Goal: Task Accomplishment & Management: Use online tool/utility

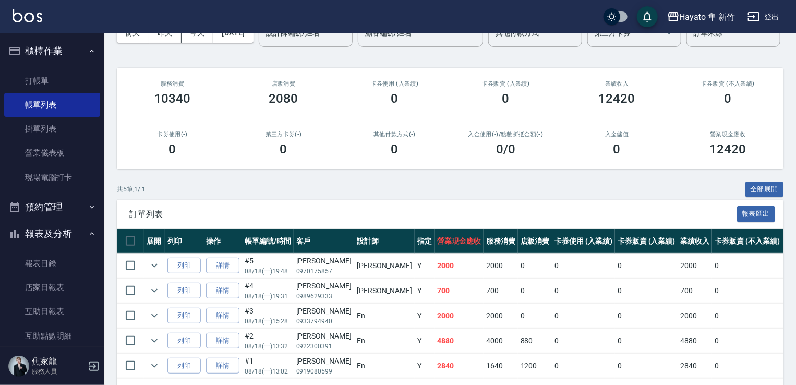
scroll to position [30, 0]
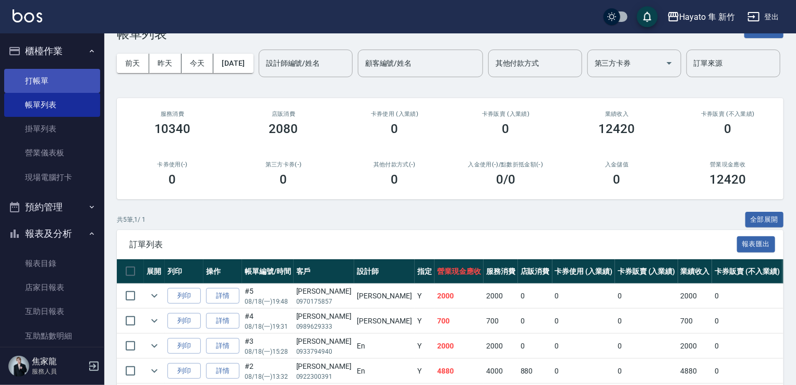
click at [22, 80] on link "打帳單" at bounding box center [52, 81] width 96 height 24
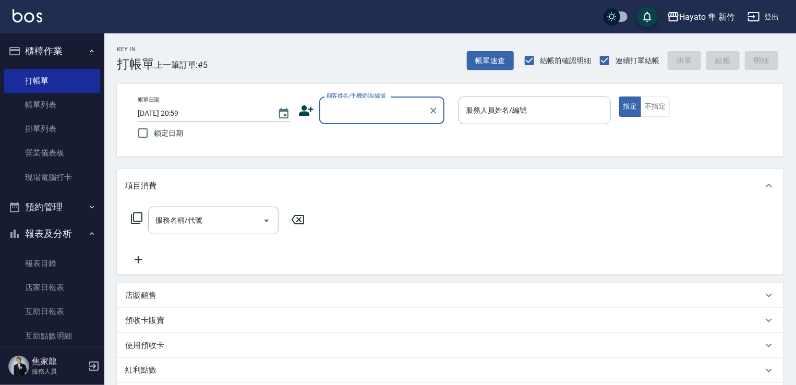
click at [300, 111] on icon at bounding box center [306, 111] width 16 height 16
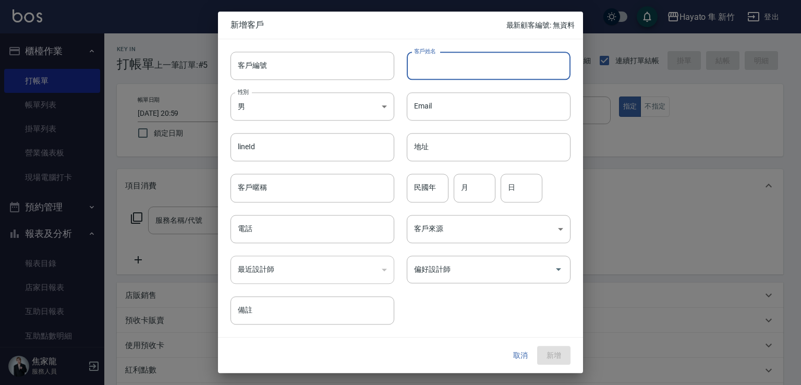
click at [439, 66] on input "客戶姓名" at bounding box center [489, 66] width 164 height 28
type input "鄧"
type input "鎮"
drag, startPoint x: 415, startPoint y: 59, endPoint x: 486, endPoint y: 78, distance: 73.9
click at [486, 78] on input "[PERSON_NAME]" at bounding box center [489, 66] width 164 height 28
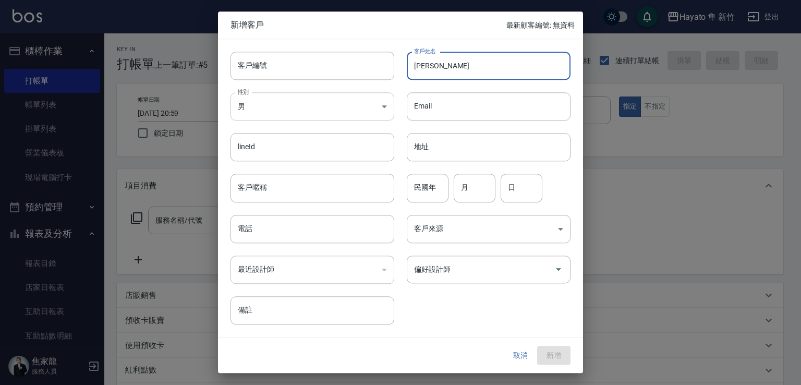
type input "[PERSON_NAME]"
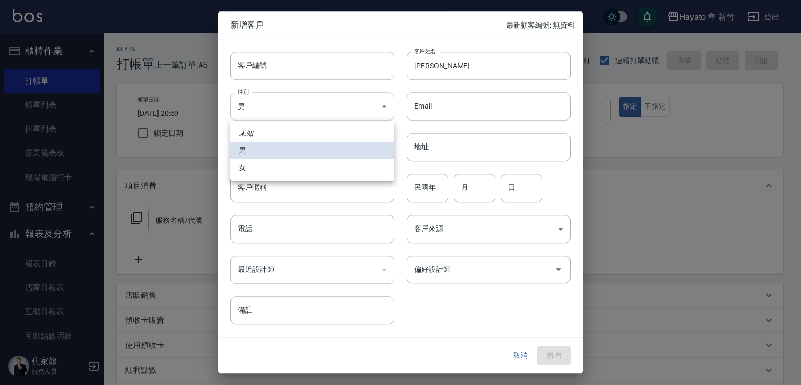
click at [342, 107] on body "Hayato 隼 新竹 登出 櫃檯作業 打帳單 帳單列表 掛單列表 營業儀表板 現場電腦打卡 預約管理 預約管理 報表及分析 報表目錄 店家日報表 互助日報表…" at bounding box center [400, 273] width 801 height 546
click at [326, 171] on li "女" at bounding box center [313, 167] width 164 height 17
type input "[DEMOGRAPHIC_DATA]"
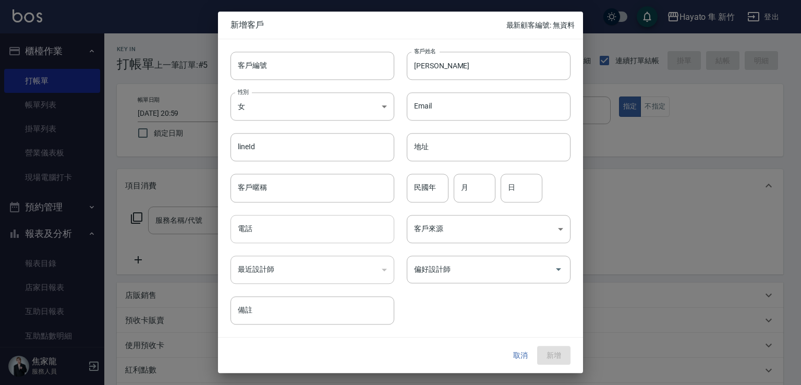
click at [318, 232] on input "電話" at bounding box center [313, 229] width 164 height 28
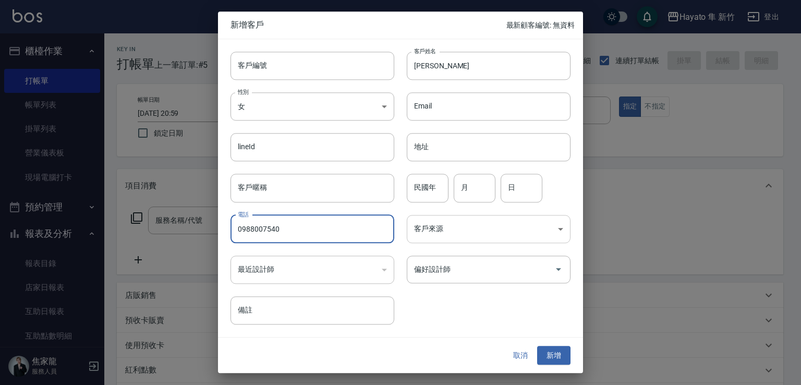
type input "0988007540"
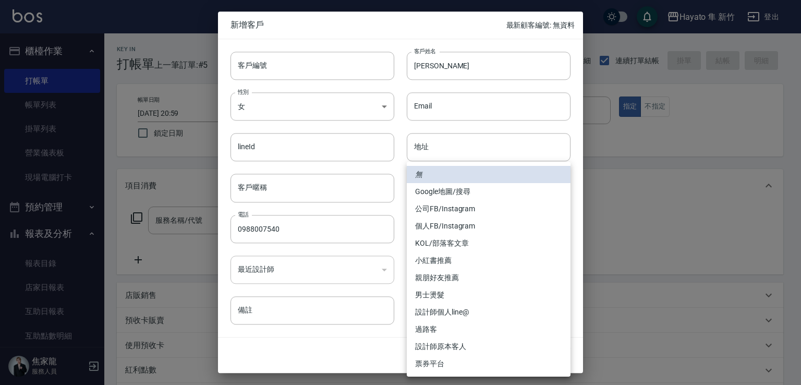
click at [465, 230] on body "Hayato 隼 新竹 登出 櫃檯作業 打帳單 帳單列表 掛單列表 營業儀表板 現場電腦打卡 預約管理 預約管理 報表及分析 報表目錄 店家日報表 互助日報表…" at bounding box center [400, 273] width 801 height 546
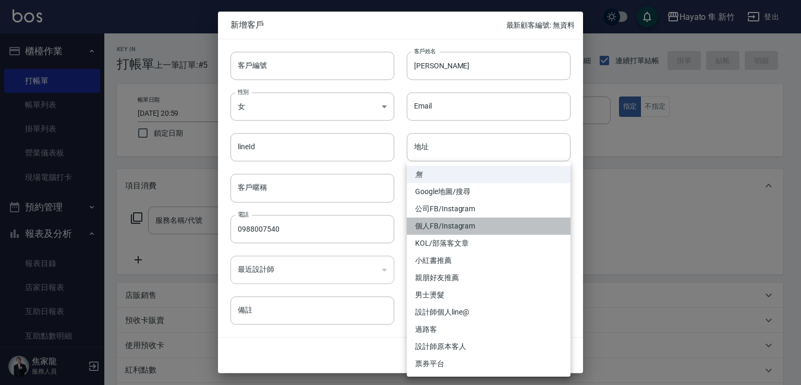
click at [434, 221] on li "個人FB/Instagram" at bounding box center [489, 226] width 164 height 17
type input "個人FB/Instagram"
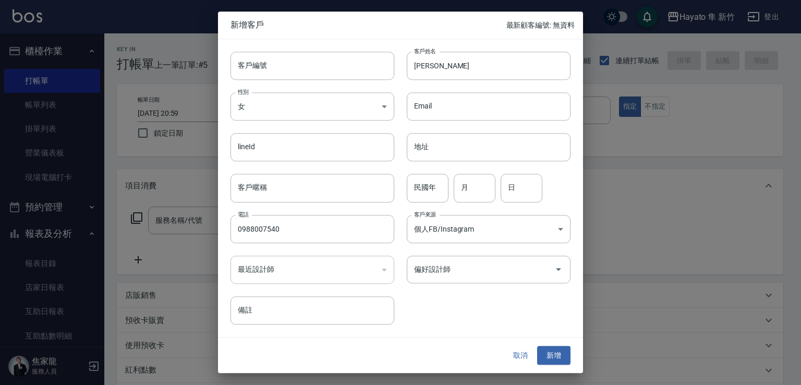
click at [436, 280] on div "偏好設計師" at bounding box center [489, 270] width 164 height 28
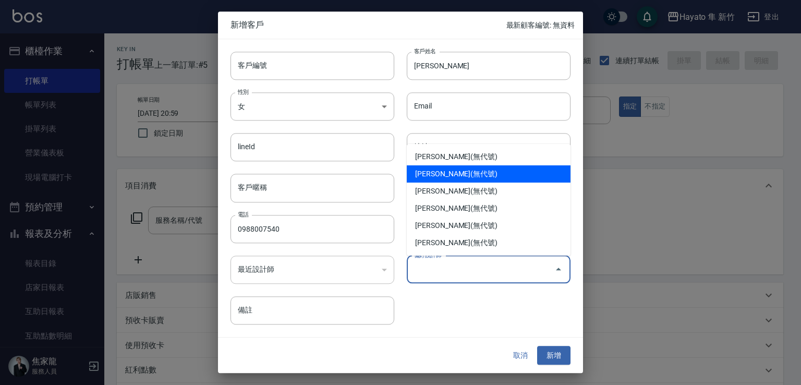
click at [447, 173] on li "[PERSON_NAME](無代號)" at bounding box center [489, 173] width 164 height 17
type input "李仕芬"
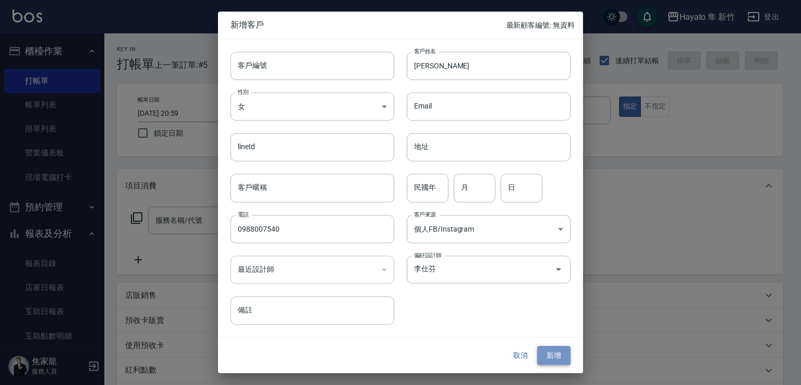
click at [551, 355] on button "新增" at bounding box center [553, 355] width 33 height 19
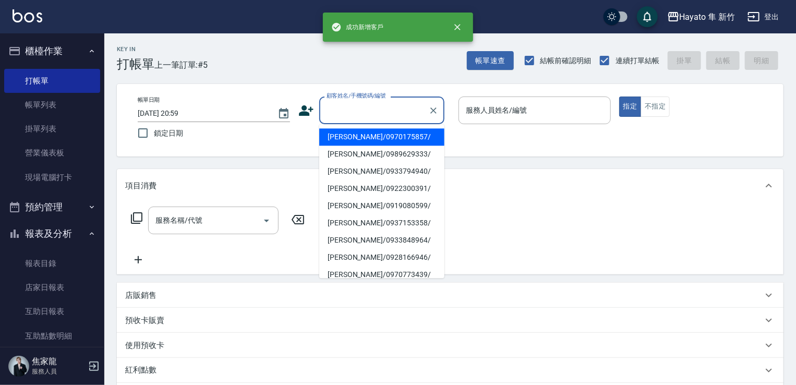
click at [398, 101] on input "顧客姓名/手機號碼/編號" at bounding box center [374, 110] width 100 height 18
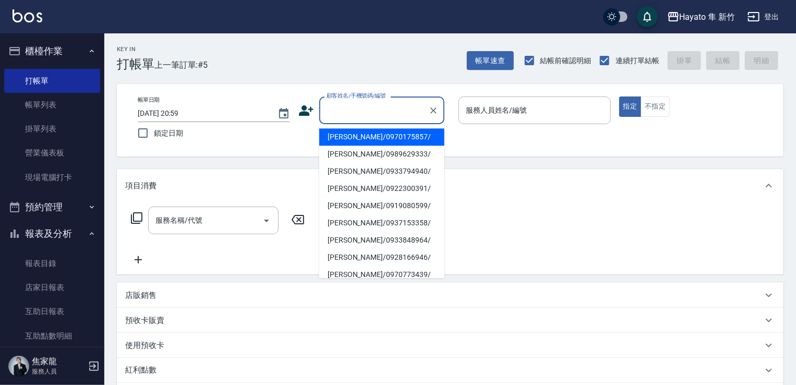
paste input "[PERSON_NAME]"
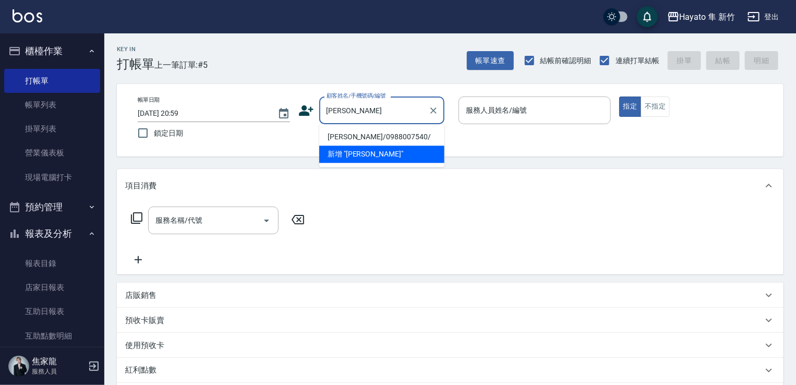
drag, startPoint x: 361, startPoint y: 139, endPoint x: 421, endPoint y: 148, distance: 60.6
click at [362, 138] on li "[PERSON_NAME]/0988007540/" at bounding box center [381, 136] width 125 height 17
type input "[PERSON_NAME]/0988007540/"
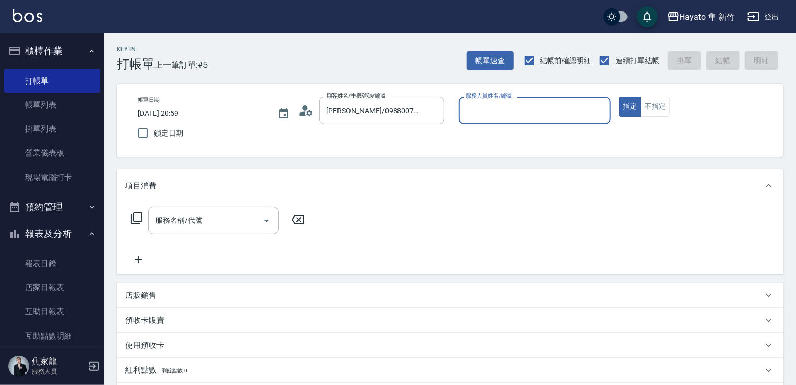
type input "[PERSON_NAME](無代號)"
drag, startPoint x: 656, startPoint y: 105, endPoint x: 597, endPoint y: 142, distance: 68.9
click at [656, 111] on button "不指定" at bounding box center [655, 107] width 29 height 20
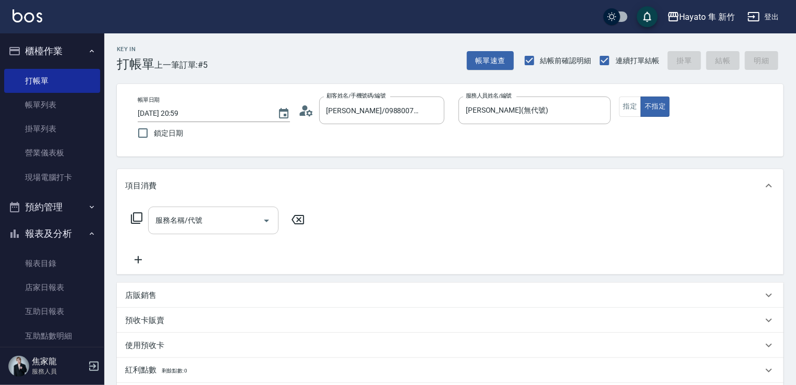
click at [223, 224] on input "服務名稱/代號" at bounding box center [205, 220] width 105 height 18
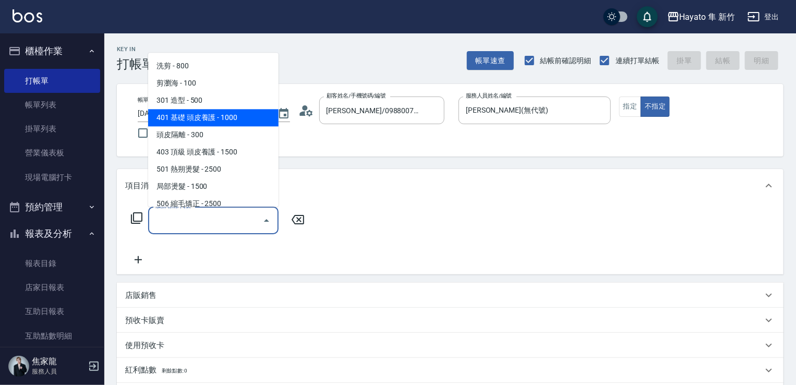
scroll to position [52, 0]
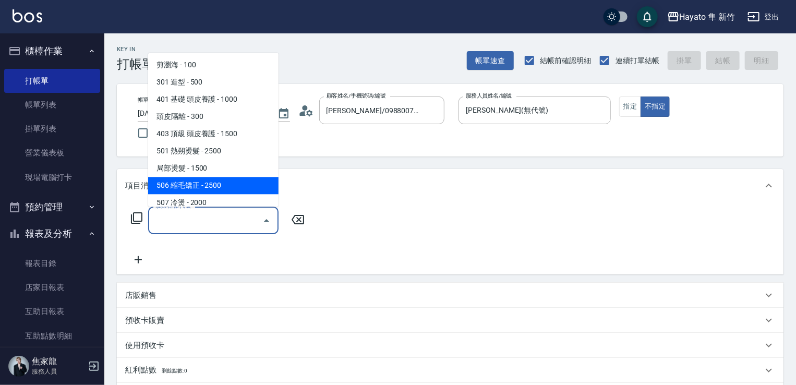
click at [216, 185] on span "506 縮毛矯正 - 2500" at bounding box center [213, 185] width 130 height 17
type input "506 縮毛矯正 (506)"
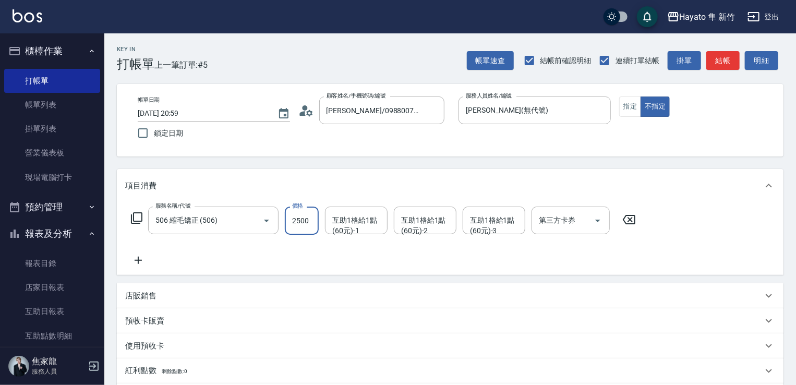
click at [300, 228] on input "2500" at bounding box center [302, 221] width 34 height 28
type input "1980"
drag, startPoint x: 220, startPoint y: 244, endPoint x: 158, endPoint y: 268, distance: 67.2
click at [218, 243] on div "服務名稱/代號 506 縮毛矯正 (506) 服務名稱/代號 價格 1980 價格 互助1格給1點(60元)-1 互助1格給1點(60元)-1 互助1格給1點…" at bounding box center [383, 237] width 517 height 60
click at [136, 261] on icon at bounding box center [138, 260] width 7 height 7
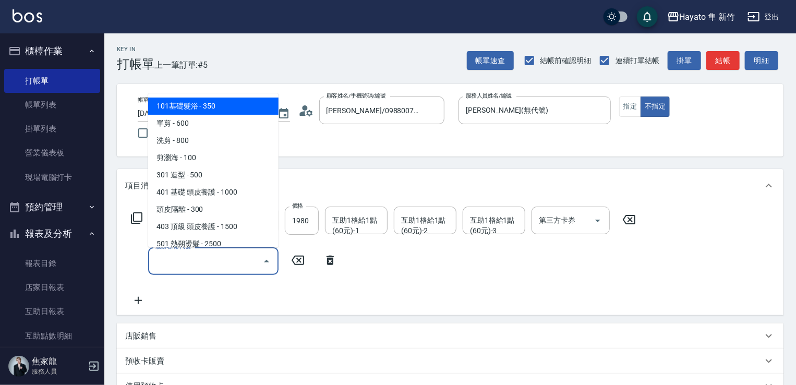
drag, startPoint x: 200, startPoint y: 264, endPoint x: 207, endPoint y: 238, distance: 26.8
click at [202, 264] on input "服務名稱/代號" at bounding box center [205, 261] width 105 height 18
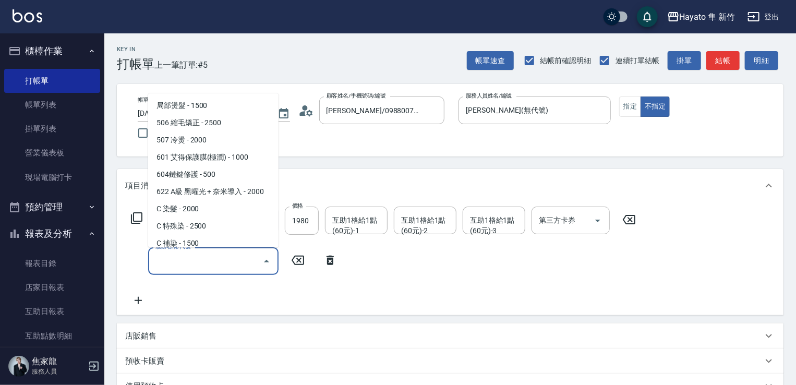
scroll to position [156, 0]
click at [216, 189] on span "622 A級 黑曜光 + 奈米導入 - 2000" at bounding box center [213, 190] width 130 height 17
type input "622 A級 黑曜光 + 奈米導入(622)"
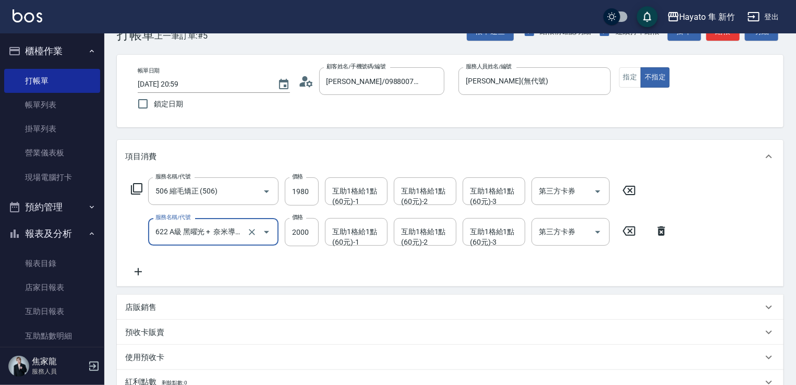
scroll to position [104, 0]
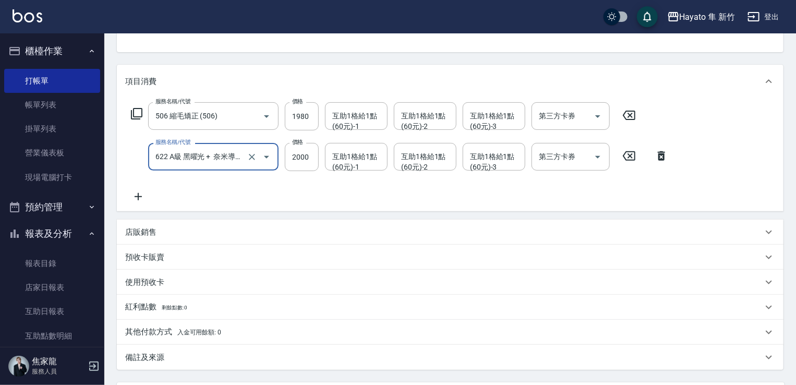
click at [143, 227] on p "店販銷售" at bounding box center [140, 232] width 31 height 11
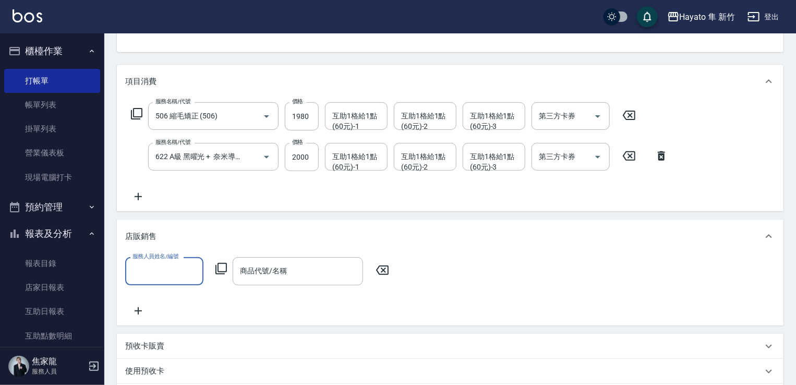
scroll to position [0, 0]
click at [165, 258] on label "服務人員姓名/編號" at bounding box center [156, 256] width 46 height 8
click at [165, 262] on input "服務人員姓名/編號" at bounding box center [164, 271] width 69 height 18
click at [166, 272] on input "服務人員姓名/編號" at bounding box center [164, 271] width 69 height 18
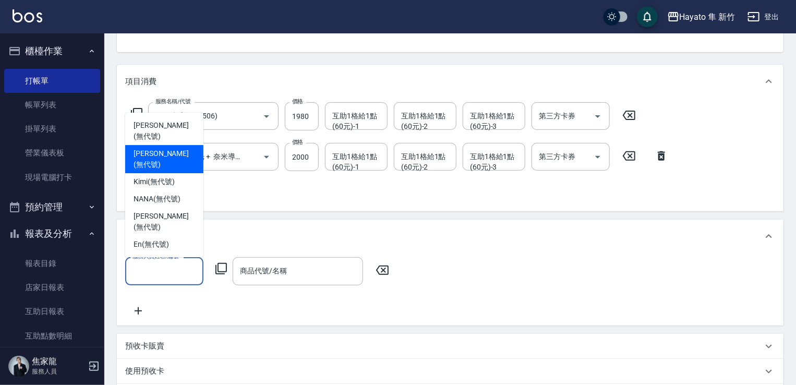
drag, startPoint x: 172, startPoint y: 172, endPoint x: 215, endPoint y: 225, distance: 68.6
click at [173, 170] on span "[PERSON_NAME] (無代號)" at bounding box center [165, 159] width 62 height 22
type input "[PERSON_NAME](無代號)"
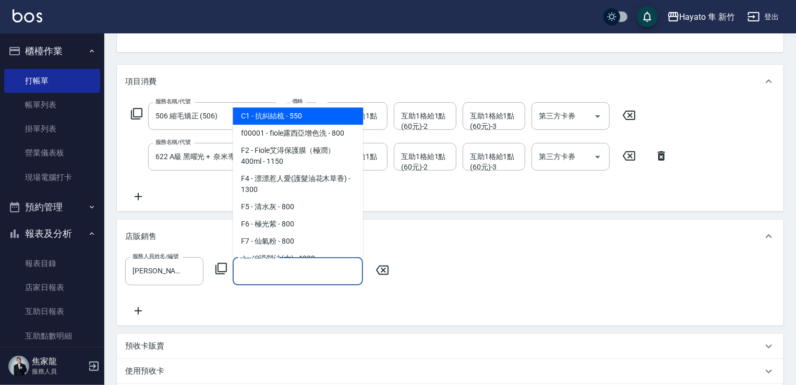
click at [258, 268] on input "商品代號/名稱" at bounding box center [297, 271] width 121 height 18
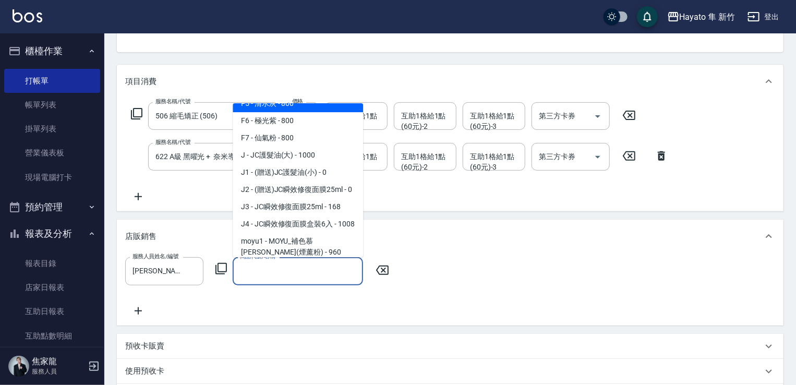
scroll to position [104, 0]
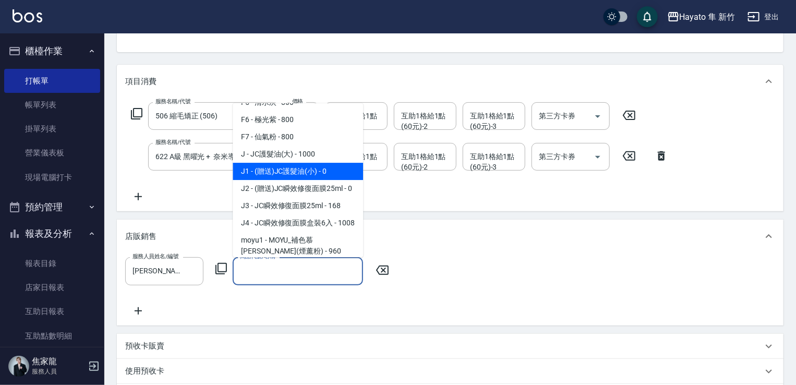
click at [276, 174] on span "J1 - (贈送)JC護髮油(小) - 0" at bounding box center [298, 171] width 130 height 17
type input "(贈送)JC護髮油(小)"
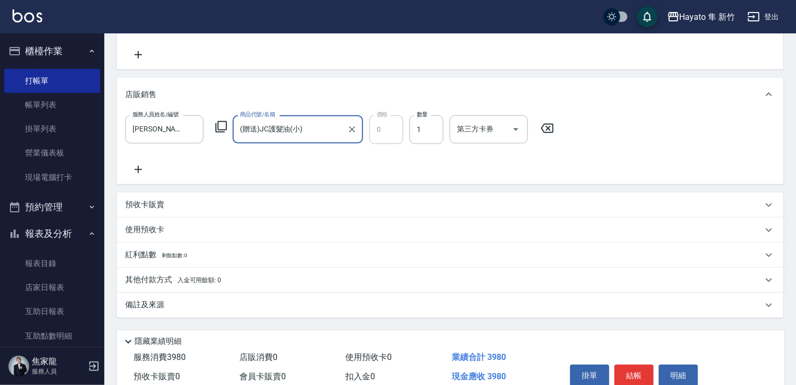
scroll to position [261, 0]
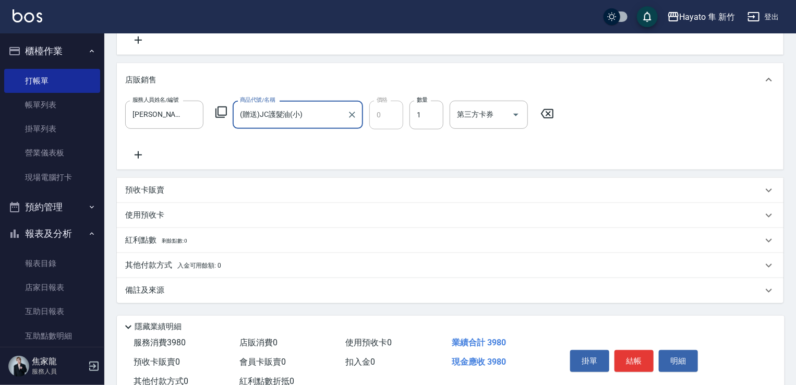
click at [142, 151] on icon at bounding box center [138, 155] width 26 height 13
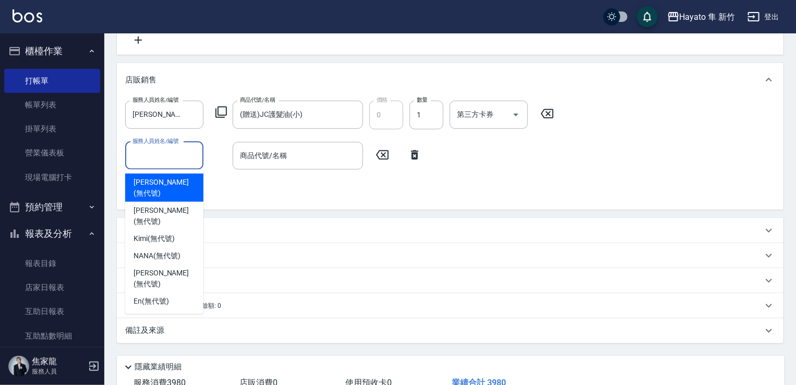
click at [169, 151] on input "服務人員姓名/編號" at bounding box center [164, 156] width 69 height 18
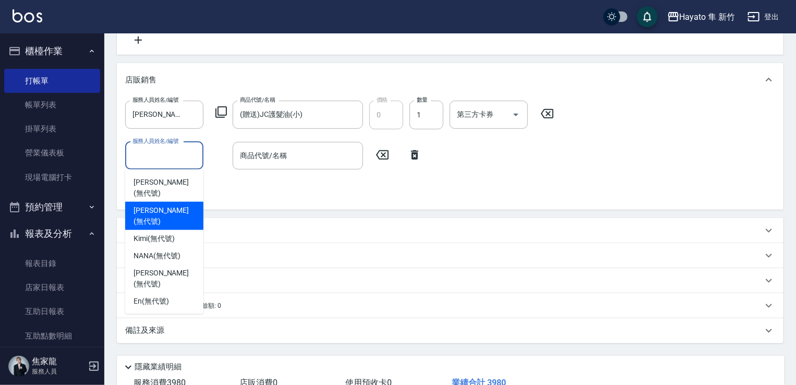
click at [171, 205] on span "[PERSON_NAME] (無代號)" at bounding box center [165, 216] width 62 height 22
type input "[PERSON_NAME](無代號)"
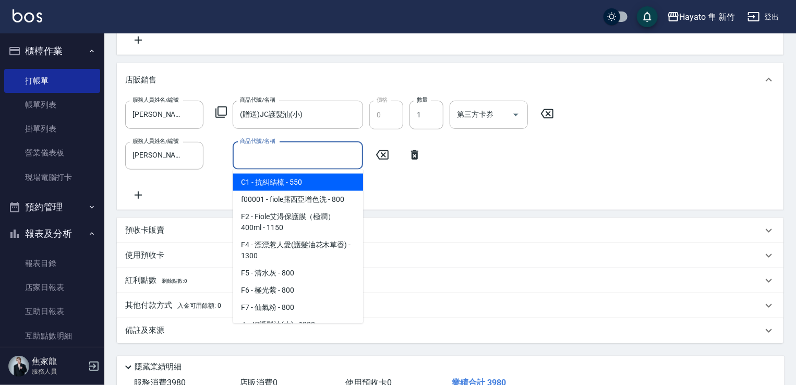
click at [280, 147] on input "商品代號/名稱" at bounding box center [297, 156] width 121 height 18
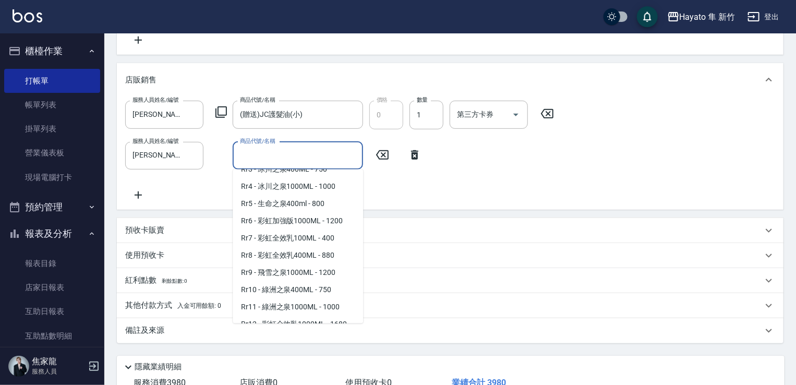
scroll to position [417, 0]
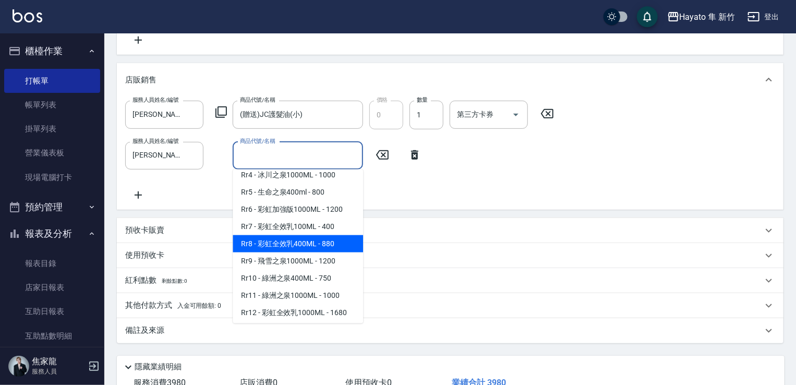
click at [284, 252] on span "Rr8 - 彩虹全效乳400ML - 880" at bounding box center [298, 243] width 130 height 17
type input "彩虹全效乳400ML"
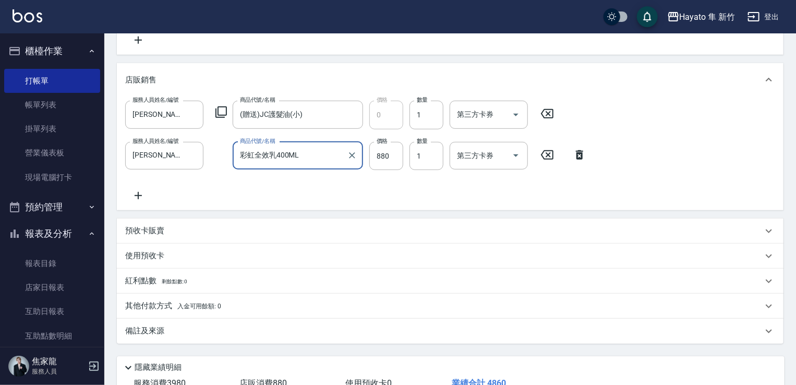
drag, startPoint x: 213, startPoint y: 331, endPoint x: 271, endPoint y: 345, distance: 59.1
click at [221, 332] on div "備註及來源" at bounding box center [443, 331] width 637 height 11
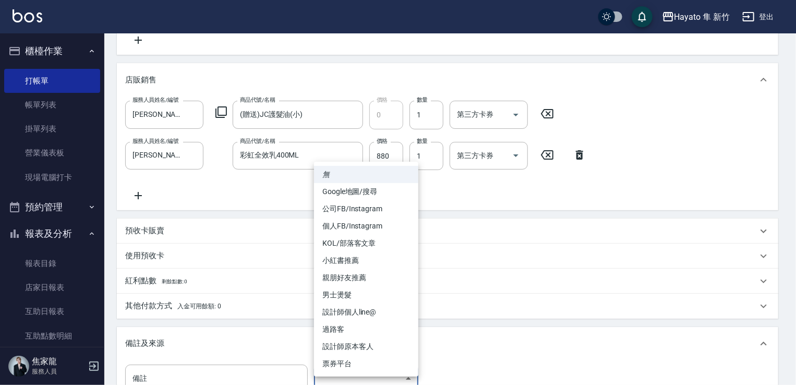
scroll to position [269, 0]
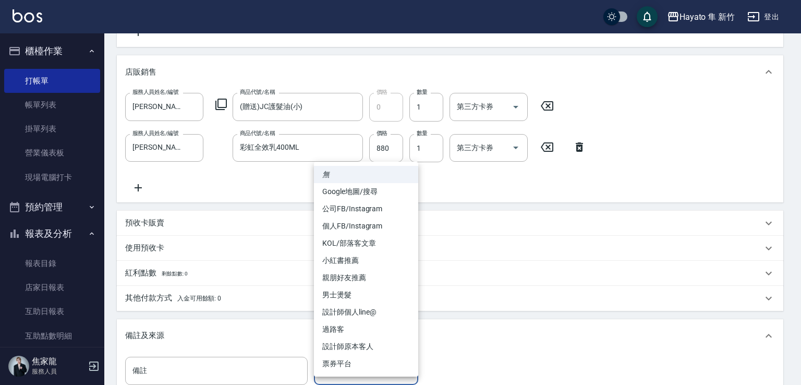
click at [387, 370] on body "Hayato 隼 新竹 登出 櫃檯作業 打帳單 帳單列表 掛單列表 營業儀表板 現場電腦打卡 預約管理 預約管理 報表及分析 報表目錄 店家日報表 互助日報表…" at bounding box center [400, 125] width 801 height 788
click at [339, 226] on li "個人FB/Instagram" at bounding box center [366, 226] width 104 height 17
type input "個人FB/Instagram"
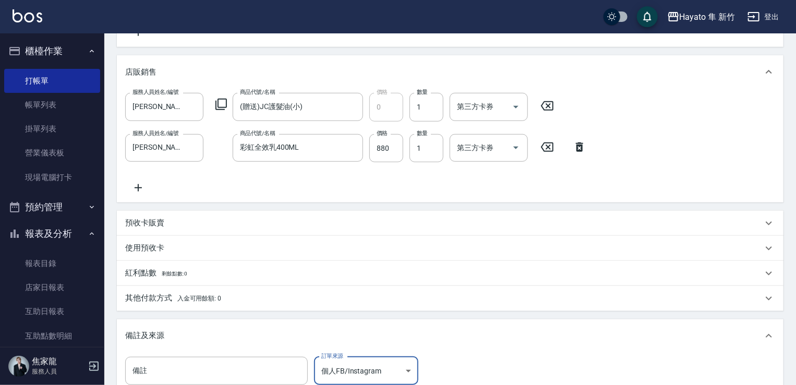
click at [232, 304] on div "其他付款方式 入金可用餘額: 0" at bounding box center [450, 298] width 667 height 25
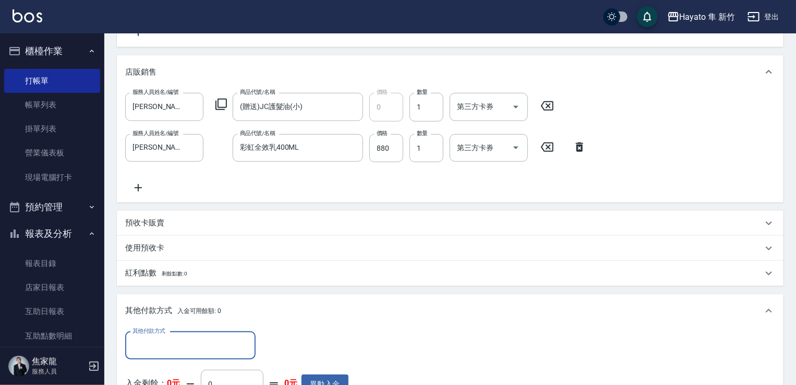
scroll to position [0, 0]
click at [172, 344] on input "其他付款方式" at bounding box center [190, 345] width 121 height 18
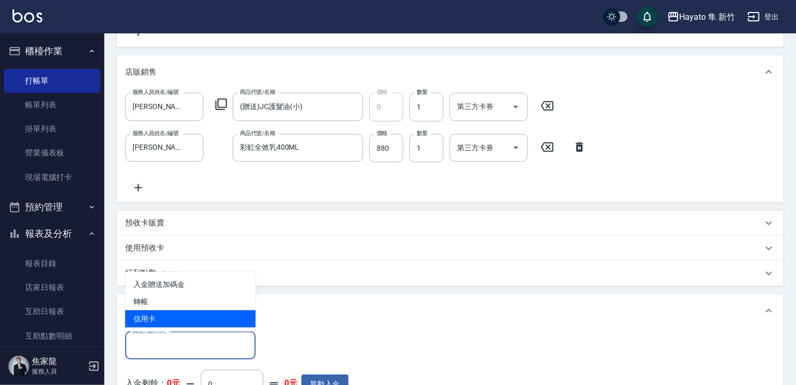
click at [173, 317] on span "信用卡" at bounding box center [190, 318] width 130 height 17
type input "信用卡"
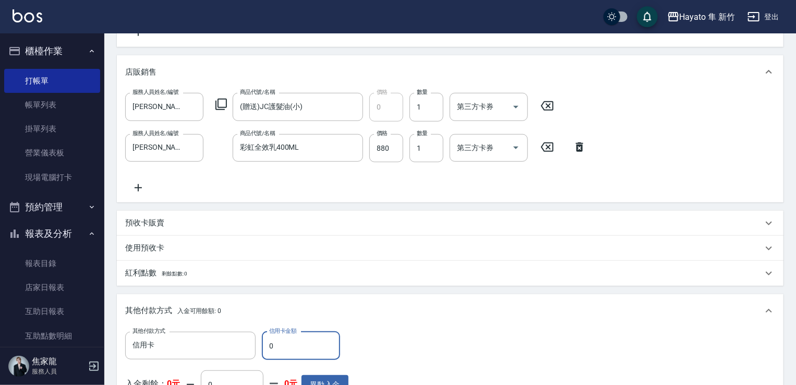
click at [308, 341] on input "0" at bounding box center [301, 346] width 78 height 28
type input "4860"
click at [434, 324] on div "其他付款方式 入金可用餘額: 0" at bounding box center [450, 310] width 667 height 33
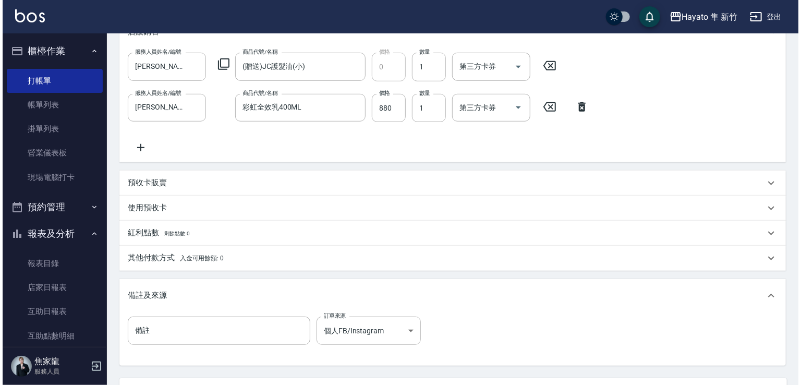
scroll to position [406, 0]
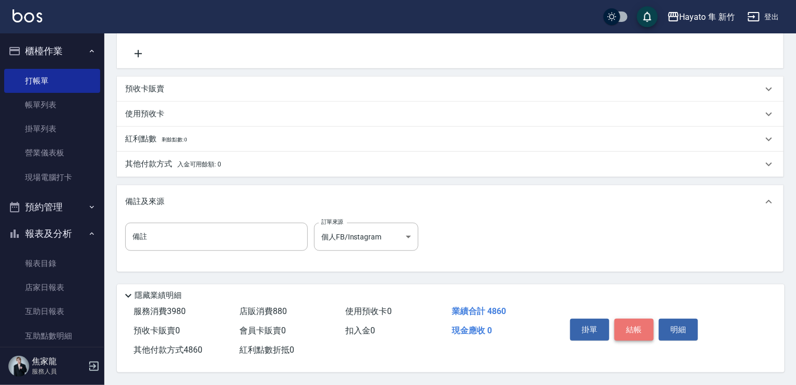
click at [639, 321] on button "結帳" at bounding box center [634, 330] width 39 height 22
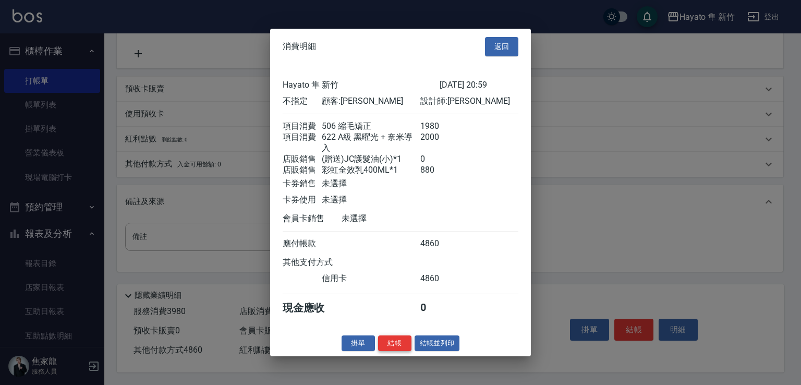
click at [386, 351] on button "結帳" at bounding box center [394, 343] width 33 height 16
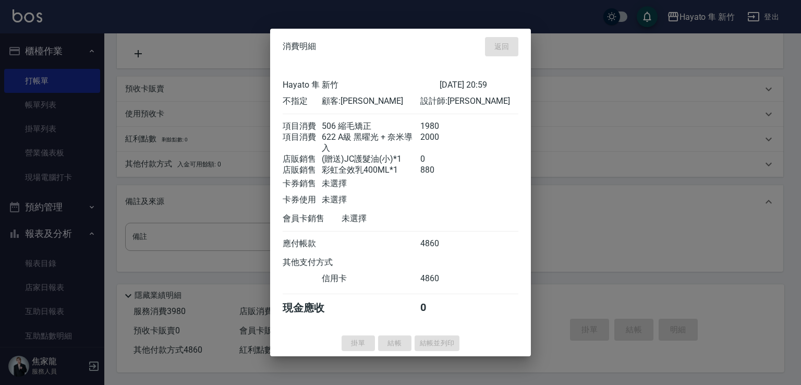
type input "[DATE] 21:01"
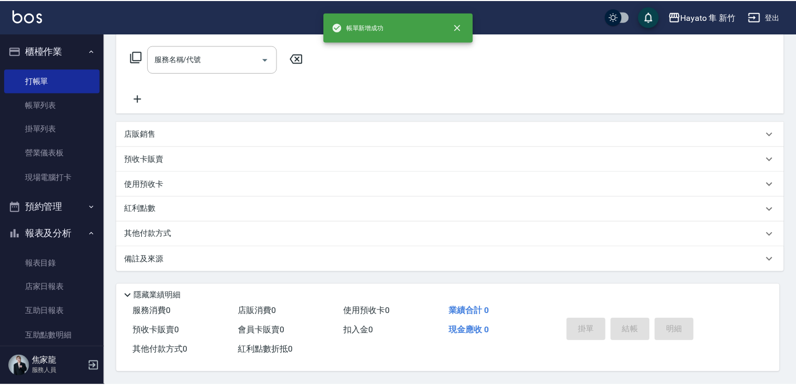
scroll to position [0, 0]
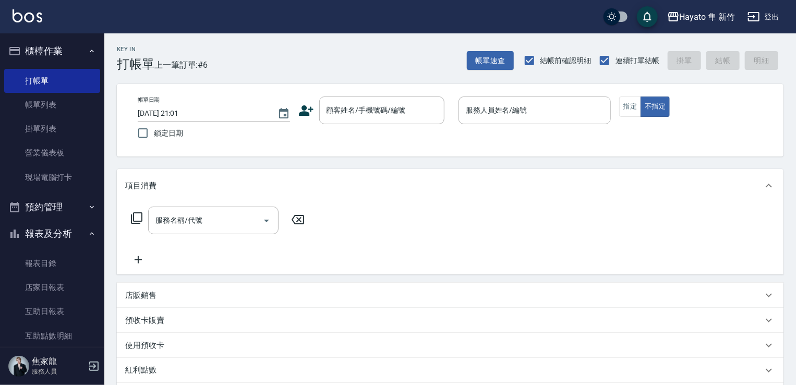
click at [309, 114] on icon at bounding box center [306, 110] width 15 height 10
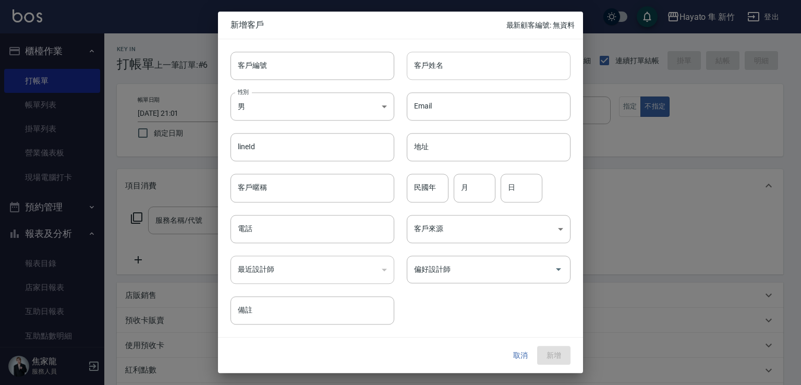
click at [456, 74] on input "客戶姓名" at bounding box center [489, 66] width 164 height 28
click at [448, 55] on input "[PERSON_NAME]" at bounding box center [489, 66] width 164 height 28
drag, startPoint x: 413, startPoint y: 63, endPoint x: 515, endPoint y: 74, distance: 102.3
click at [515, 74] on input "[PERSON_NAME]" at bounding box center [489, 66] width 164 height 28
type input "[PERSON_NAME]"
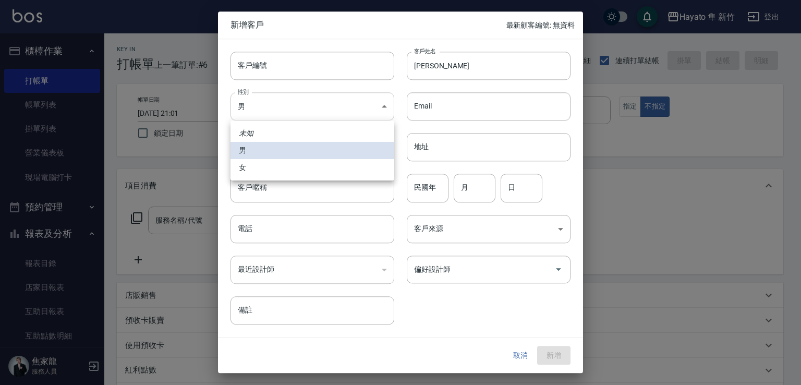
click at [293, 110] on body "Hayato 隼 新竹 登出 櫃檯作業 打帳單 帳單列表 掛單列表 營業儀表板 現場電腦打卡 預約管理 預約管理 報表及分析 報表目錄 店家日報表 互助日報表…" at bounding box center [400, 273] width 801 height 546
click at [309, 166] on li "女" at bounding box center [313, 167] width 164 height 17
type input "[DEMOGRAPHIC_DATA]"
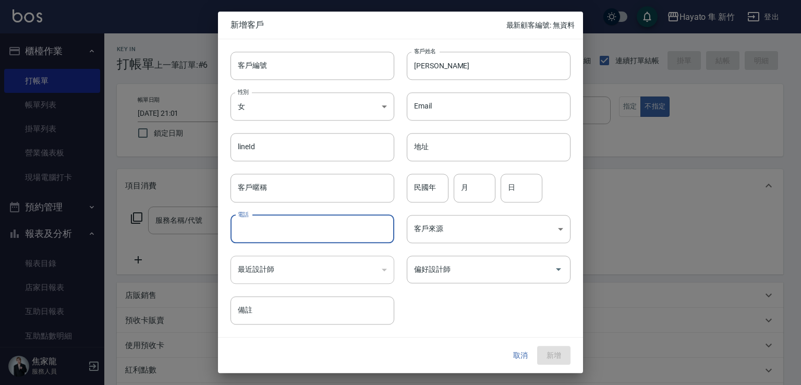
click at [301, 238] on input "電話" at bounding box center [313, 229] width 164 height 28
type input "0965396915"
click at [457, 226] on body "Hayato 隼 新竹 登出 櫃檯作業 打帳單 帳單列表 掛單列表 營業儀表板 現場電腦打卡 預約管理 預約管理 報表及分析 報表目錄 店家日報表 互助日報表…" at bounding box center [400, 273] width 801 height 546
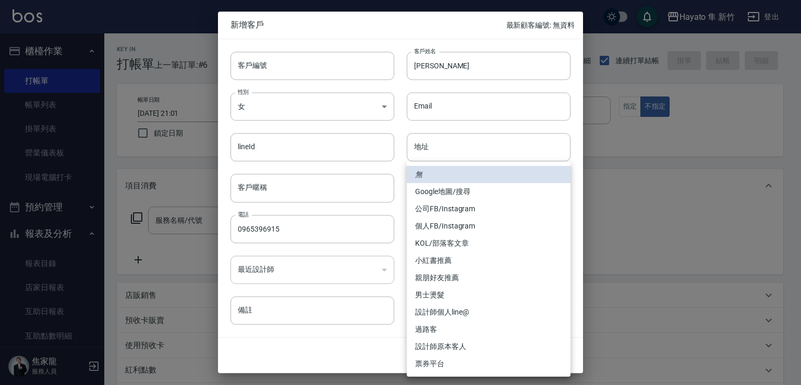
click at [448, 225] on li "個人FB/Instagram" at bounding box center [489, 226] width 164 height 17
type input "個人FB/Instagram"
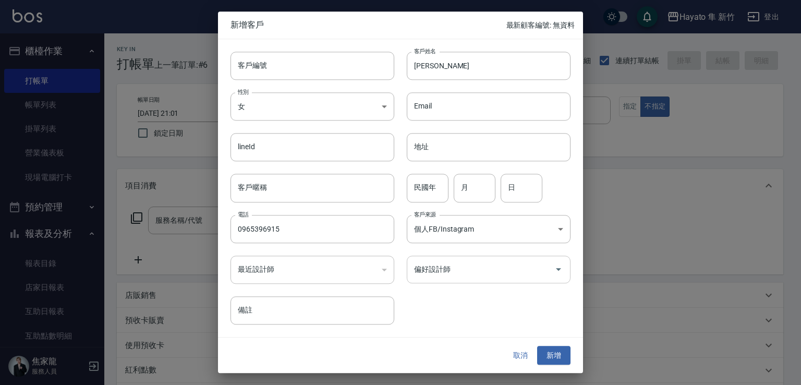
click at [447, 280] on div "偏好設計師" at bounding box center [489, 270] width 164 height 28
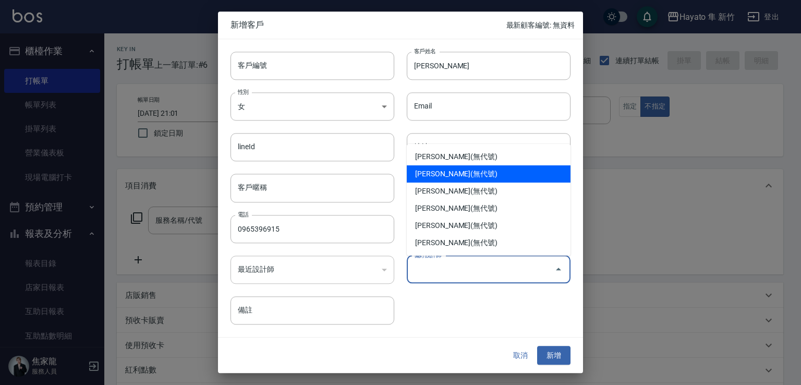
click at [442, 169] on li "[PERSON_NAME](無代號)" at bounding box center [489, 173] width 164 height 17
type input "李仕芬"
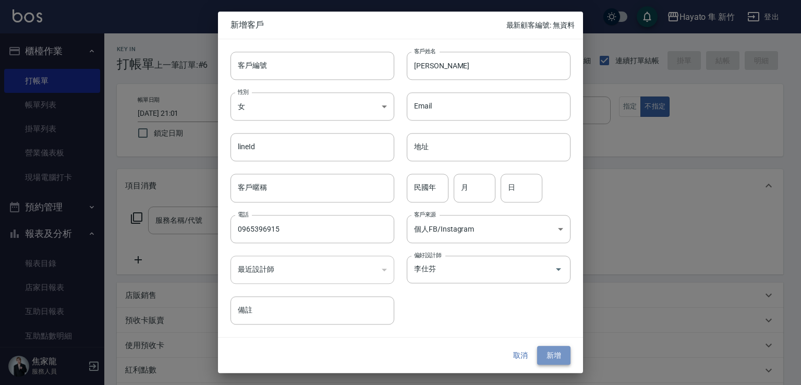
click at [565, 349] on button "新增" at bounding box center [553, 355] width 33 height 19
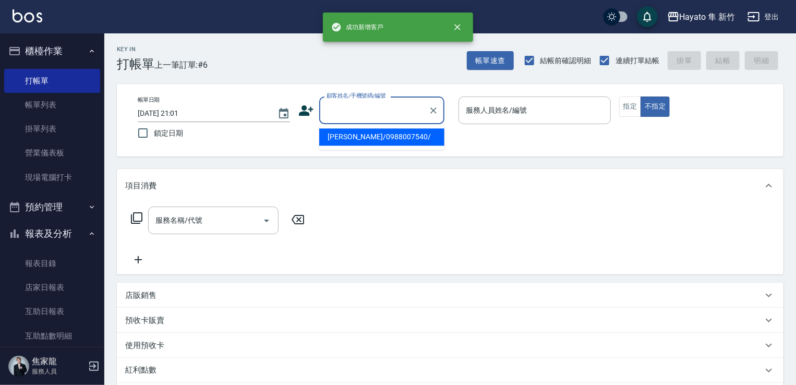
click at [399, 111] on input "顧客姓名/手機號碼/編號" at bounding box center [374, 110] width 100 height 18
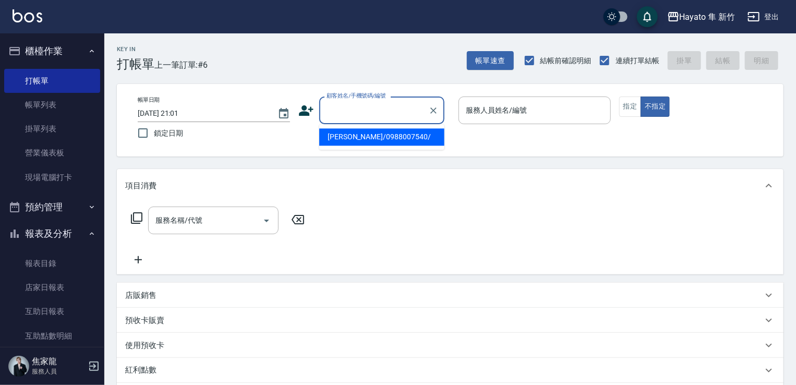
paste input "[PERSON_NAME]"
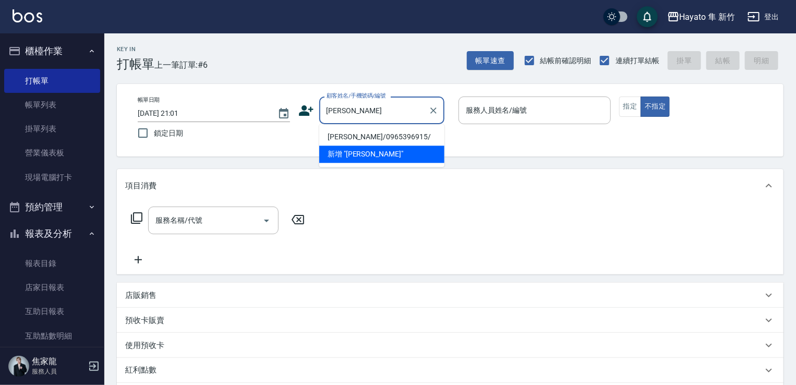
click at [359, 132] on li "[PERSON_NAME]/0965396915/" at bounding box center [381, 136] width 125 height 17
type input "[PERSON_NAME]/0965396915/"
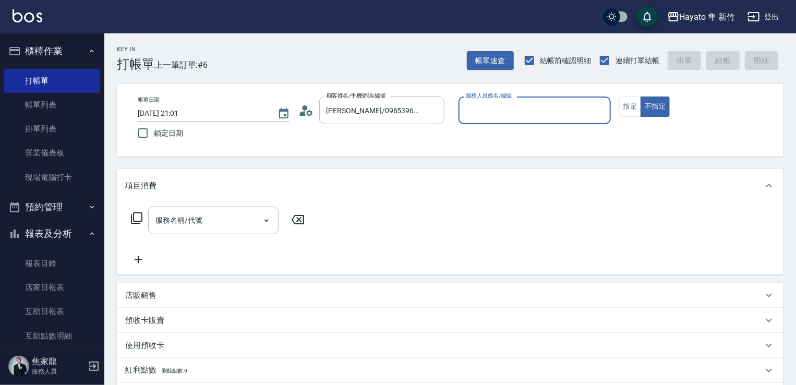
type input "[PERSON_NAME](無代號)"
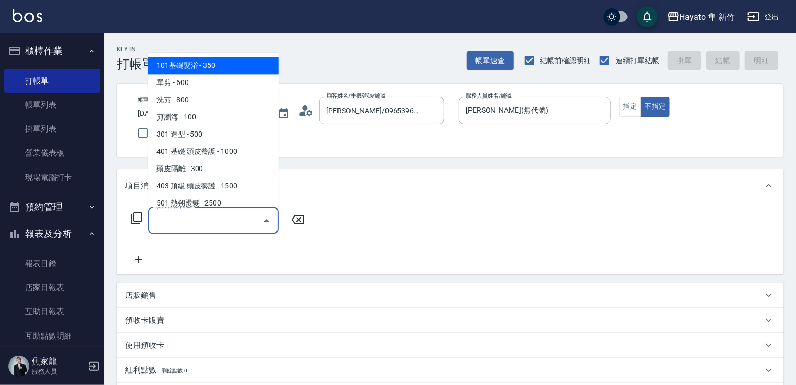
click at [213, 222] on input "服務名稱/代號" at bounding box center [205, 220] width 105 height 18
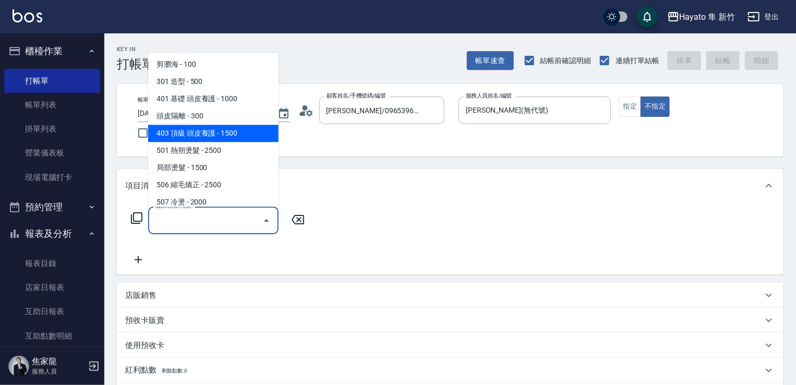
scroll to position [104, 0]
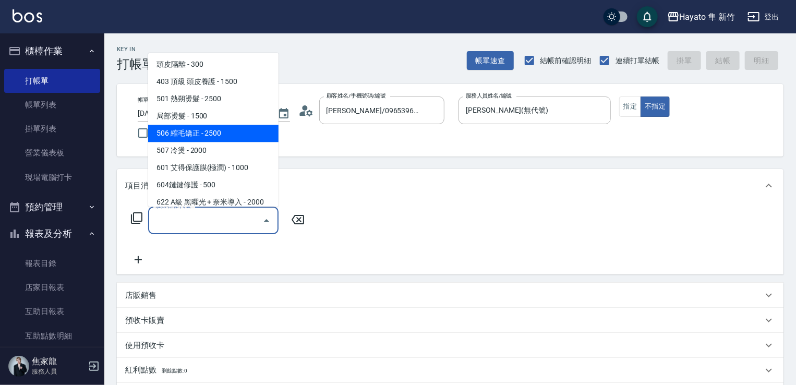
click at [222, 136] on span "506 縮毛矯正 - 2500" at bounding box center [213, 133] width 130 height 17
type input "506 縮毛矯正 (506)"
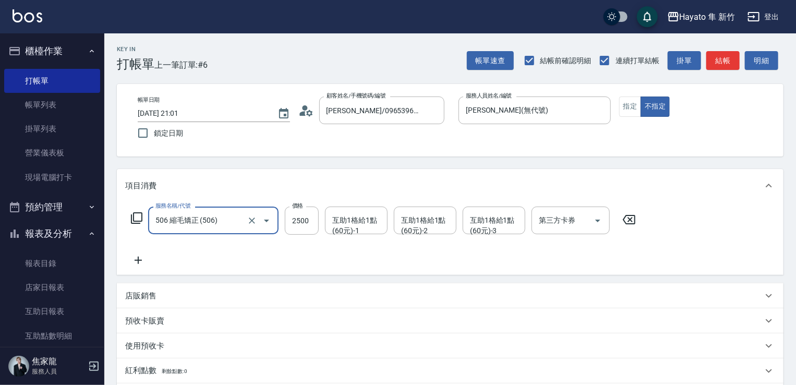
click at [275, 210] on div "506 縮毛矯正 (506) 服務名稱/代號" at bounding box center [213, 221] width 130 height 28
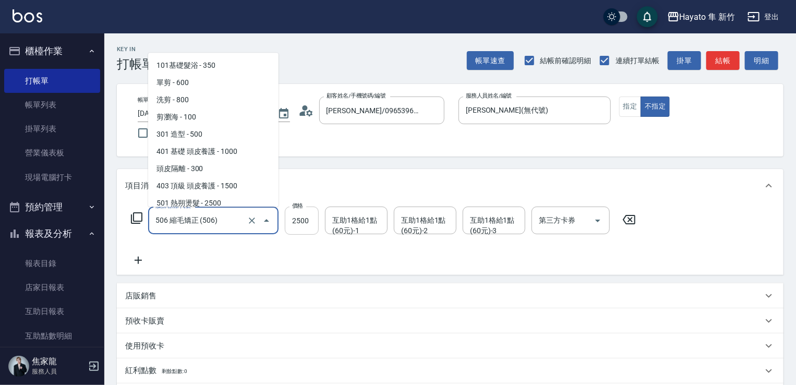
scroll to position [40, 0]
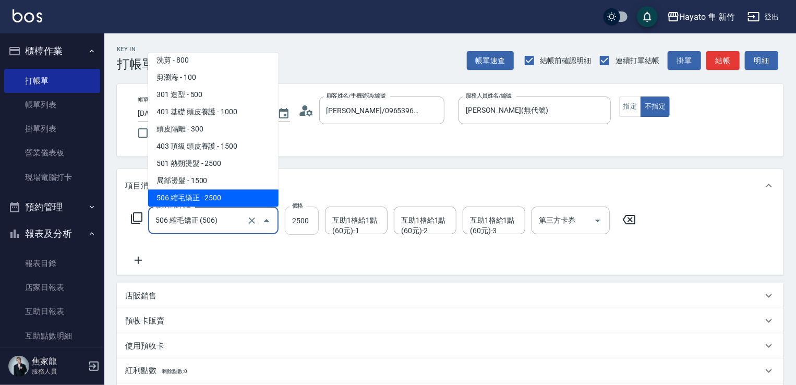
click at [310, 227] on input "2500" at bounding box center [302, 221] width 34 height 28
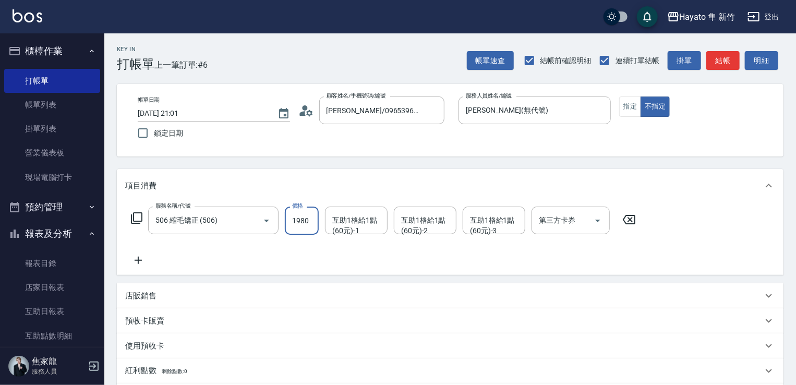
type input "1980"
drag, startPoint x: 255, startPoint y: 251, endPoint x: 249, endPoint y: 251, distance: 5.7
click at [253, 251] on div "服務名稱/代號 506 縮毛矯正 (506) 服務名稱/代號 價格 1980 價格 互助1格給1點(60元)-1 互助1格給1點(60元)-1 互助1格給1點…" at bounding box center [383, 237] width 517 height 60
drag, startPoint x: 133, startPoint y: 254, endPoint x: 150, endPoint y: 256, distance: 17.3
click at [139, 253] on div "服務名稱/代號 506 縮毛矯正 (506) 服務名稱/代號 價格 1980 價格 互助1格給1點(60元)-1 互助1格給1點(60元)-1 互助1格給1點…" at bounding box center [383, 237] width 517 height 60
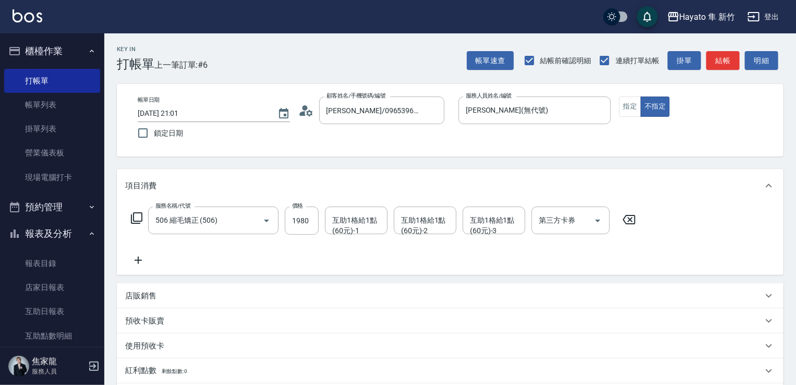
drag, startPoint x: 138, startPoint y: 259, endPoint x: 151, endPoint y: 257, distance: 12.6
click at [151, 257] on icon at bounding box center [138, 260] width 26 height 13
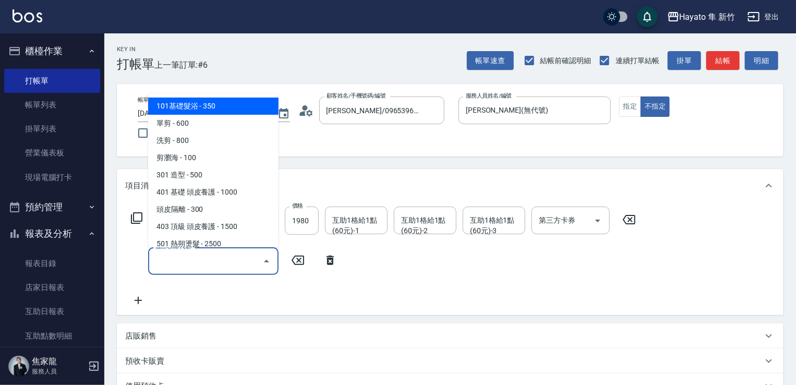
click at [211, 252] on input "服務名稱/代號" at bounding box center [205, 261] width 105 height 18
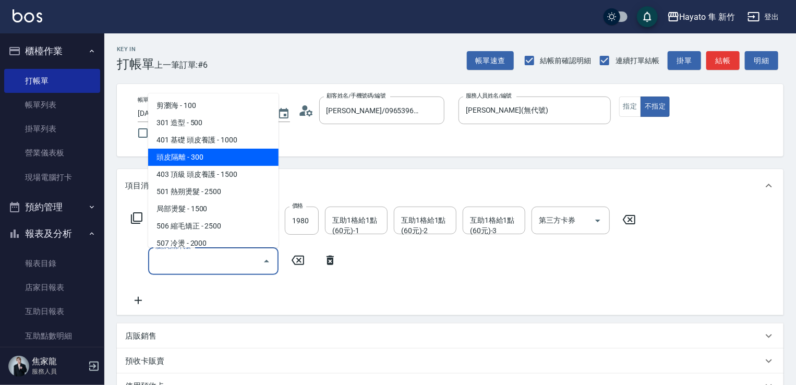
scroll to position [104, 0]
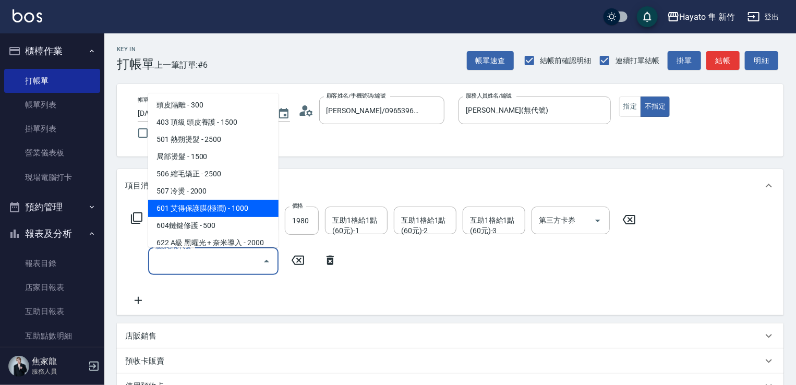
drag, startPoint x: 227, startPoint y: 207, endPoint x: 213, endPoint y: 286, distance: 80.5
click at [225, 210] on span "601 艾得保護膜(極潤) - 1000" at bounding box center [213, 208] width 130 height 17
type input "601 艾得保護膜(極潤)(601)"
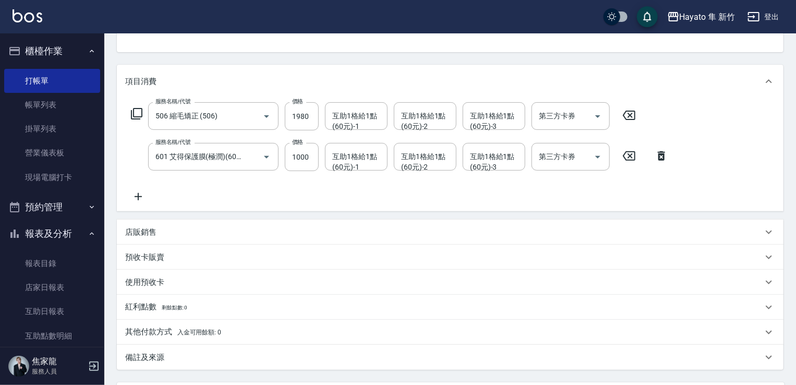
click at [143, 227] on p "店販銷售" at bounding box center [140, 232] width 31 height 11
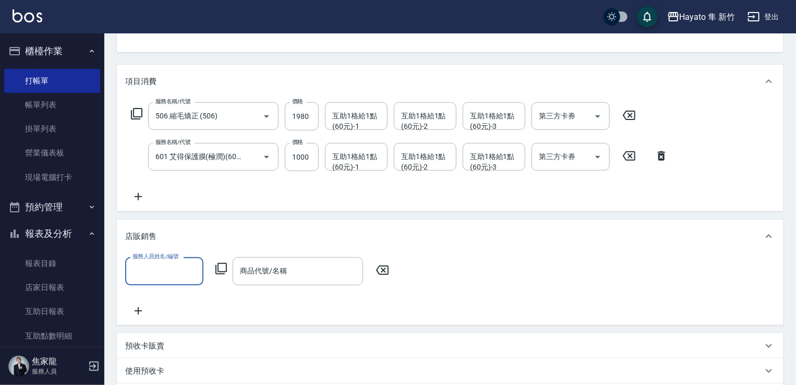
scroll to position [0, 0]
click at [182, 274] on input "服務人員姓名/編號" at bounding box center [164, 271] width 69 height 18
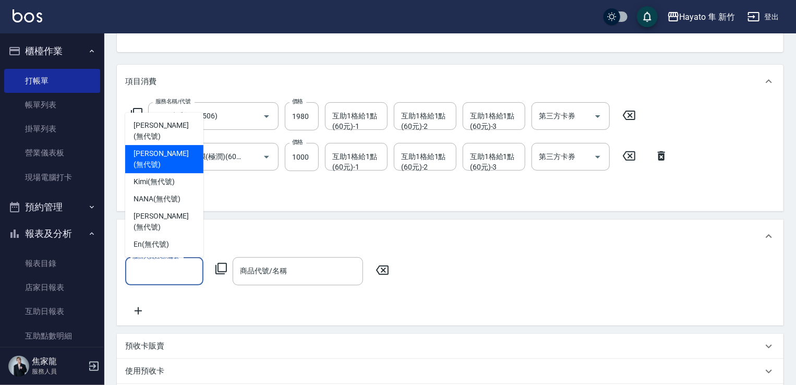
drag, startPoint x: 158, startPoint y: 174, endPoint x: 241, endPoint y: 228, distance: 99.8
click at [159, 170] on span "[PERSON_NAME] (無代號)" at bounding box center [165, 159] width 62 height 22
type input "[PERSON_NAME](無代號)"
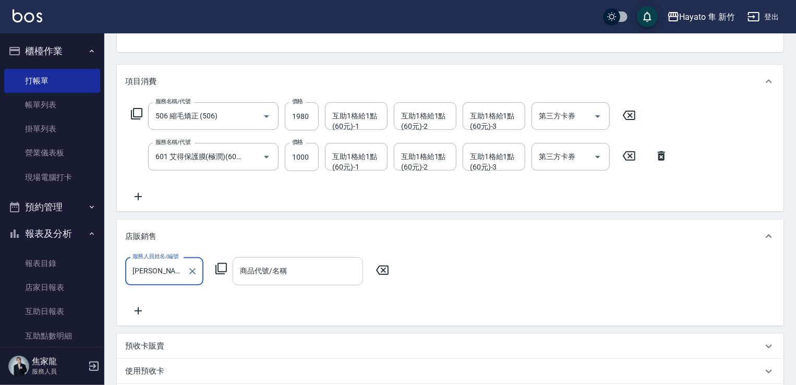
click at [268, 265] on input "商品代號/名稱" at bounding box center [297, 271] width 121 height 18
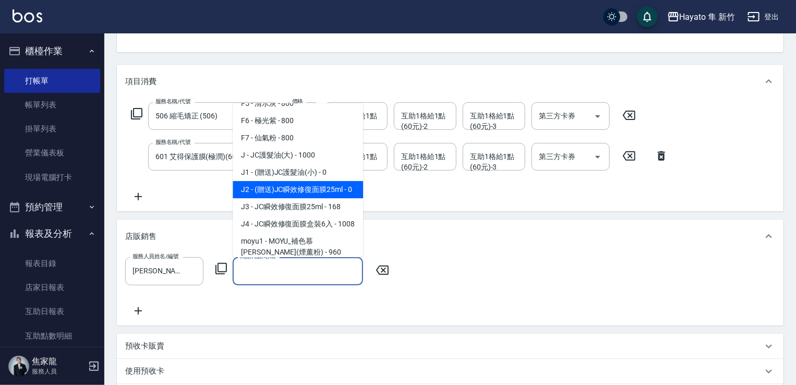
scroll to position [104, 0]
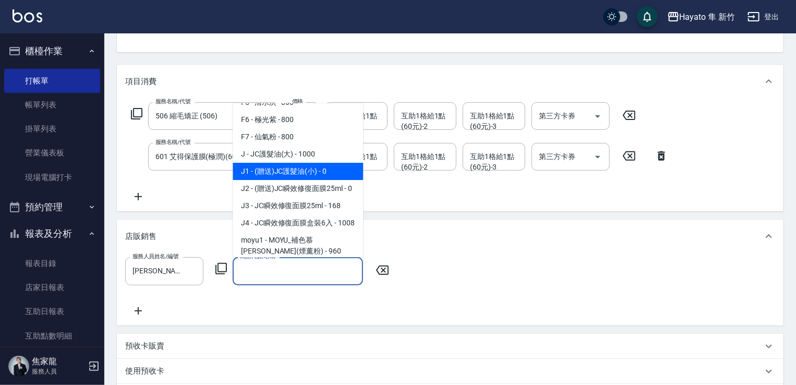
click at [288, 169] on span "J1 - (贈送)JC護髮油(小) - 0" at bounding box center [298, 171] width 130 height 17
type input "(贈送)JC護髮油(小)"
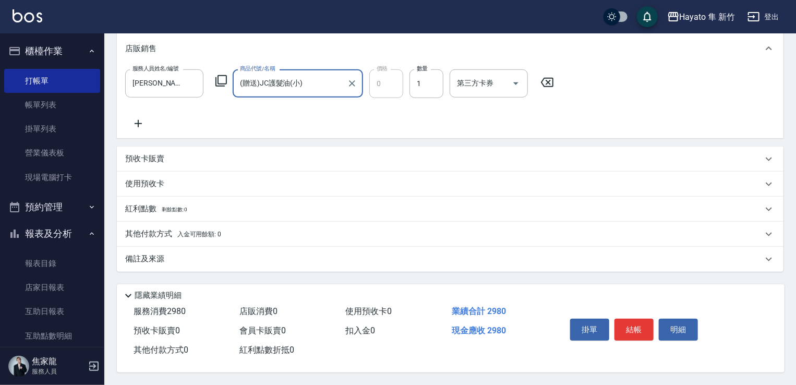
scroll to position [295, 0]
drag, startPoint x: 245, startPoint y: 255, endPoint x: 275, endPoint y: 254, distance: 29.8
click at [247, 254] on div "備註及來源" at bounding box center [443, 259] width 637 height 11
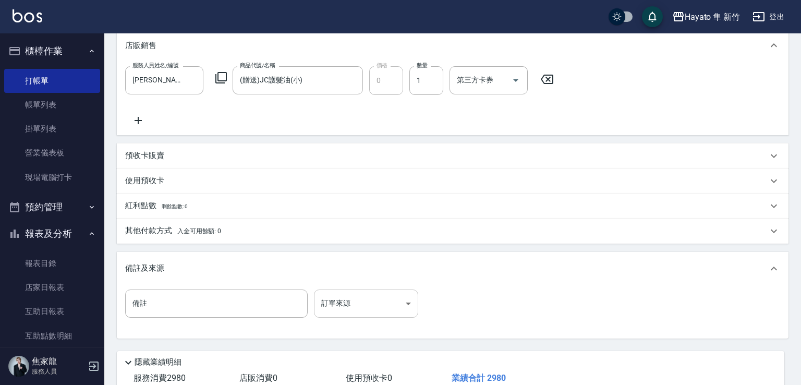
click at [367, 300] on body "Hayato 隼 新竹 登出 櫃檯作業 打帳單 帳單列表 掛單列表 營業儀表板 現場電腦打卡 預約管理 預約管理 報表及分析 報表目錄 店家日報表 互助日報表…" at bounding box center [400, 78] width 801 height 747
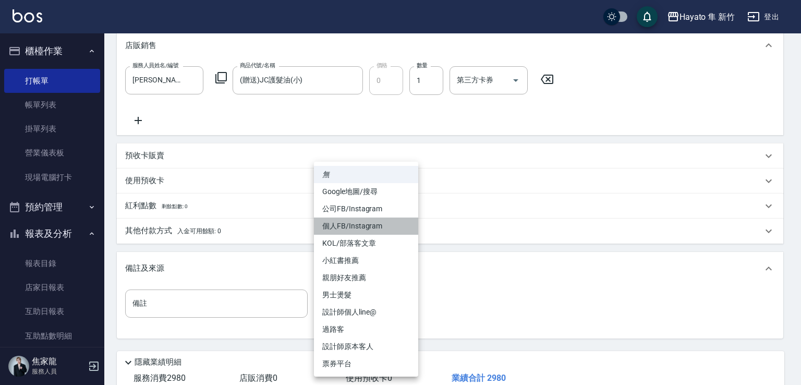
click at [332, 230] on li "個人FB/Instagram" at bounding box center [366, 226] width 104 height 17
type input "個人FB/Instagram"
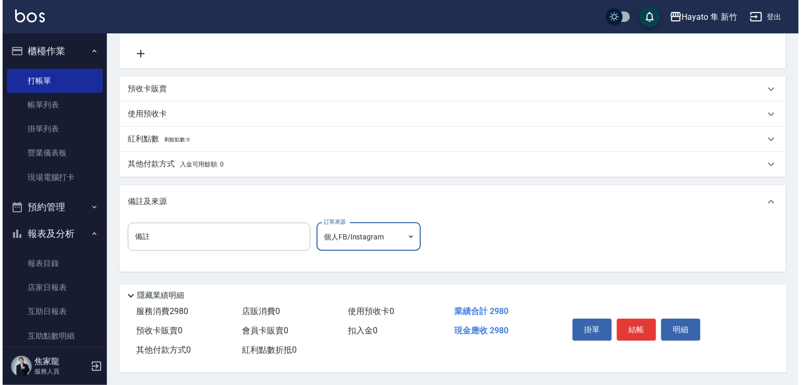
scroll to position [365, 0]
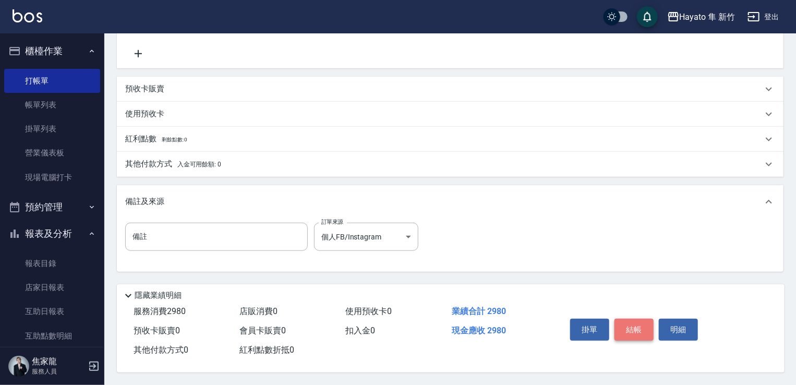
click at [630, 330] on button "結帳" at bounding box center [634, 330] width 39 height 22
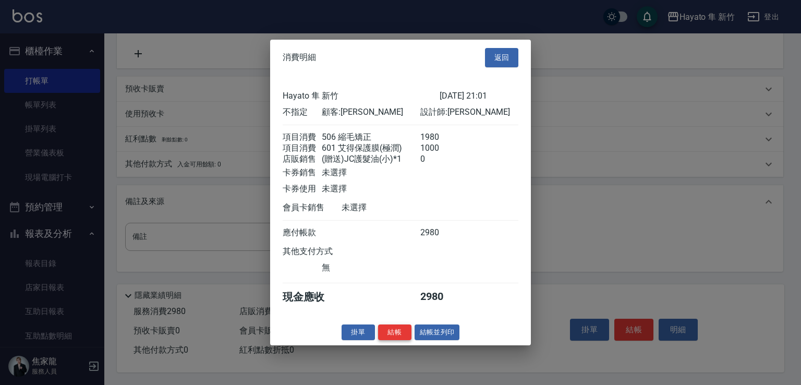
click at [402, 339] on button "結帳" at bounding box center [394, 332] width 33 height 16
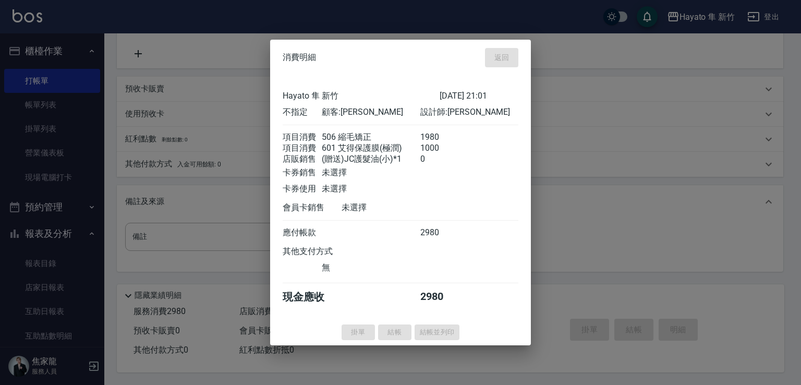
type input "[DATE] 21:03"
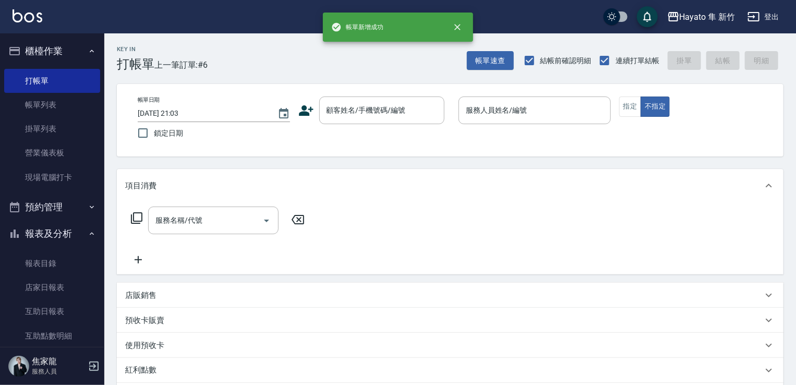
scroll to position [0, 0]
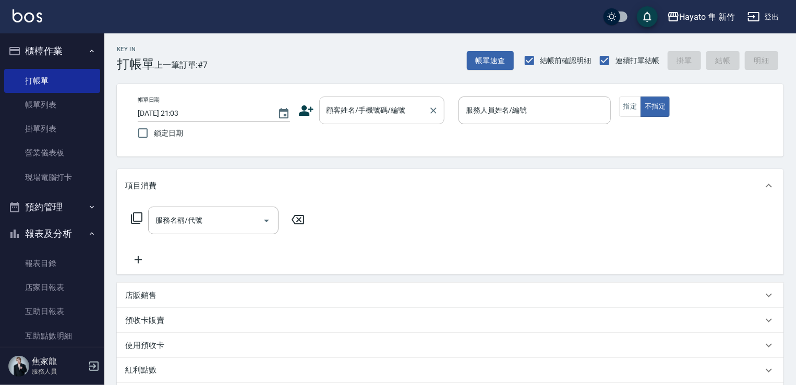
drag, startPoint x: 322, startPoint y: 117, endPoint x: 319, endPoint y: 123, distance: 6.8
click at [319, 123] on div "顧客姓名/手機號碼/編號" at bounding box center [381, 111] width 125 height 28
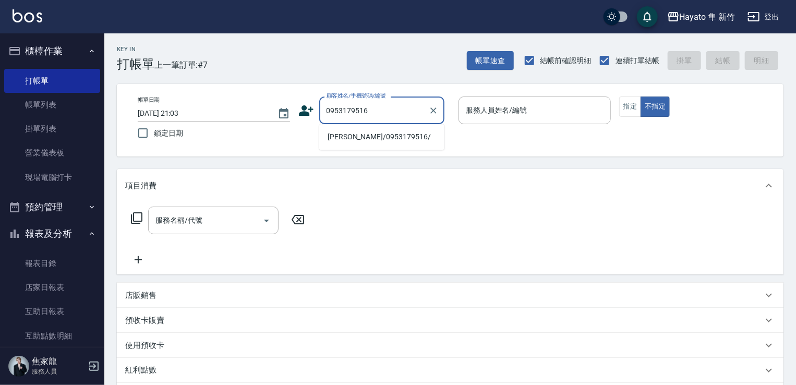
click at [351, 135] on li "[PERSON_NAME]/0953179516/" at bounding box center [381, 136] width 125 height 17
type input "[PERSON_NAME]/0953179516/"
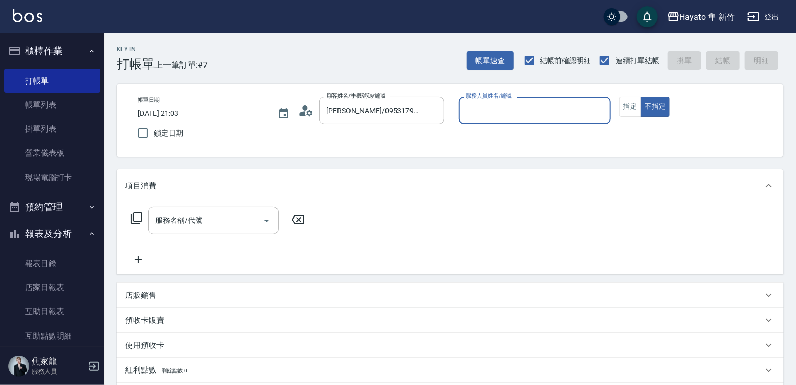
type input "[PERSON_NAME](無代號)"
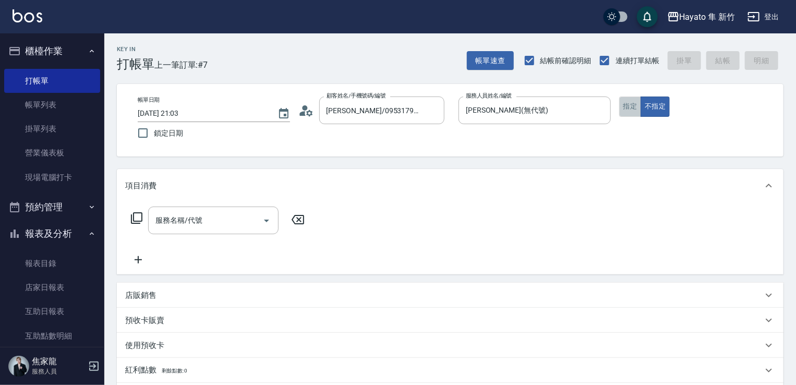
click at [626, 97] on button "指定" at bounding box center [630, 107] width 22 height 20
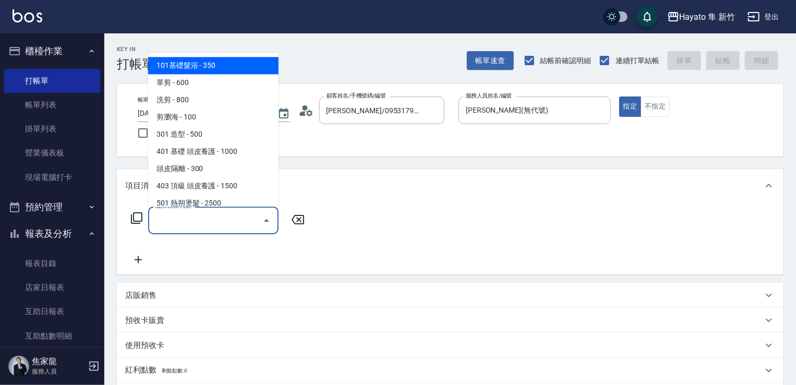
click at [212, 225] on input "服務名稱/代號" at bounding box center [205, 220] width 105 height 18
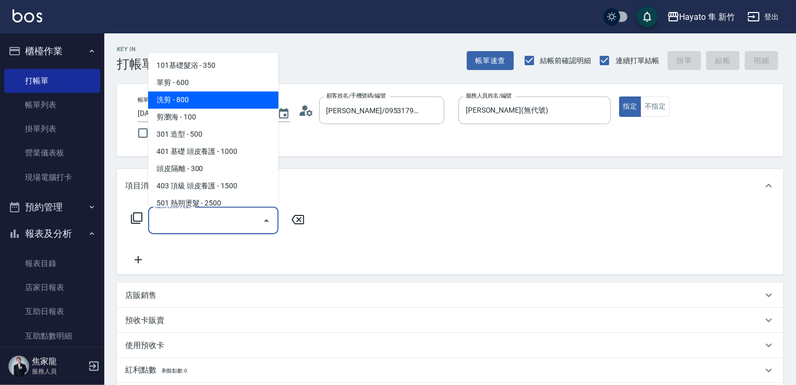
click at [197, 102] on span "洗剪 - 800" at bounding box center [213, 99] width 130 height 17
type input "洗剪(201)"
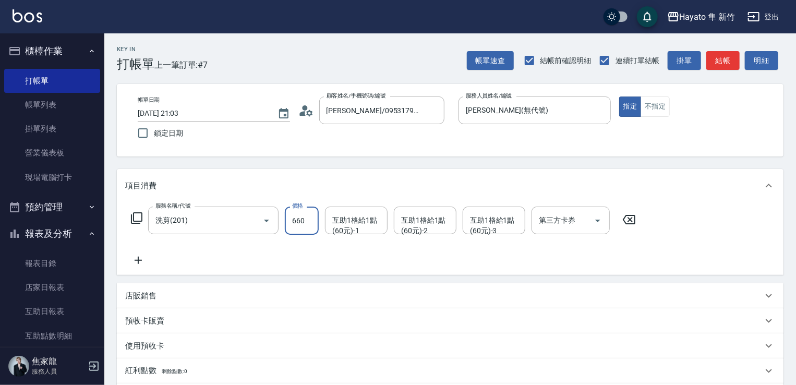
type input "660"
click at [258, 275] on div "項目消費 服務名稱/代號 洗剪(201) 服務名稱/代號 價格 660 價格 互助1格給1點(60元)-1 互助1格給1點(60元)-1 互助1格給1點(60…" at bounding box center [450, 301] width 667 height 264
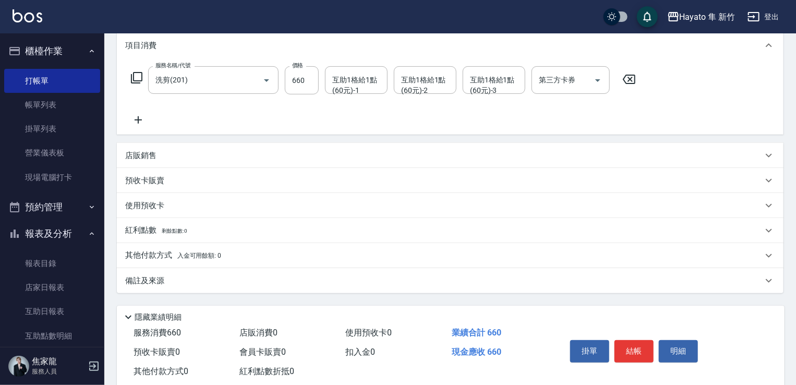
scroll to position [156, 0]
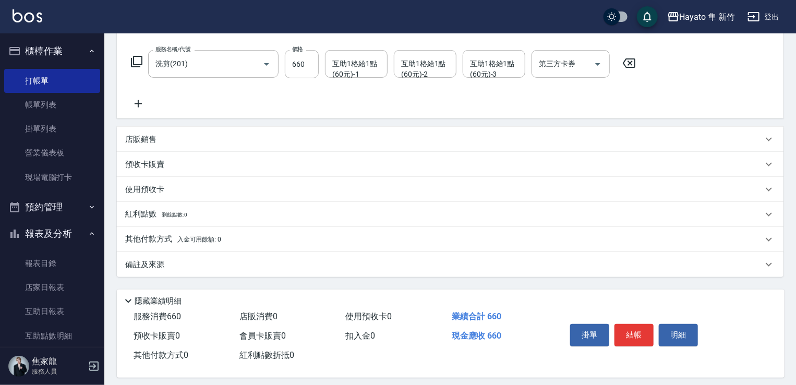
click at [194, 271] on div "備註及來源" at bounding box center [450, 264] width 667 height 25
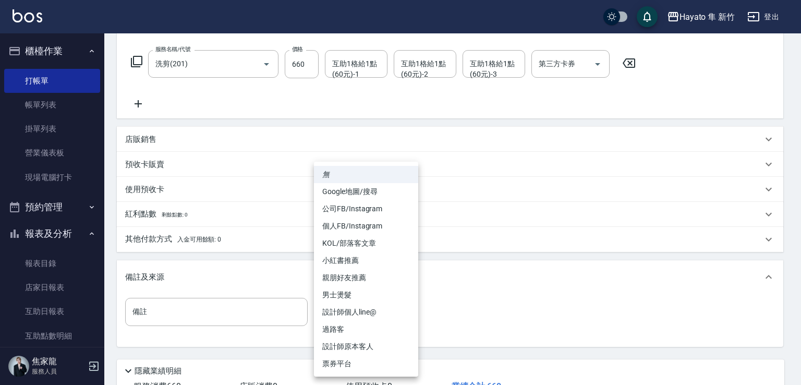
click at [348, 318] on body "Hayato 隼 新竹 登出 櫃檯作業 打帳單 帳單列表 掛單列表 營業儀表板 現場電腦打卡 預約管理 預約管理 報表及分析 報表目錄 店家日報表 互助日報表…" at bounding box center [400, 152] width 801 height 617
click at [359, 344] on li "設計師原本客人" at bounding box center [366, 346] width 104 height 17
type input "設計師原本客人"
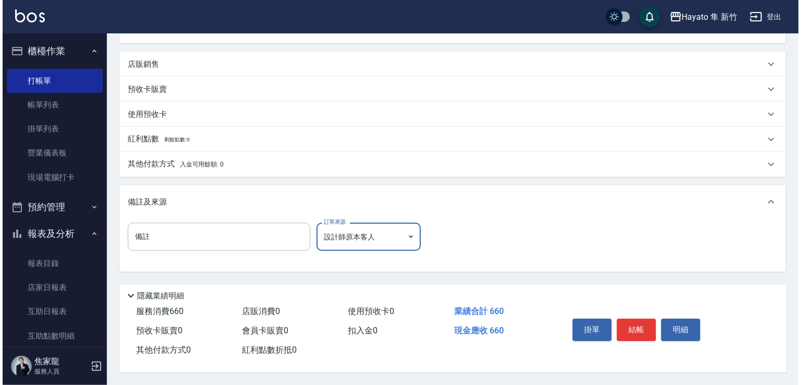
scroll to position [235, 0]
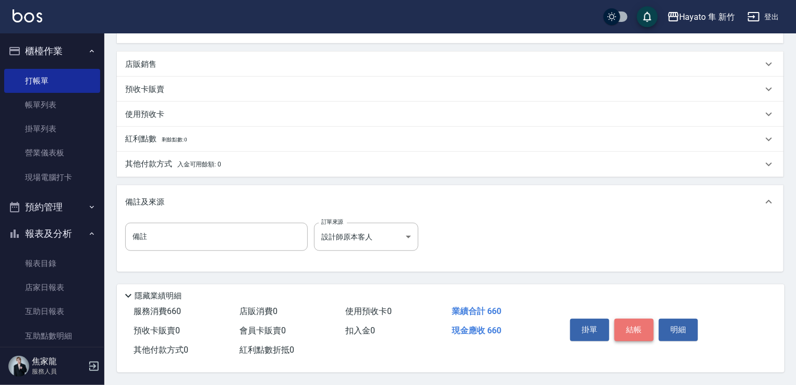
click at [637, 319] on button "結帳" at bounding box center [634, 330] width 39 height 22
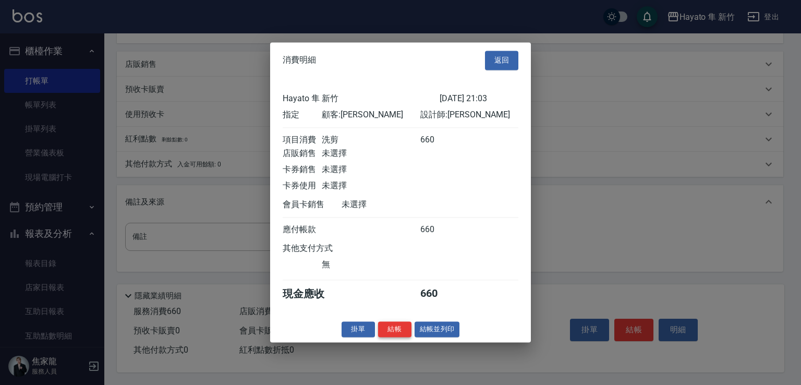
click at [396, 338] on button "結帳" at bounding box center [394, 329] width 33 height 16
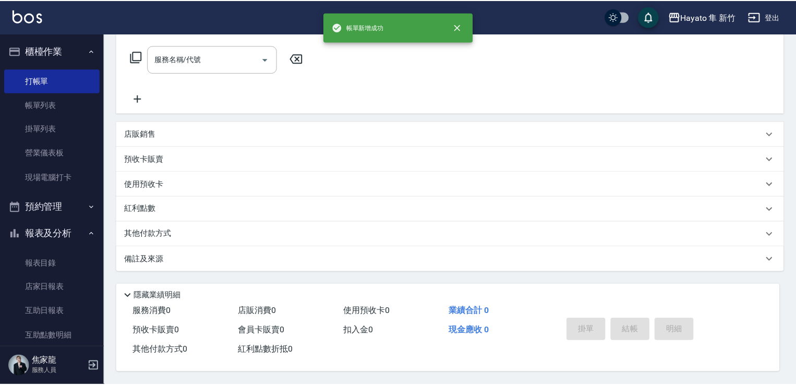
scroll to position [0, 0]
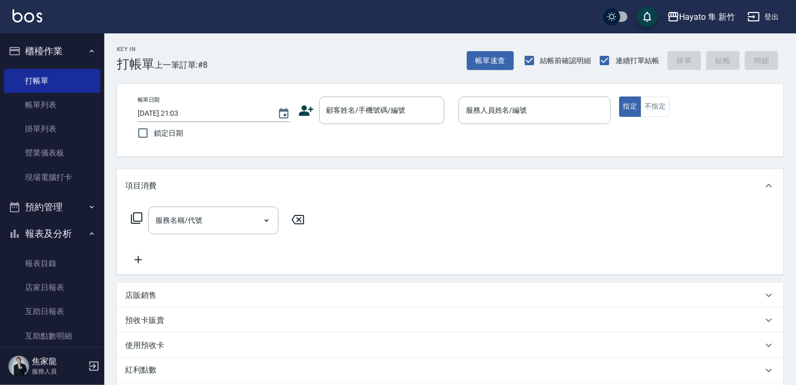
click at [311, 111] on icon at bounding box center [306, 111] width 16 height 16
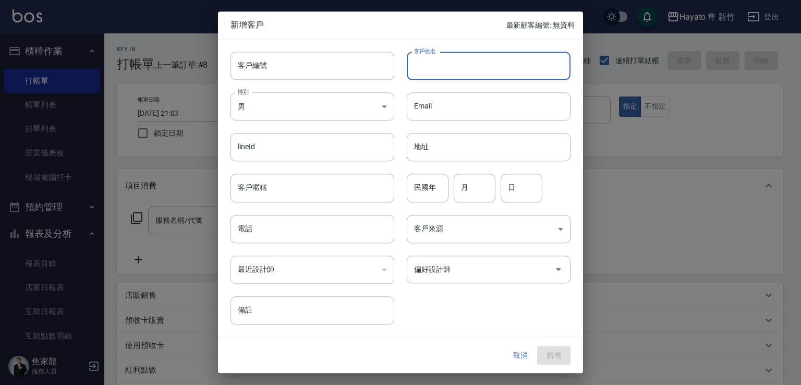
click at [429, 65] on input "客戶姓名" at bounding box center [489, 66] width 164 height 28
click at [430, 61] on input "[PERSON_NAME]" at bounding box center [489, 66] width 164 height 28
drag, startPoint x: 412, startPoint y: 62, endPoint x: 465, endPoint y: 76, distance: 55.0
click at [465, 76] on input "[PERSON_NAME]" at bounding box center [489, 66] width 164 height 28
type input "[PERSON_NAME]"
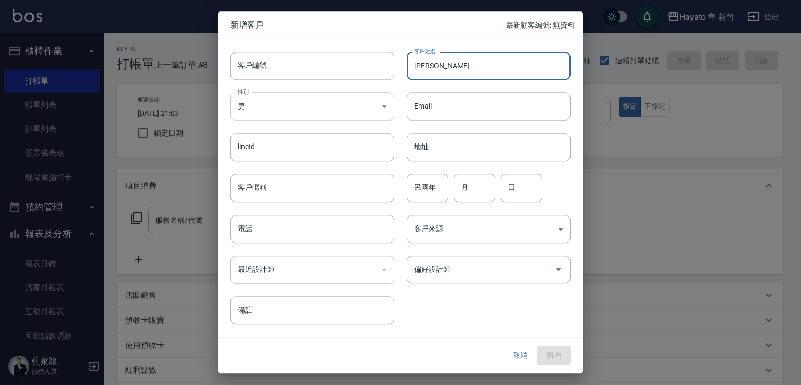
click at [347, 110] on body "Hayato 隼 新竹 登出 櫃檯作業 打帳單 帳單列表 掛單列表 營業儀表板 現場電腦打卡 預約管理 預約管理 報表及分析 報表目錄 店家日報表 互助日報表…" at bounding box center [400, 273] width 801 height 546
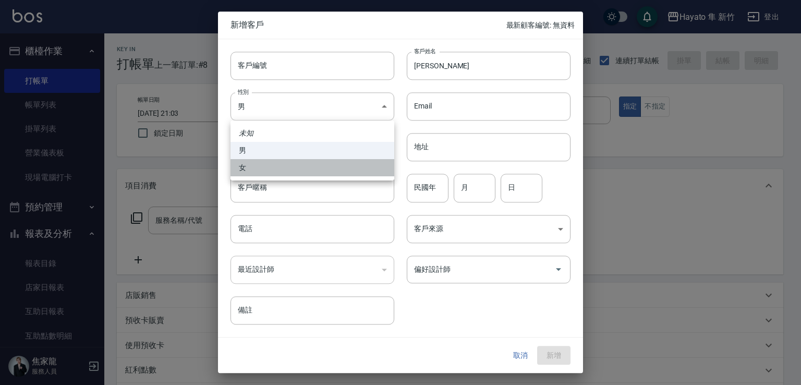
click at [334, 165] on li "女" at bounding box center [313, 167] width 164 height 17
type input "[DEMOGRAPHIC_DATA]"
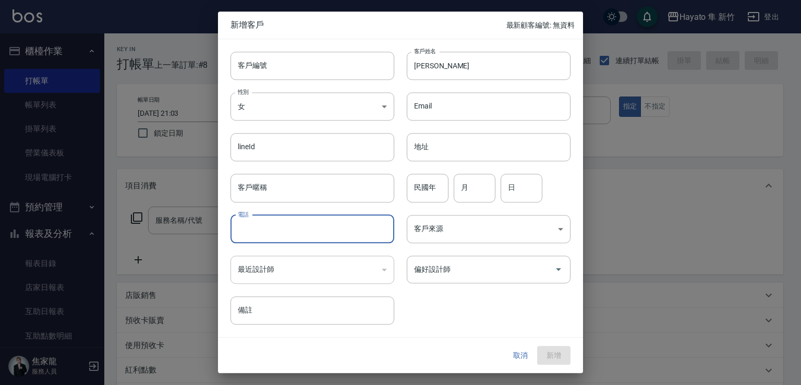
click at [313, 234] on input "電話" at bounding box center [313, 229] width 164 height 28
type input "0926863045"
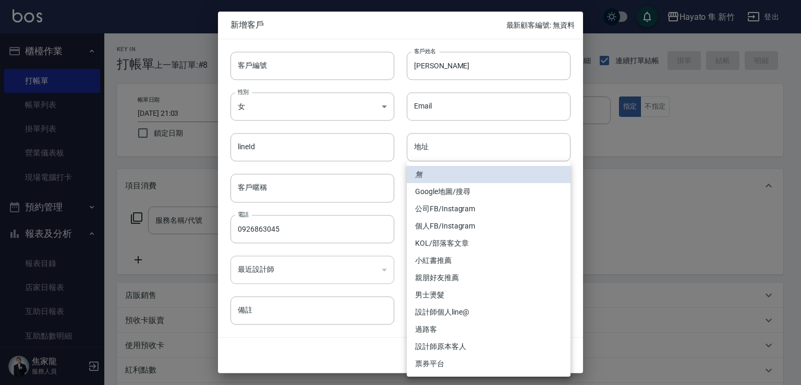
click at [461, 215] on body "Hayato 隼 新竹 登出 櫃檯作業 打帳單 帳單列表 掛單列表 營業儀表板 現場電腦打卡 預約管理 預約管理 報表及分析 報表目錄 店家日報表 互助日報表…" at bounding box center [400, 273] width 801 height 546
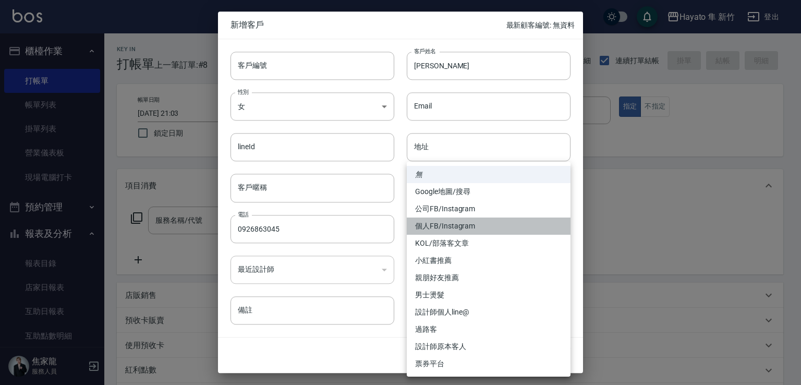
drag, startPoint x: 450, startPoint y: 230, endPoint x: 453, endPoint y: 268, distance: 37.7
click at [451, 238] on ul "無 Google地圖/搜尋 公司FB/Instagram 個人FB/Instagram KOL/部落客文章 小紅書推薦 親朋好友推薦 男士燙髮 設計師個人li…" at bounding box center [489, 269] width 164 height 215
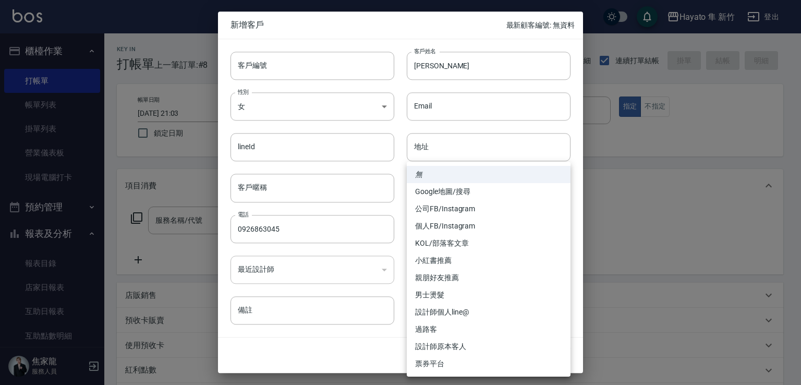
click at [430, 221] on li "個人FB/Instagram" at bounding box center [489, 226] width 164 height 17
type input "個人FB/Instagram"
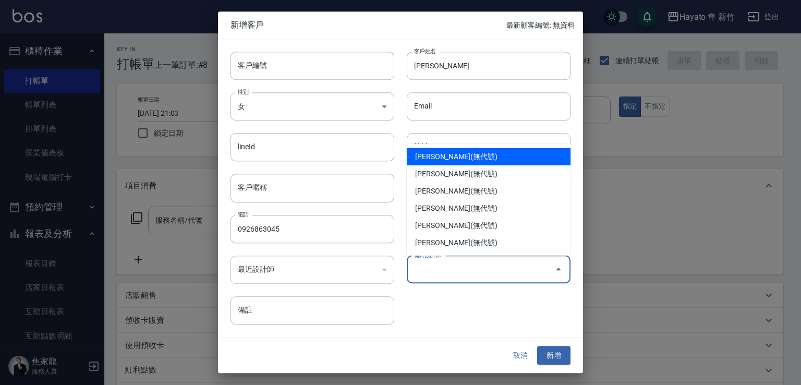
click at [457, 275] on input "偏好設計師" at bounding box center [481, 269] width 139 height 18
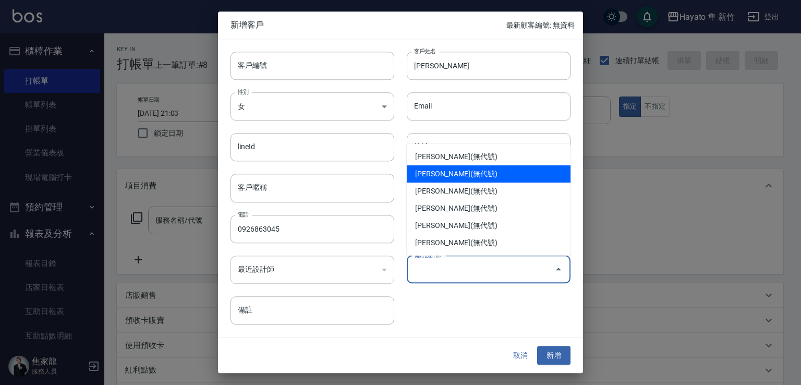
click at [432, 170] on li "[PERSON_NAME](無代號)" at bounding box center [489, 173] width 164 height 17
type input "李仕芬"
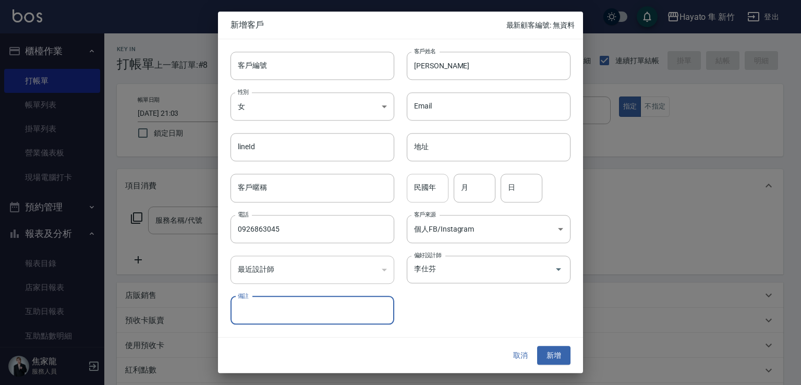
click at [439, 186] on input "民國年" at bounding box center [428, 188] width 42 height 28
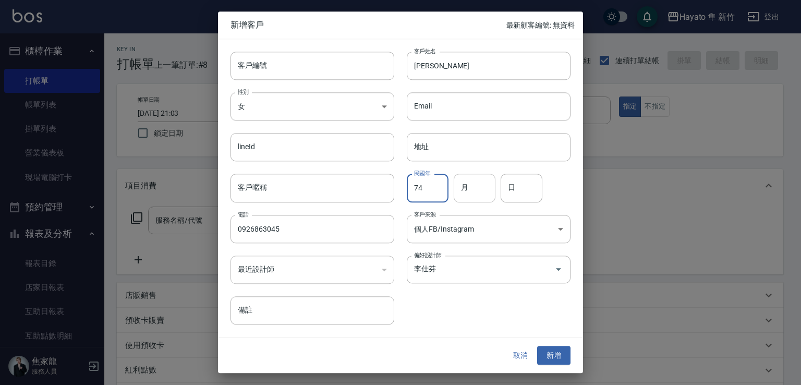
type input "74"
click at [466, 183] on input "月" at bounding box center [475, 188] width 42 height 28
type input "12"
drag, startPoint x: 516, startPoint y: 184, endPoint x: 507, endPoint y: 186, distance: 9.5
click at [516, 184] on input "日" at bounding box center [522, 188] width 42 height 28
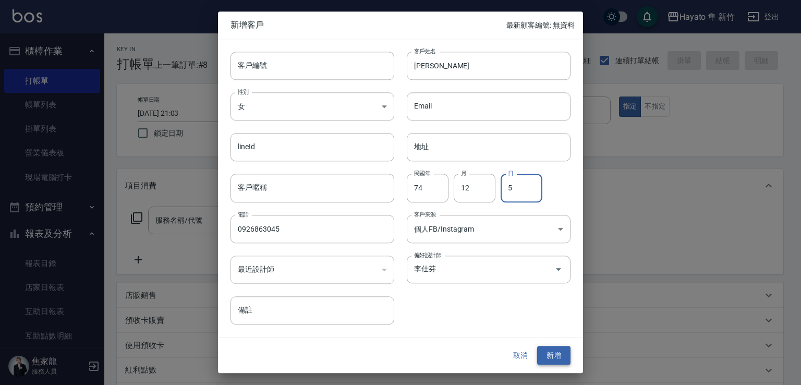
type input "5"
click at [557, 360] on button "新增" at bounding box center [553, 355] width 33 height 19
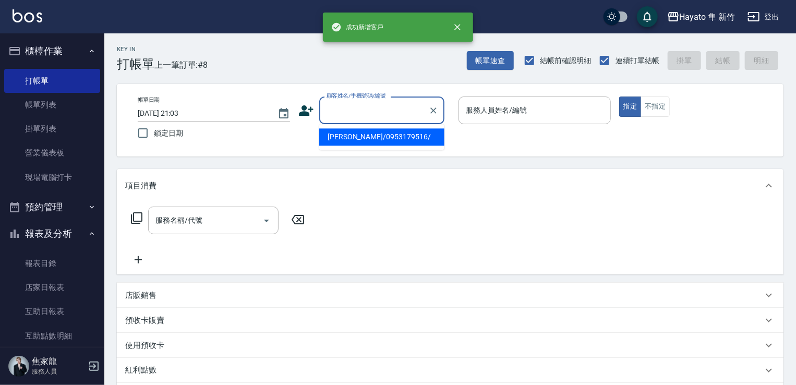
click at [326, 110] on input "顧客姓名/手機號碼/編號" at bounding box center [374, 110] width 100 height 18
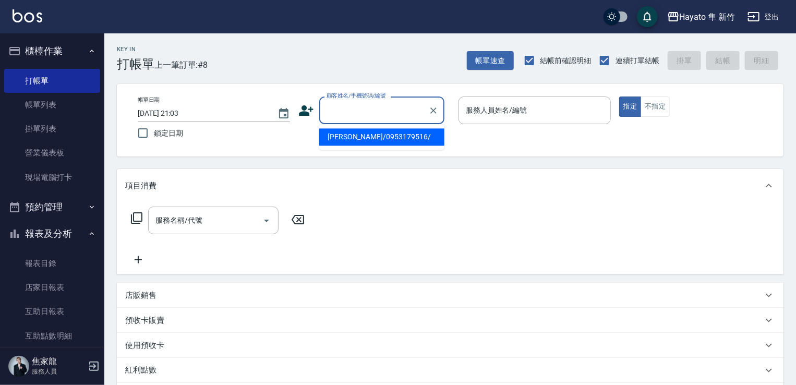
paste input "[PERSON_NAME]"
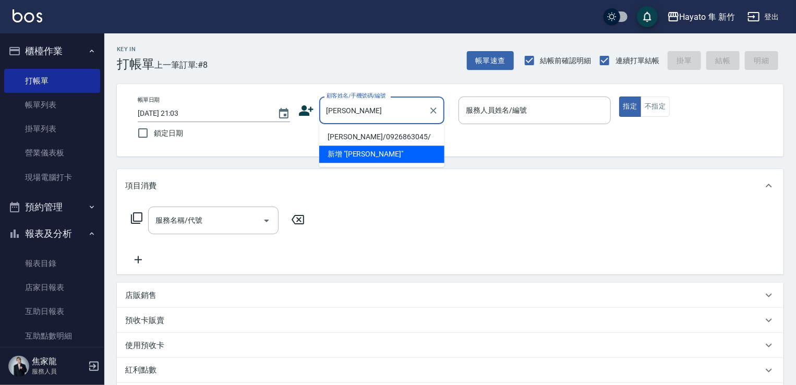
click at [351, 138] on li "[PERSON_NAME]/0926863045/" at bounding box center [381, 136] width 125 height 17
type input "[PERSON_NAME]/0926863045/"
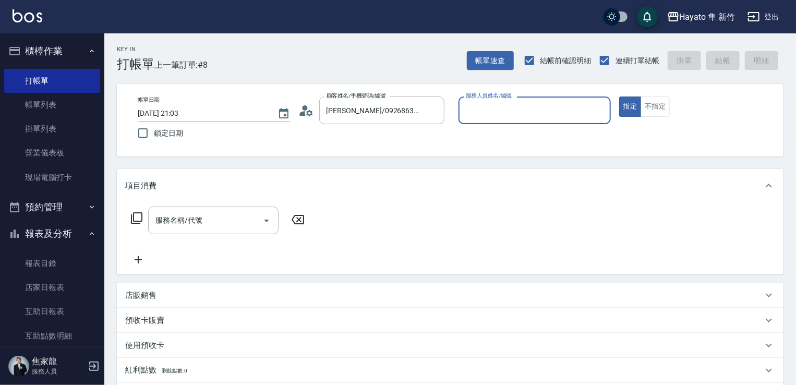
type input "[PERSON_NAME](無代號)"
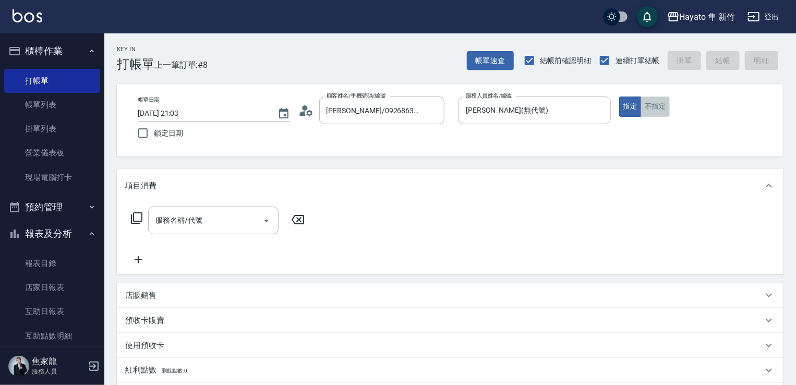
click at [656, 106] on button "不指定" at bounding box center [655, 107] width 29 height 20
click at [194, 220] on input "服務名稱/代號" at bounding box center [205, 220] width 105 height 18
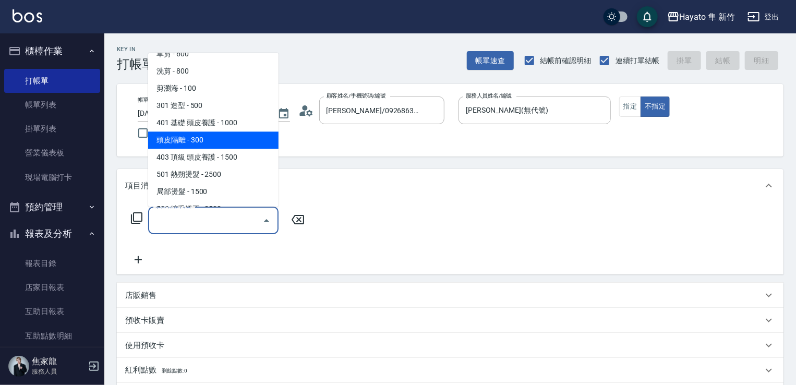
scroll to position [52, 0]
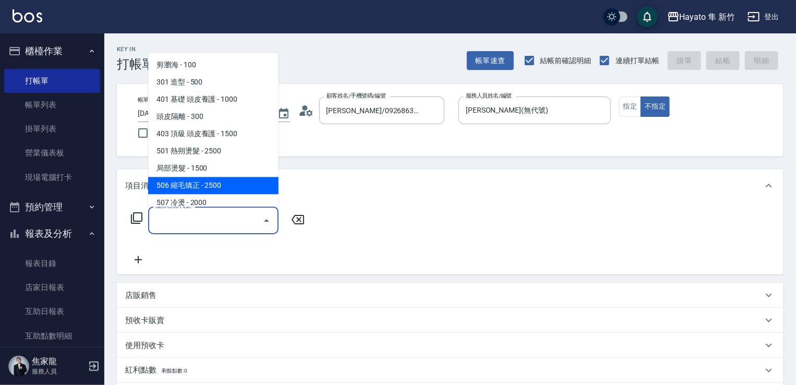
click at [203, 179] on span "506 縮毛矯正 - 2500" at bounding box center [213, 185] width 130 height 17
type input "506 縮毛矯正 (506)"
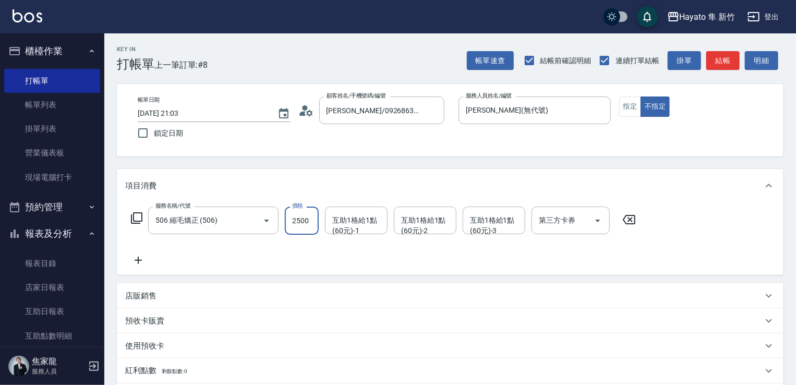
click at [302, 220] on input "2500" at bounding box center [302, 221] width 34 height 28
type input "1980"
click at [137, 261] on icon at bounding box center [138, 260] width 26 height 13
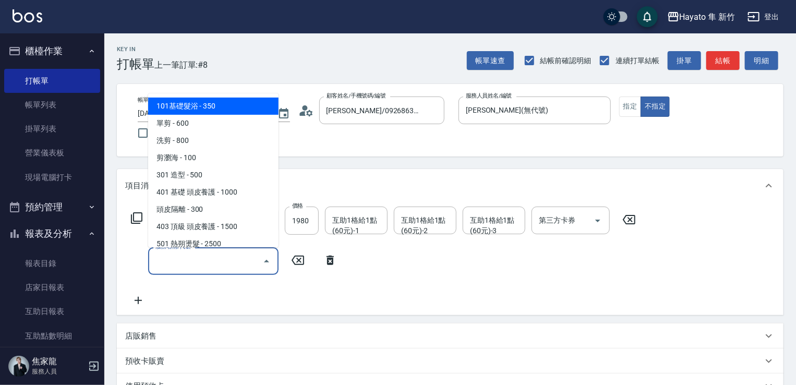
click at [195, 260] on input "服務名稱/代號" at bounding box center [205, 261] width 105 height 18
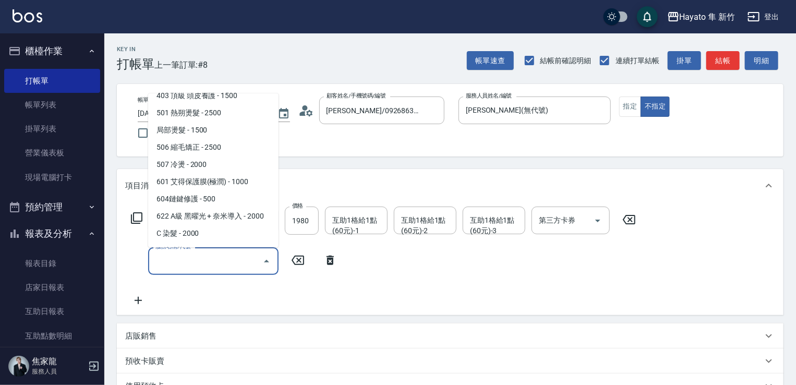
scroll to position [156, 0]
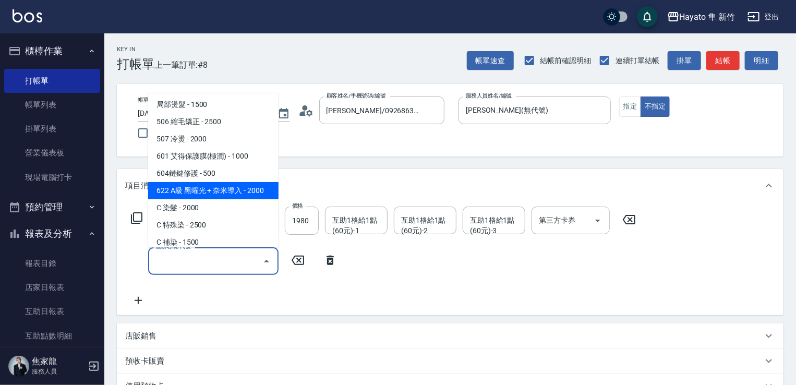
click at [211, 187] on span "622 A級 黑曜光 + 奈米導入 - 2000" at bounding box center [213, 190] width 130 height 17
type input "622 A級 黑曜光 + 奈米導入(622)"
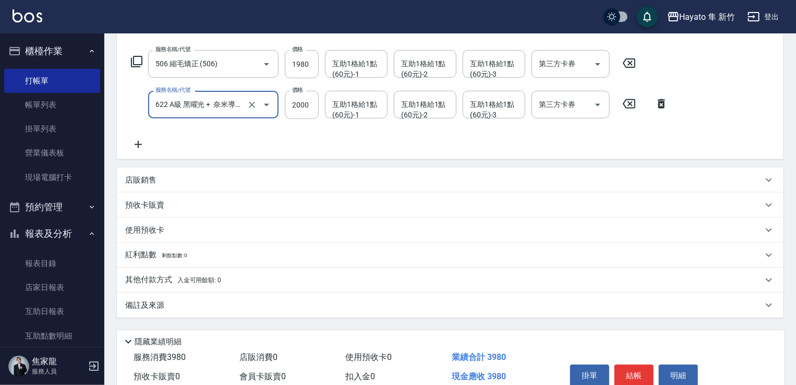
click at [158, 175] on div "店販銷售" at bounding box center [443, 180] width 637 height 11
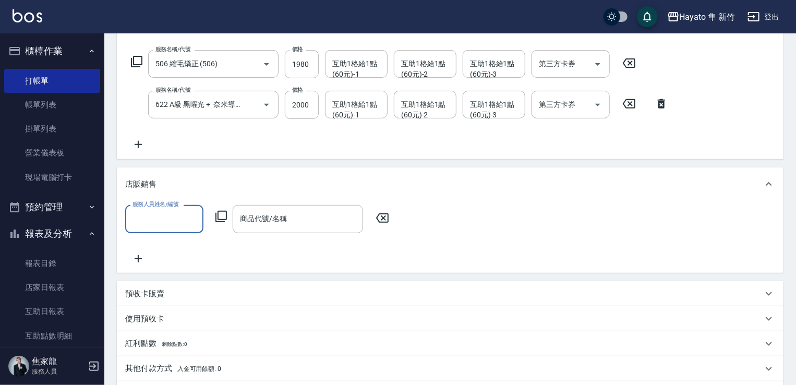
scroll to position [0, 0]
click at [161, 218] on input "服務人員姓名/編號" at bounding box center [164, 219] width 69 height 18
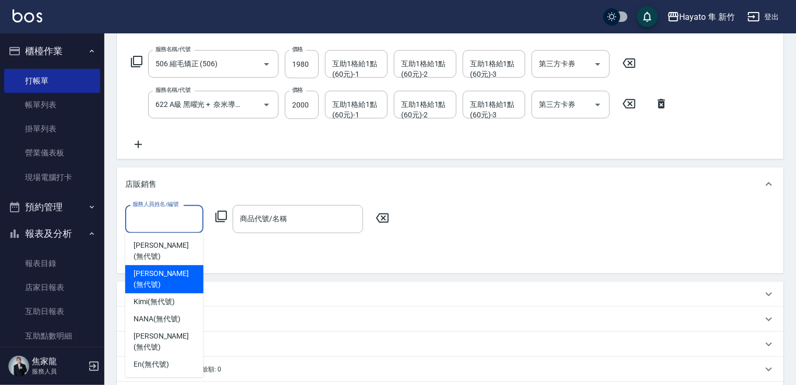
click at [166, 268] on span "[PERSON_NAME] (無代號)" at bounding box center [165, 279] width 62 height 22
type input "[PERSON_NAME](無代號)"
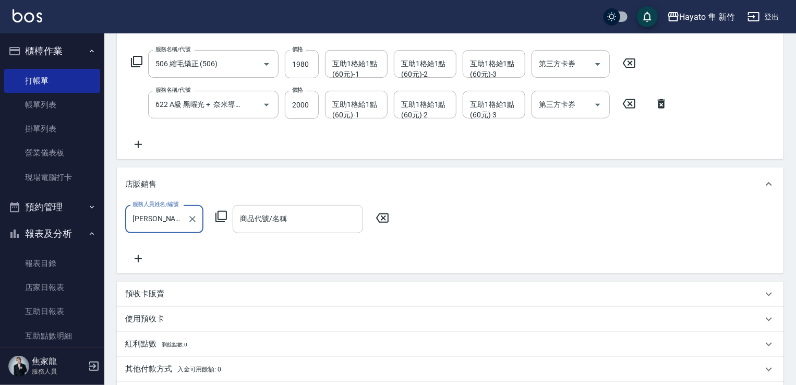
click at [272, 220] on input "商品代號/名稱" at bounding box center [297, 219] width 121 height 18
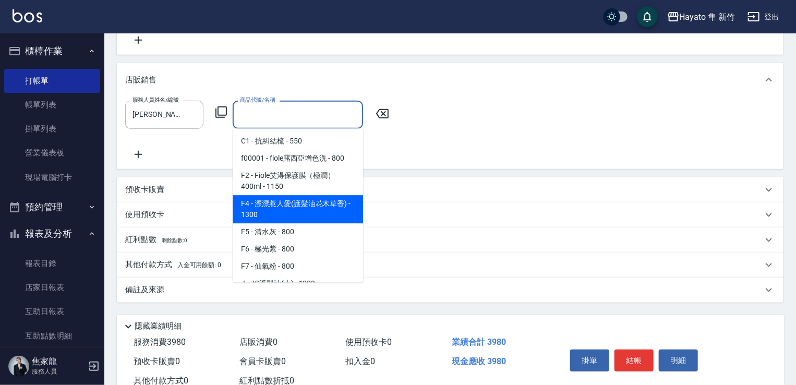
scroll to position [104, 0]
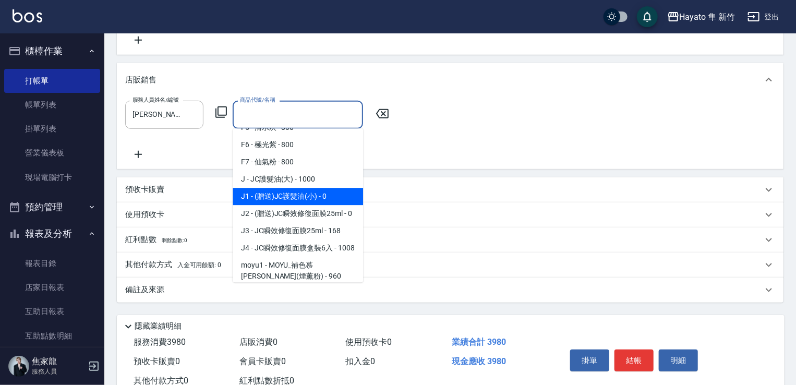
click at [290, 198] on span "J1 - (贈送)JC護髮油(小) - 0" at bounding box center [298, 196] width 130 height 17
type input "(贈送)JC護髮油(小)"
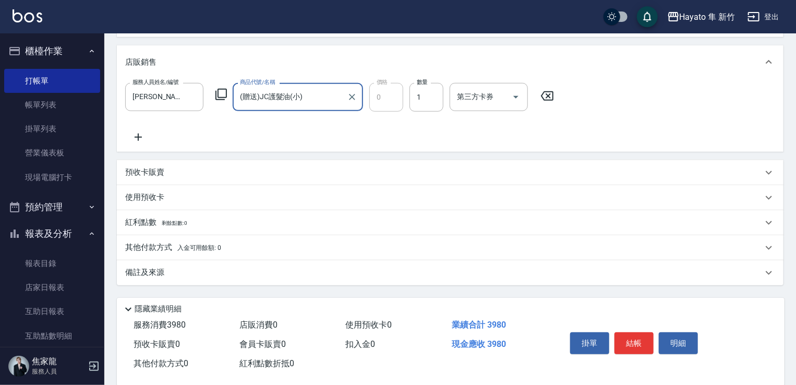
scroll to position [295, 0]
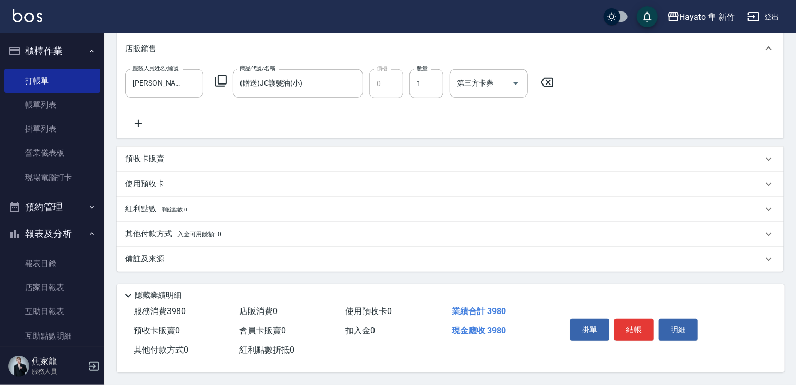
click at [262, 247] on div "備註及來源" at bounding box center [450, 259] width 667 height 25
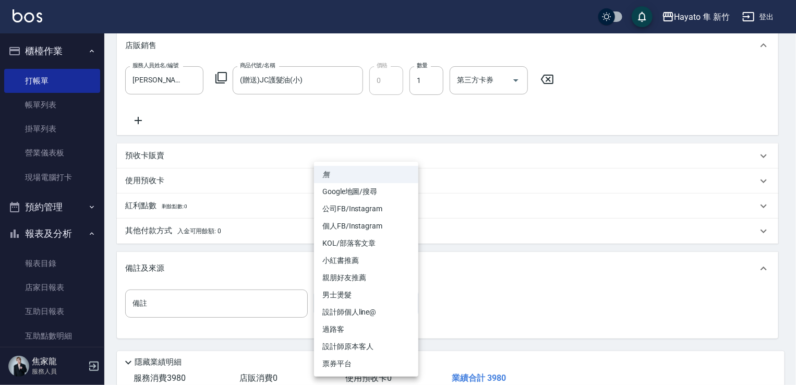
click at [379, 307] on body "Hayato 隼 新竹 登出 櫃檯作業 打帳單 帳單列表 掛單列表 營業儀表板 現場電腦打卡 預約管理 預約管理 報表及分析 報表目錄 店家日報表 互助日報表…" at bounding box center [398, 78] width 796 height 747
click at [373, 229] on li "個人FB/Instagram" at bounding box center [366, 226] width 104 height 17
type input "個人FB/Instagram"
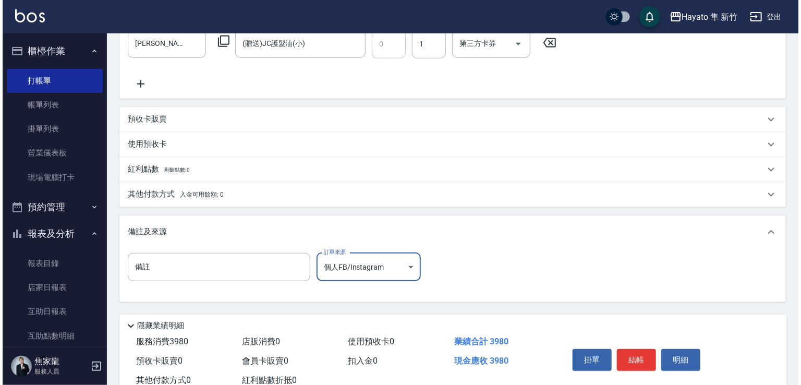
scroll to position [365, 0]
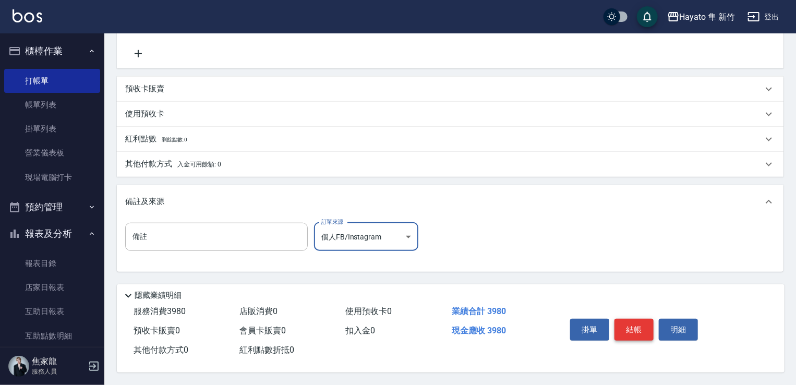
click at [636, 325] on button "結帳" at bounding box center [634, 330] width 39 height 22
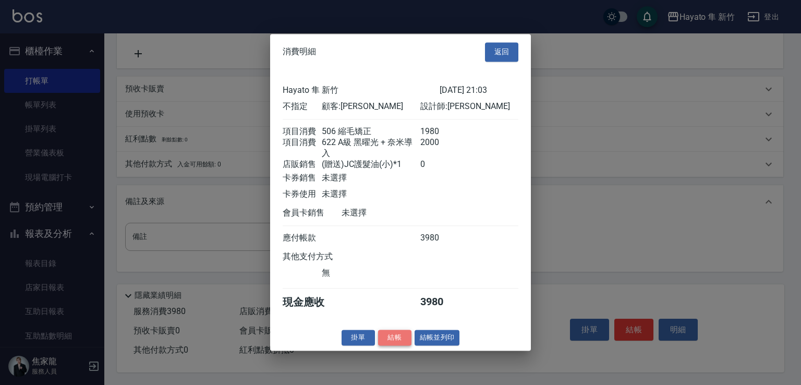
click at [396, 345] on button "結帳" at bounding box center [394, 338] width 33 height 16
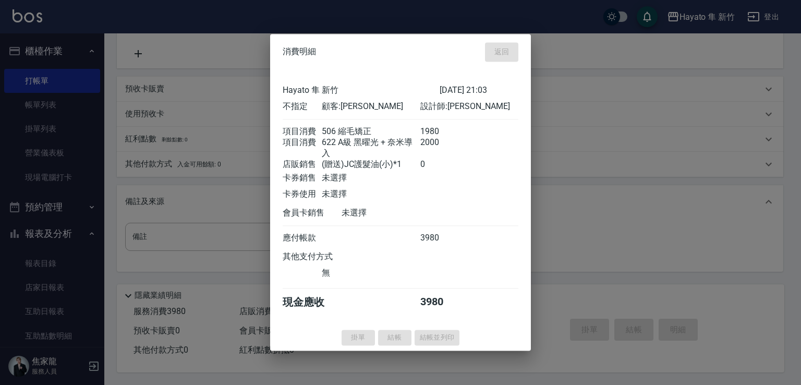
type input "[DATE] 21:06"
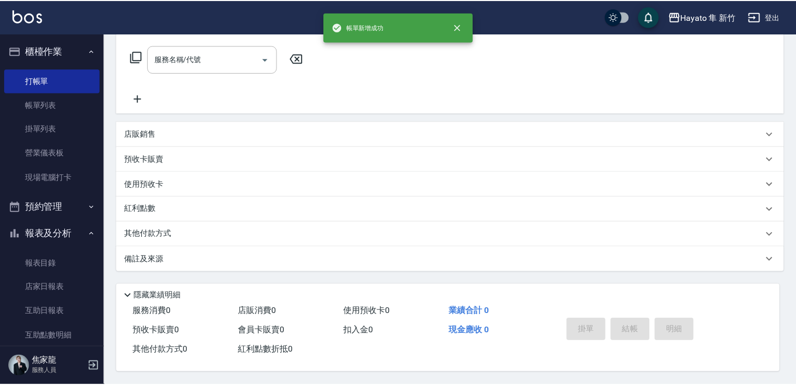
scroll to position [0, 0]
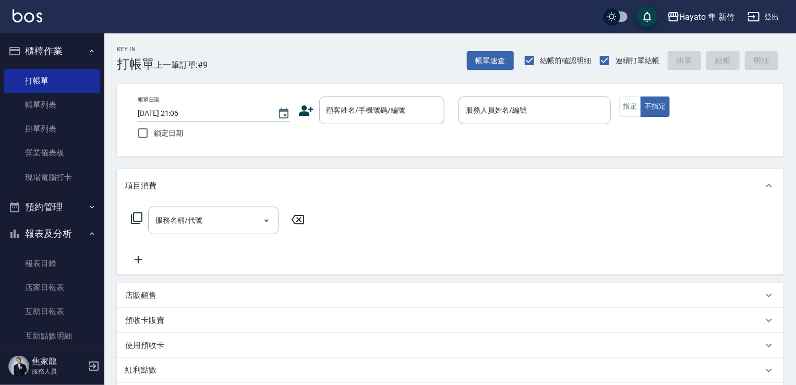
click at [313, 115] on icon at bounding box center [306, 111] width 16 height 16
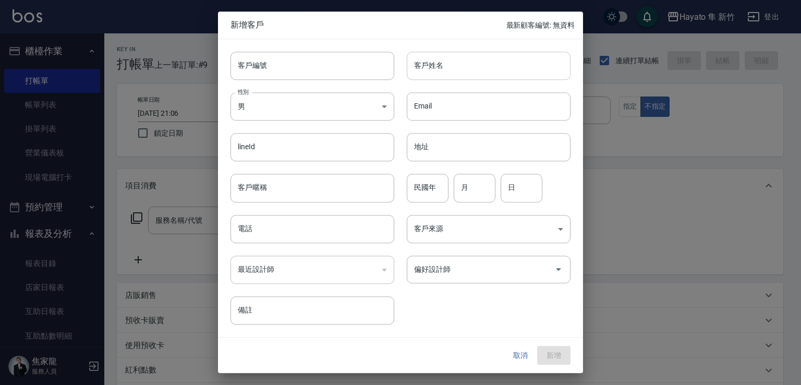
click at [455, 73] on input "客戶姓名" at bounding box center [489, 66] width 164 height 28
type input "[PERSON_NAME]"
click at [359, 115] on body "Hayato 隼 新竹 登出 櫃檯作業 打帳單 帳單列表 掛單列表 營業儀表板 現場電腦打卡 預約管理 預約管理 報表及分析 報表目錄 店家日報表 互助日報表…" at bounding box center [400, 273] width 801 height 546
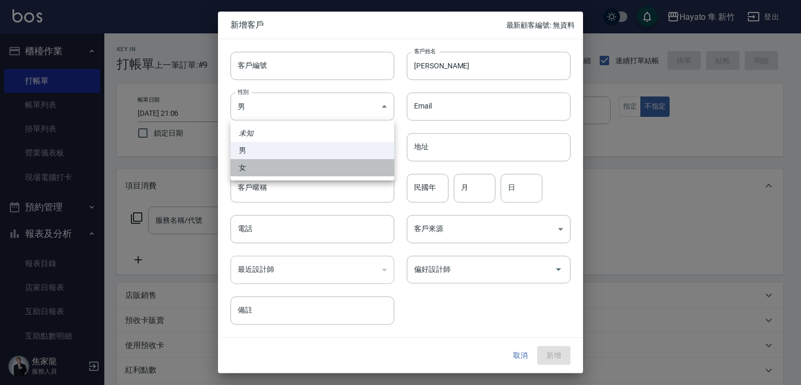
click at [330, 169] on li "女" at bounding box center [313, 167] width 164 height 17
type input "[DEMOGRAPHIC_DATA]"
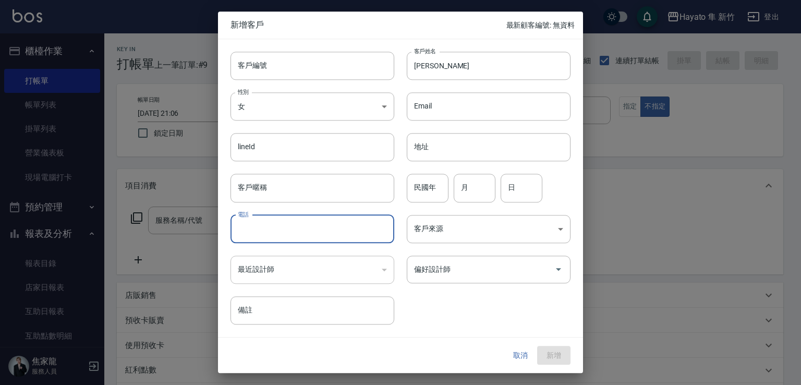
click at [338, 229] on input "電話" at bounding box center [313, 229] width 164 height 28
type input "0979272993"
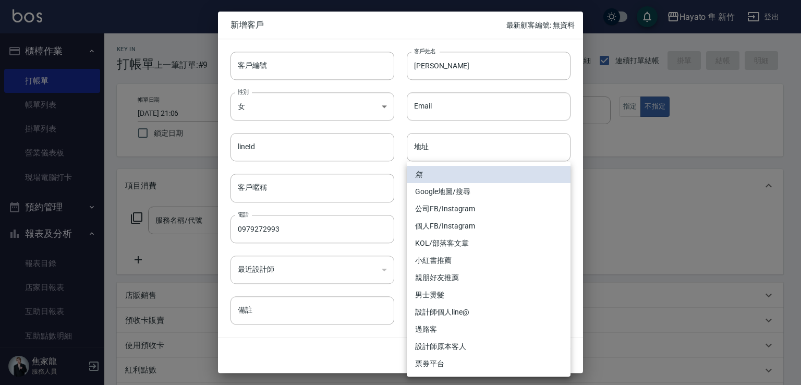
click at [451, 225] on body "Hayato 隼 新竹 登出 櫃檯作業 打帳單 帳單列表 掛單列表 營業儀表板 現場電腦打卡 預約管理 預約管理 報表及分析 報表目錄 店家日報表 互助日報表…" at bounding box center [400, 273] width 801 height 546
click at [447, 348] on li "設計師原本客人" at bounding box center [489, 346] width 164 height 17
type input "設計師原本客人"
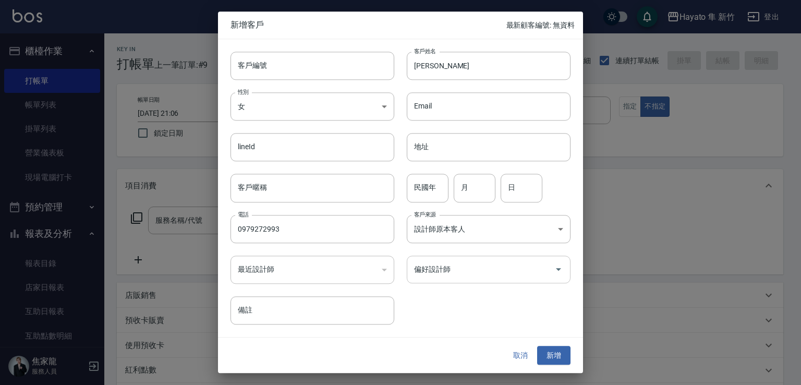
click at [437, 270] on input "偏好設計師" at bounding box center [481, 269] width 139 height 18
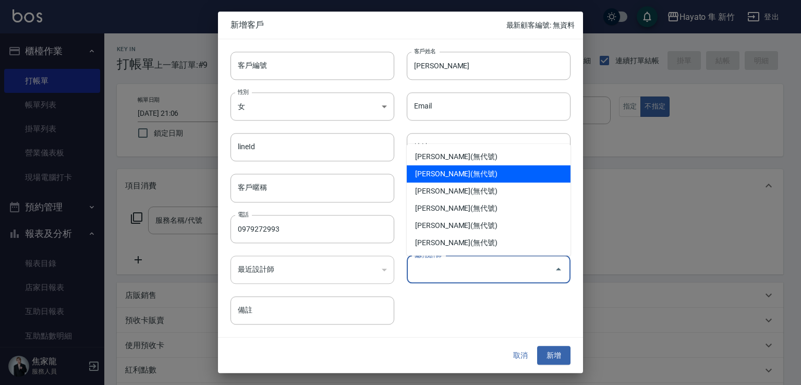
click at [437, 174] on li "[PERSON_NAME](無代號)" at bounding box center [489, 173] width 164 height 17
type input "李仕芬"
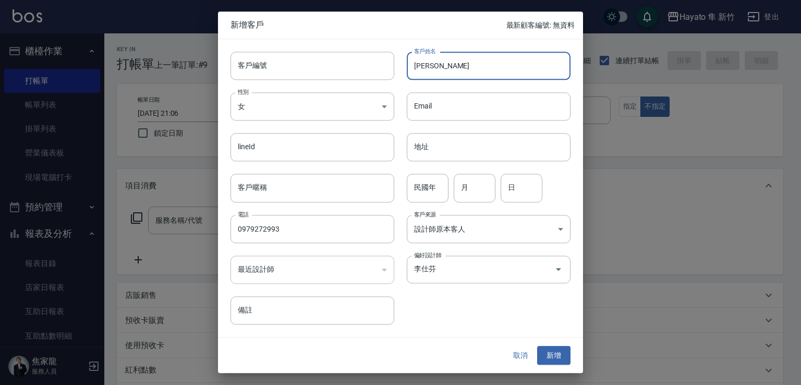
drag, startPoint x: 416, startPoint y: 65, endPoint x: 459, endPoint y: 74, distance: 43.6
click at [459, 67] on input "[PERSON_NAME]" at bounding box center [489, 66] width 164 height 28
paste input "[PERSON_NAME]"
type input "[PERSON_NAME]"
click at [558, 351] on button "新增" at bounding box center [553, 355] width 33 height 19
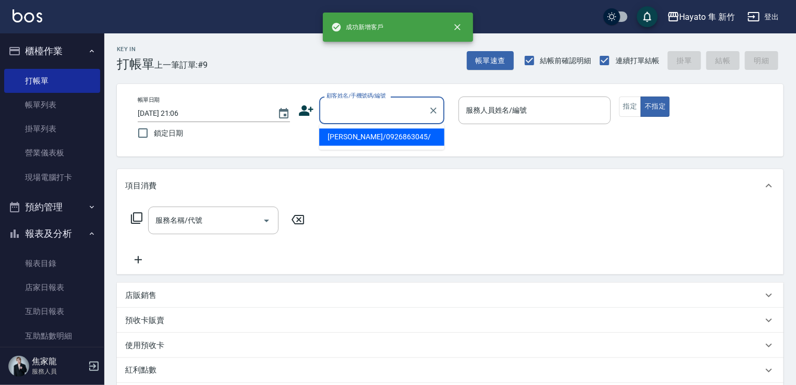
click at [390, 112] on input "顧客姓名/手機號碼/編號" at bounding box center [374, 110] width 100 height 18
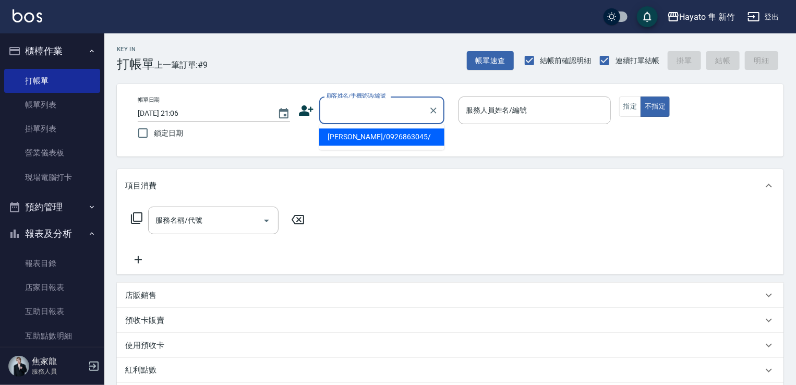
paste input "[PERSON_NAME]"
type input "[PERSON_NAME]"
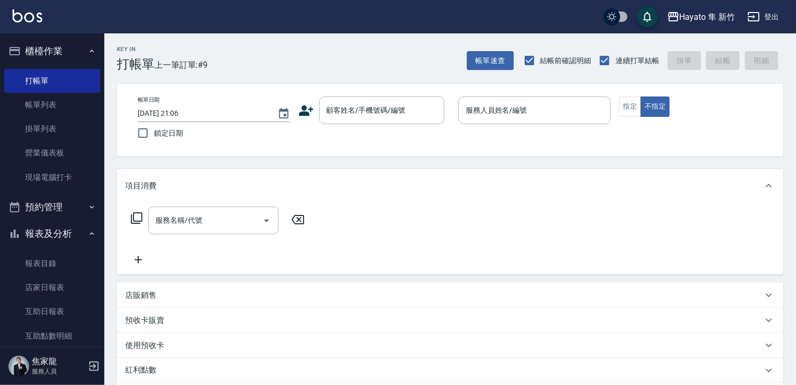
click at [305, 109] on icon at bounding box center [306, 110] width 15 height 10
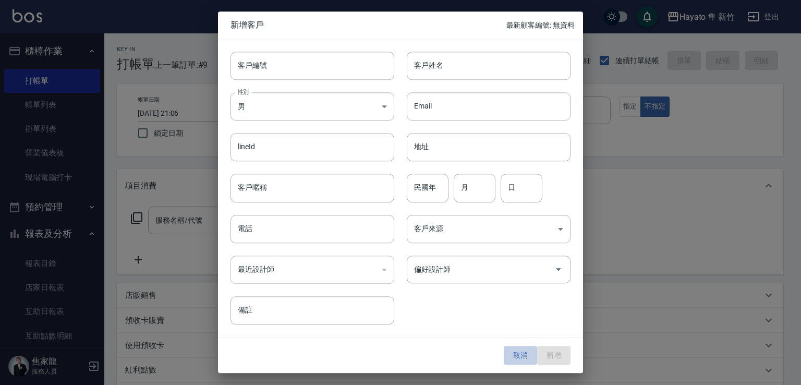
click at [516, 353] on button "取消" at bounding box center [520, 355] width 33 height 19
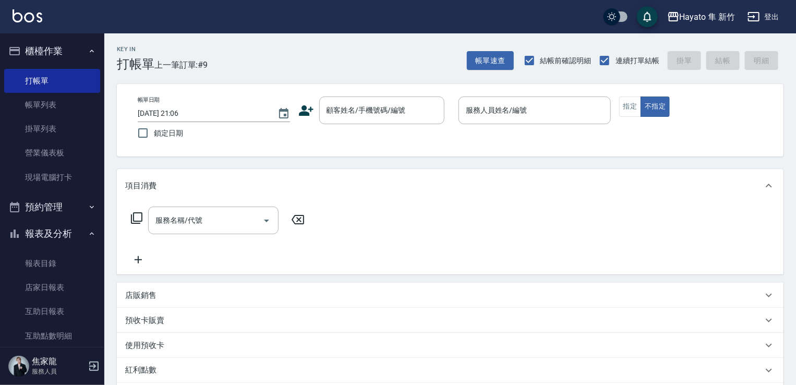
click at [303, 108] on icon at bounding box center [306, 110] width 15 height 10
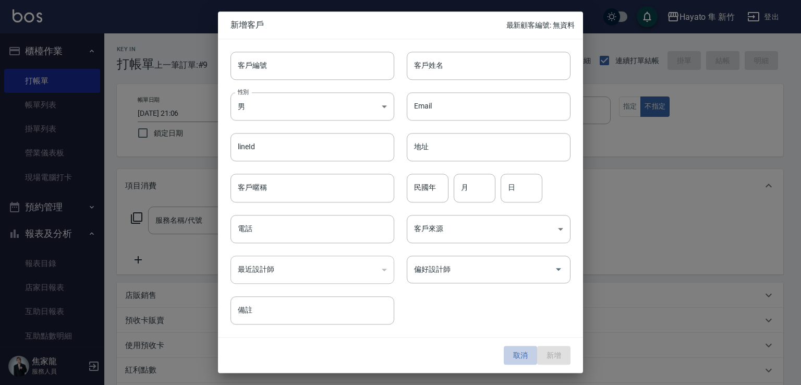
drag, startPoint x: 515, startPoint y: 358, endPoint x: 399, endPoint y: 213, distance: 185.5
click at [515, 357] on button "取消" at bounding box center [520, 355] width 33 height 19
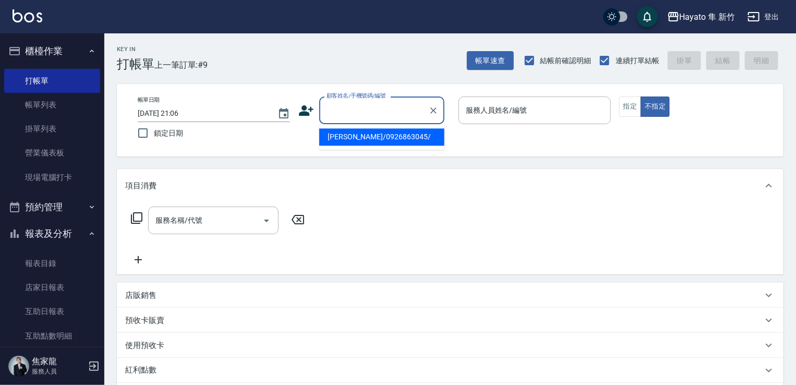
click at [373, 107] on input "顧客姓名/手機號碼/編號" at bounding box center [374, 110] width 100 height 18
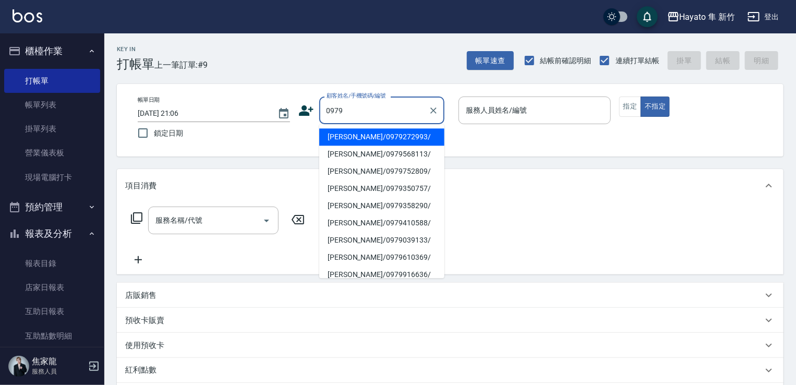
click at [376, 133] on li "[PERSON_NAME]/0979272993/" at bounding box center [381, 136] width 125 height 17
type input "[PERSON_NAME]/0979272993/"
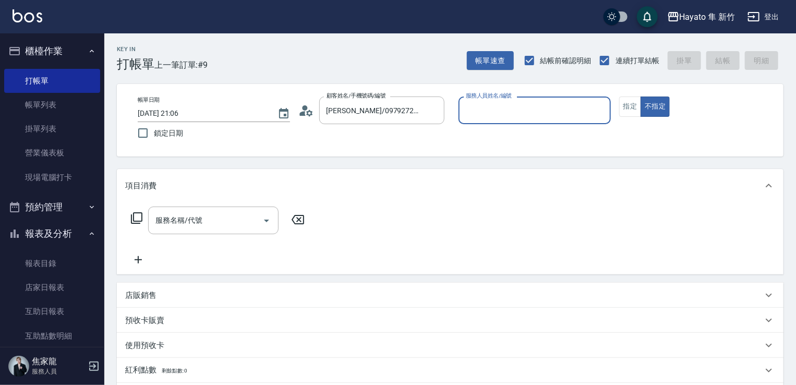
type input "[PERSON_NAME](無代號)"
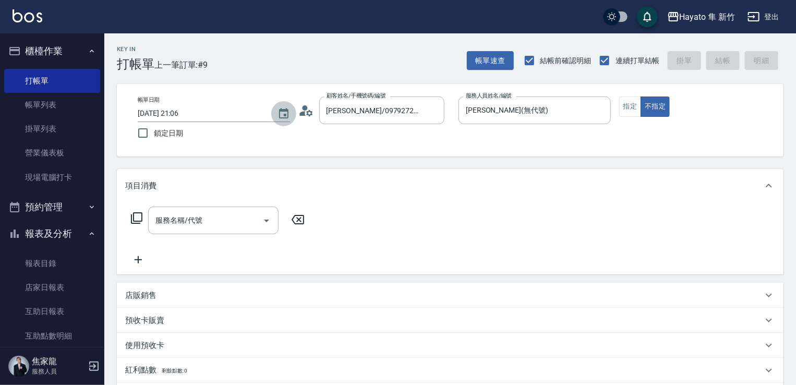
click at [295, 113] on button "Choose date, selected date is 2025-08-18" at bounding box center [283, 113] width 25 height 25
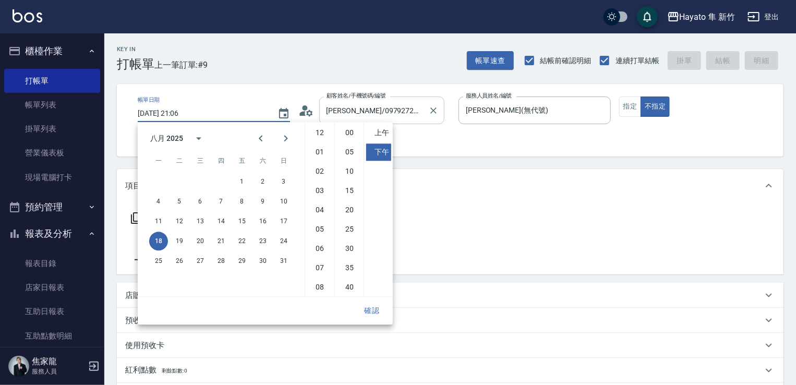
scroll to position [58, 0]
click at [303, 105] on icon at bounding box center [306, 111] width 16 height 16
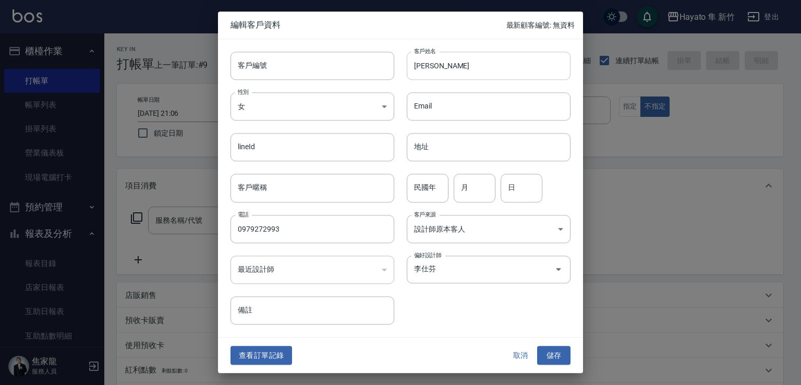
click at [445, 67] on input "[PERSON_NAME]" at bounding box center [489, 66] width 164 height 28
type input "吳"
drag, startPoint x: 415, startPoint y: 69, endPoint x: 505, endPoint y: 67, distance: 90.3
click at [505, 67] on input "[PERSON_NAME]" at bounding box center [489, 66] width 164 height 28
type input "[PERSON_NAME]"
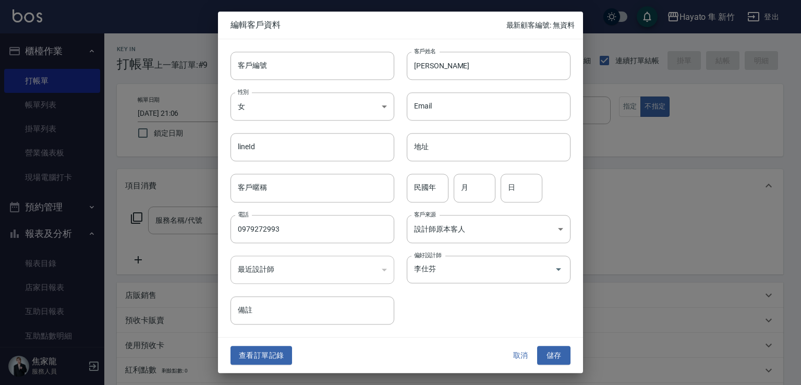
drag, startPoint x: 559, startPoint y: 338, endPoint x: 565, endPoint y: 345, distance: 9.6
click at [565, 344] on div "查看訂單記錄 取消 儲存" at bounding box center [400, 356] width 365 height 36
click at [544, 353] on button "儲存" at bounding box center [553, 355] width 33 height 19
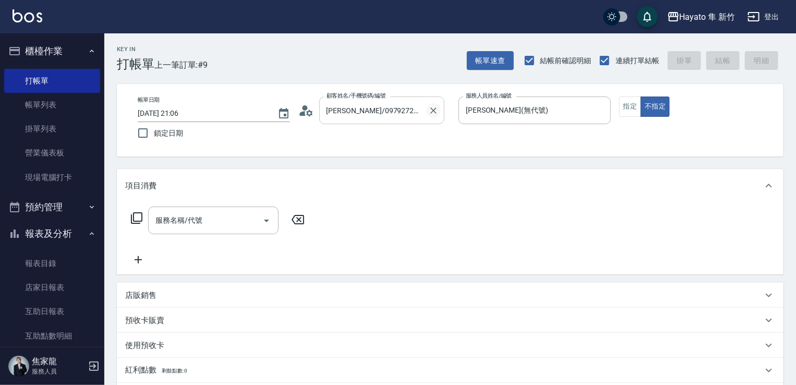
click at [431, 112] on icon "Clear" at bounding box center [433, 110] width 6 height 6
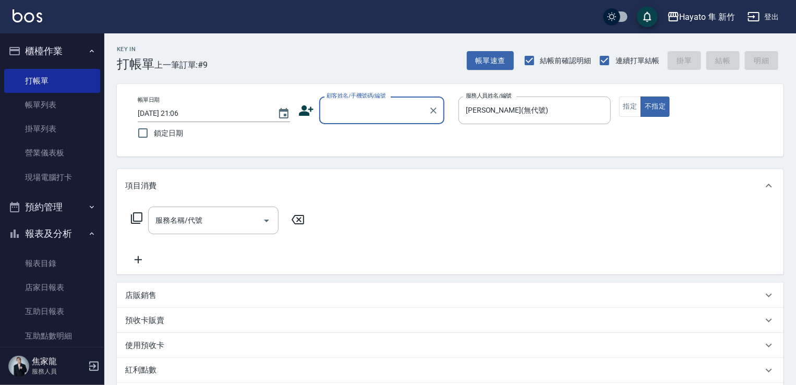
click at [354, 117] on input "顧客姓名/手機號碼/編號" at bounding box center [374, 110] width 100 height 18
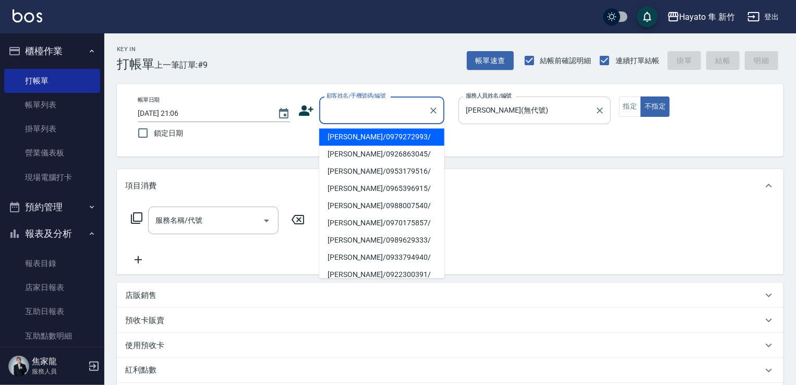
paste input "[PERSON_NAME]"
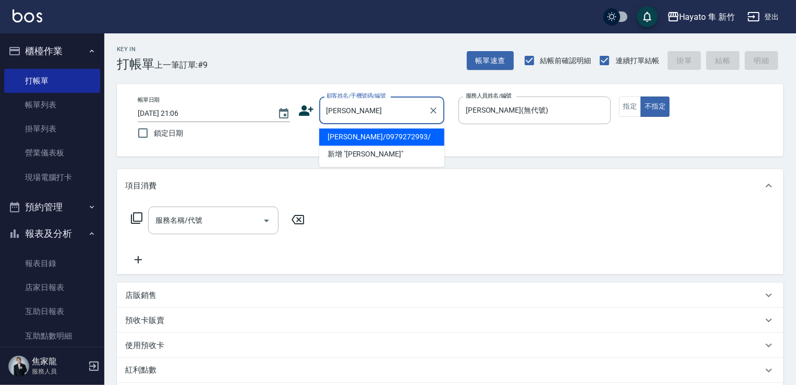
click at [383, 138] on li "[PERSON_NAME]/0979272993/" at bounding box center [381, 136] width 125 height 17
type input "[PERSON_NAME]/0979272993/"
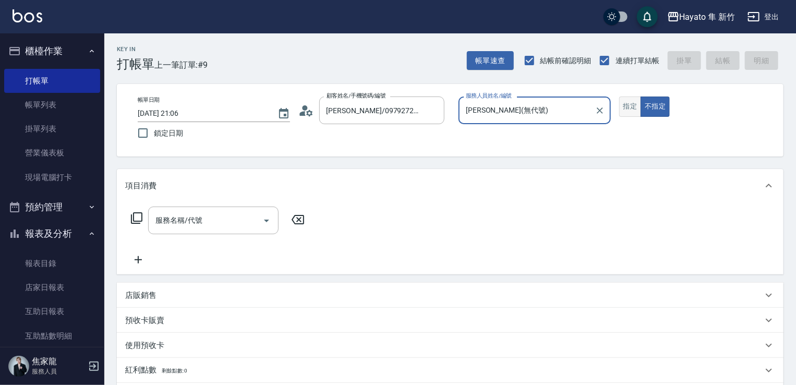
click at [627, 105] on button "指定" at bounding box center [630, 107] width 22 height 20
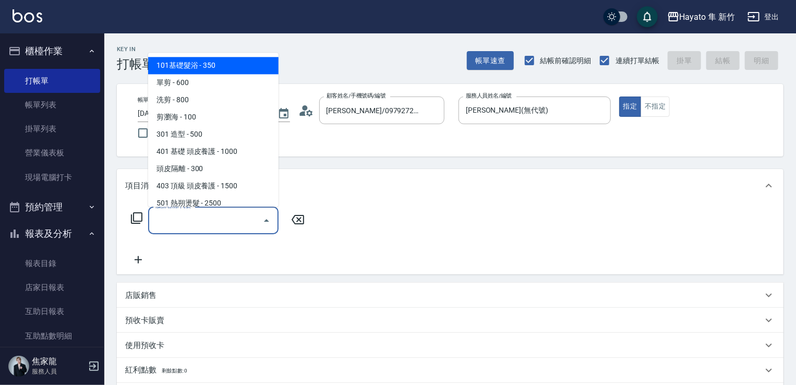
click at [243, 220] on input "服務名稱/代號" at bounding box center [205, 220] width 105 height 18
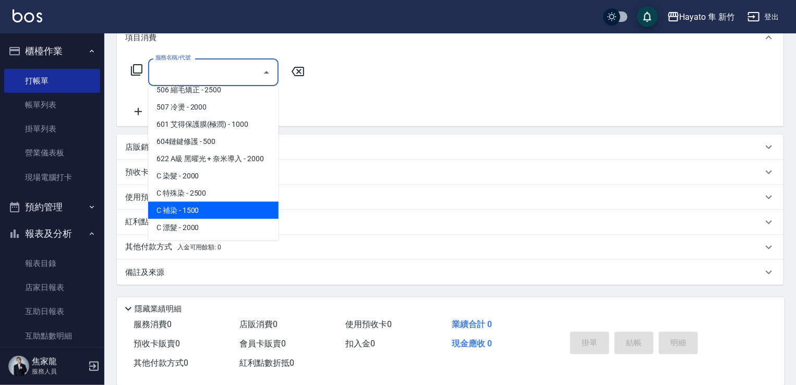
scroll to position [165, 0]
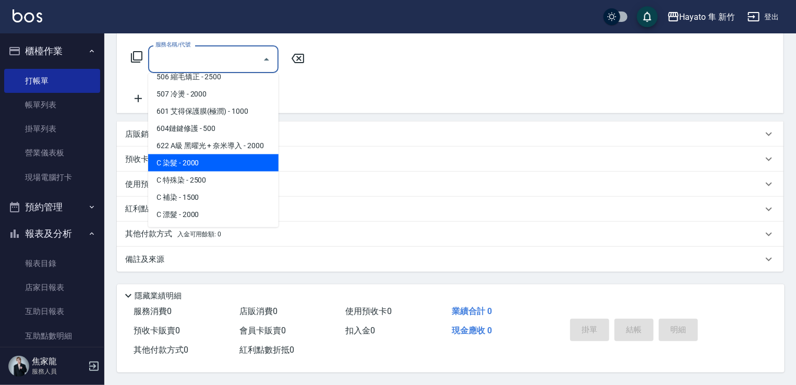
click at [188, 158] on span "C 染髮 - 2000" at bounding box center [213, 162] width 130 height 17
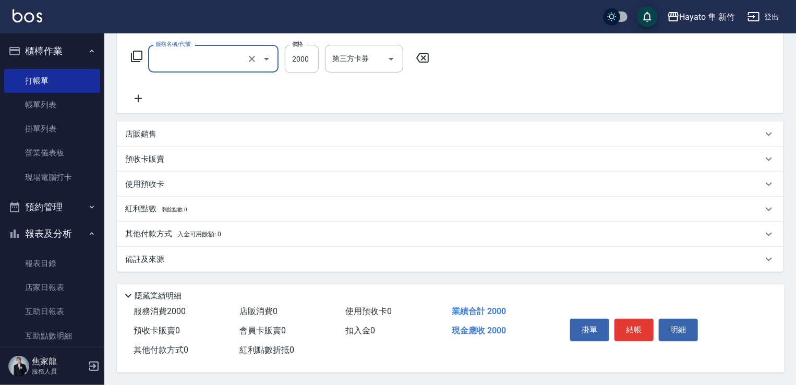
type input "C 染髮(701)"
click at [296, 57] on input "2000" at bounding box center [302, 59] width 34 height 28
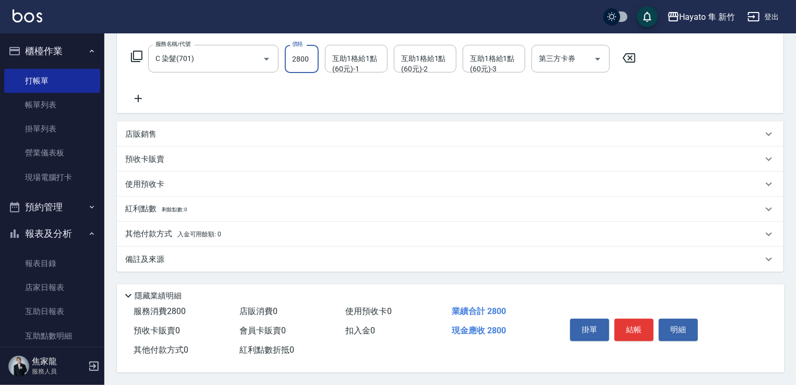
type input "2800"
drag, startPoint x: 250, startPoint y: 92, endPoint x: 232, endPoint y: 109, distance: 24.7
click at [243, 94] on div "服務名稱/代號 C 染髮(701) 服務名稱/代號 價格 2800 價格 互助1格給1點(60元)-1 互助1格給1點(60元)-1 互助1格給1點(60元)…" at bounding box center [383, 75] width 517 height 60
drag, startPoint x: 168, startPoint y: 128, endPoint x: 149, endPoint y: 166, distance: 43.2
click at [165, 129] on div "店販銷售" at bounding box center [443, 134] width 637 height 11
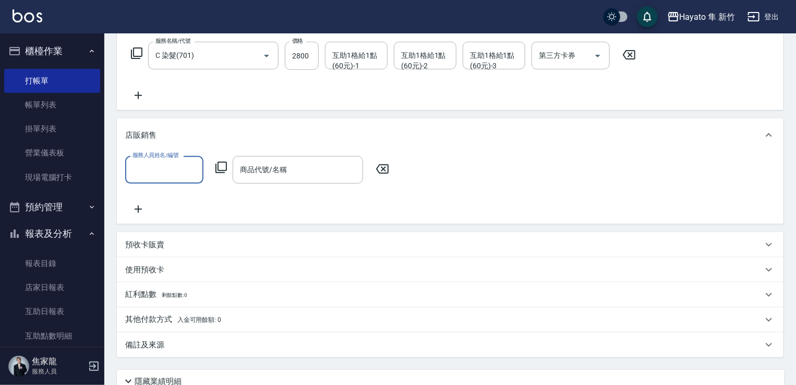
scroll to position [0, 0]
click at [137, 177] on input "服務人員姓名/編號" at bounding box center [164, 170] width 69 height 18
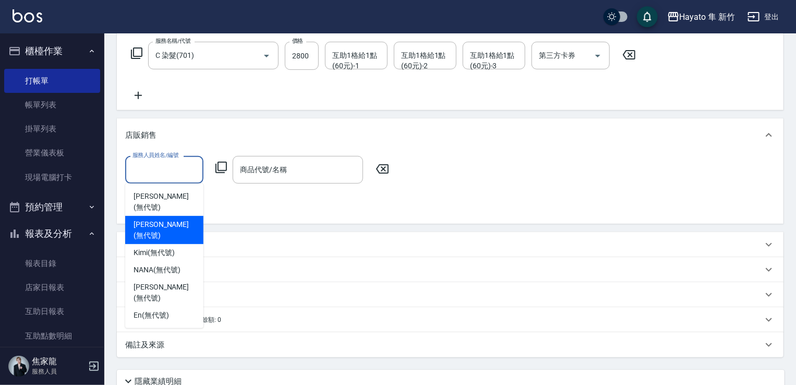
click at [140, 219] on span "[PERSON_NAME] (無代號)" at bounding box center [165, 230] width 62 height 22
type input "[PERSON_NAME](無代號)"
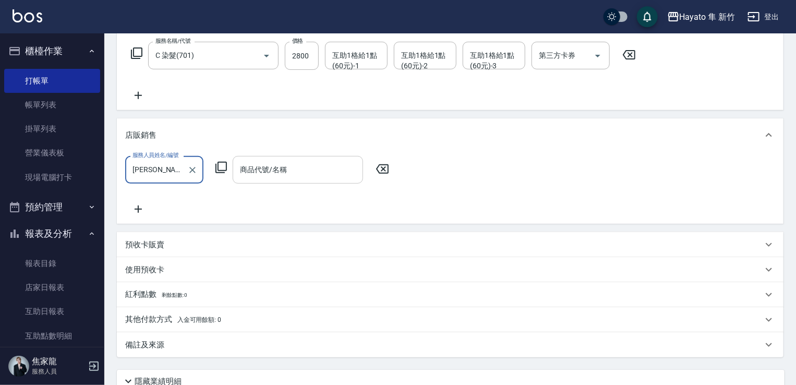
click at [258, 174] on input "商品代號/名稱" at bounding box center [297, 170] width 121 height 18
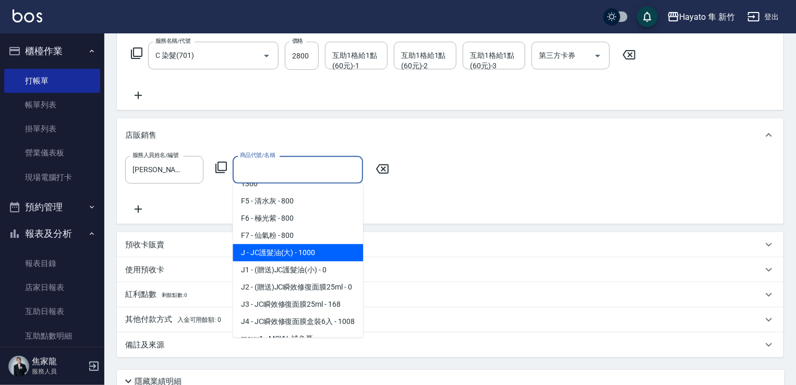
scroll to position [104, 0]
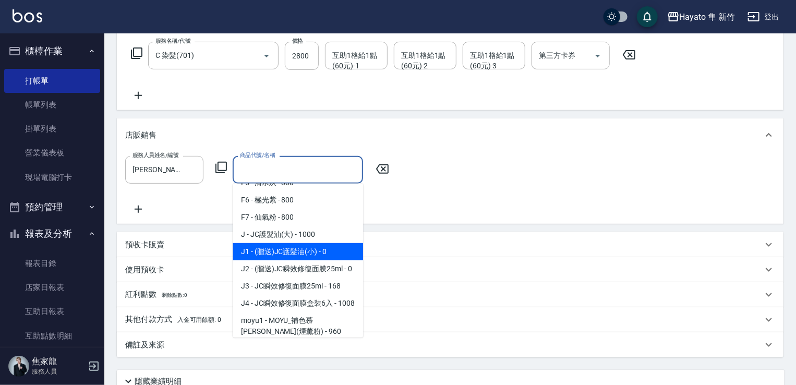
click at [264, 253] on span "J1 - (贈送)JC護髮油(小) - 0" at bounding box center [298, 251] width 130 height 17
type input "(贈送)JC護髮油(小)"
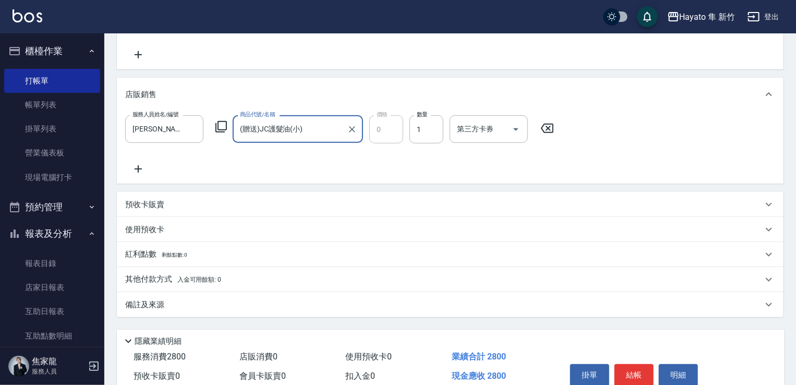
scroll to position [255, 0]
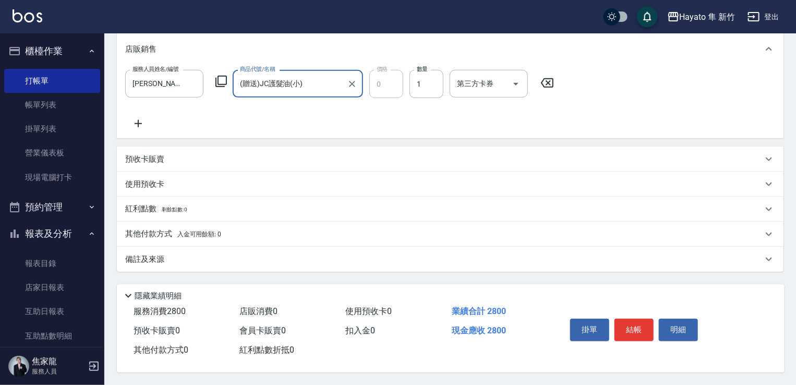
click at [265, 254] on div "備註及來源" at bounding box center [443, 259] width 637 height 11
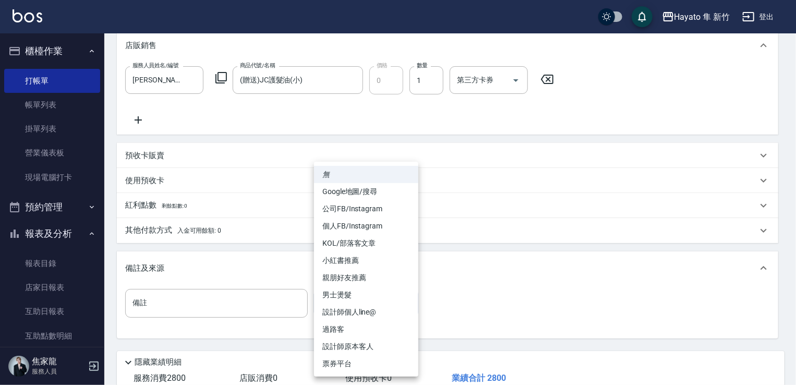
click at [369, 303] on body "Hayato 隼 新竹 登出 櫃檯作業 打帳單 帳單列表 掛單列表 營業儀表板 現場電腦打卡 預約管理 預約管理 報表及分析 報表目錄 店家日報表 互助日報表…" at bounding box center [398, 98] width 796 height 706
click at [351, 339] on li "設計師原本客人" at bounding box center [366, 346] width 104 height 17
type input "設計師原本客人"
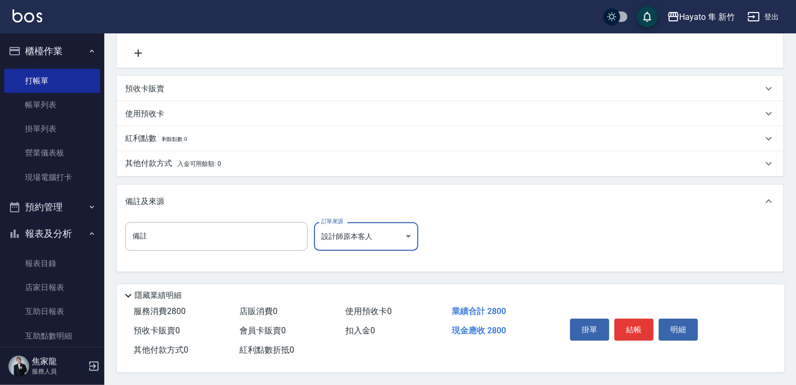
scroll to position [324, 0]
click at [186, 164] on p "其他付款方式 入金可用餘額: 0" at bounding box center [173, 163] width 96 height 11
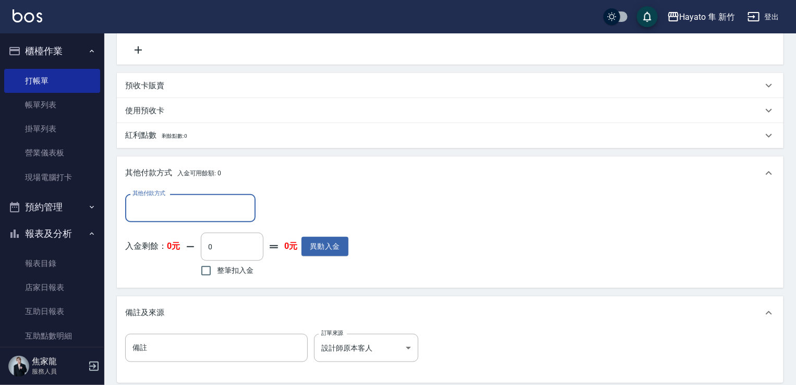
scroll to position [0, 0]
click at [167, 207] on input "其他付款方式" at bounding box center [190, 208] width 121 height 18
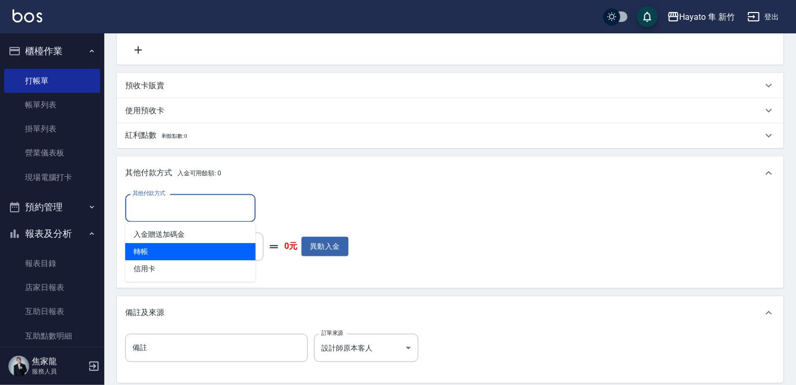
click at [161, 255] on span "轉帳" at bounding box center [190, 251] width 130 height 17
type input "轉帳"
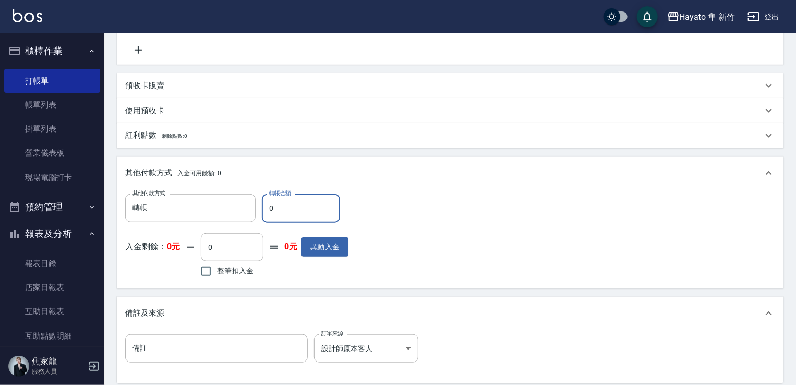
click at [276, 215] on input "0" at bounding box center [301, 208] width 78 height 28
type input "2800"
click at [386, 216] on div "其他付款方式 轉帳 其他付款方式 轉帳金額 2800 轉帳金額 入金剩餘： 0元 0 ​ 整筆扣入金 0元 異動入金" at bounding box center [450, 237] width 650 height 86
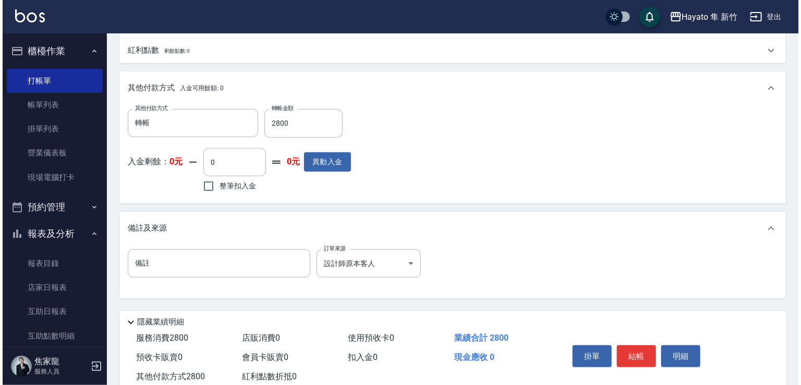
scroll to position [439, 0]
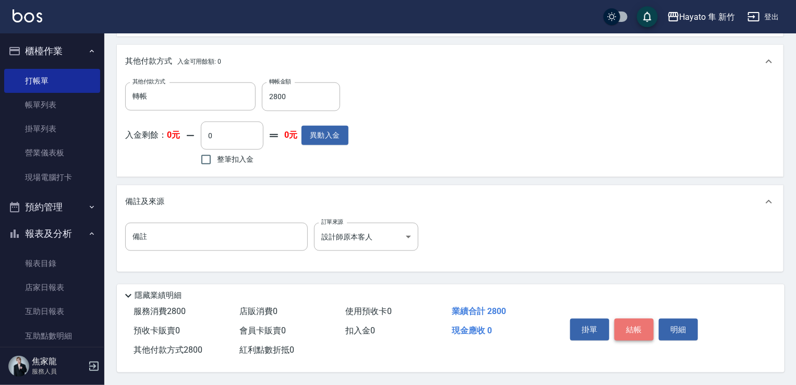
click at [642, 323] on button "結帳" at bounding box center [634, 330] width 39 height 22
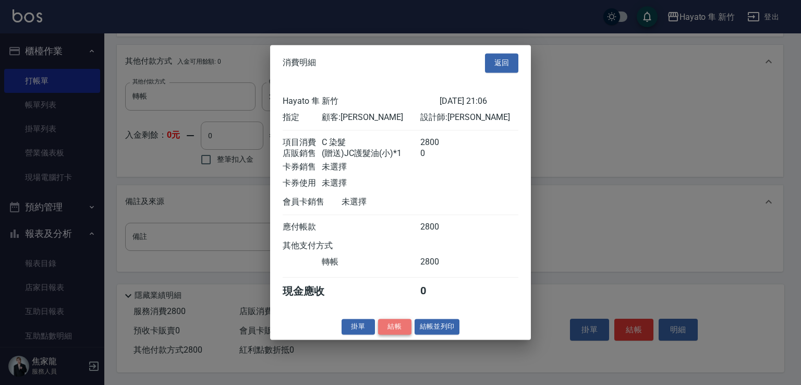
click at [396, 334] on button "結帳" at bounding box center [394, 327] width 33 height 16
type input "[DATE] 21:09"
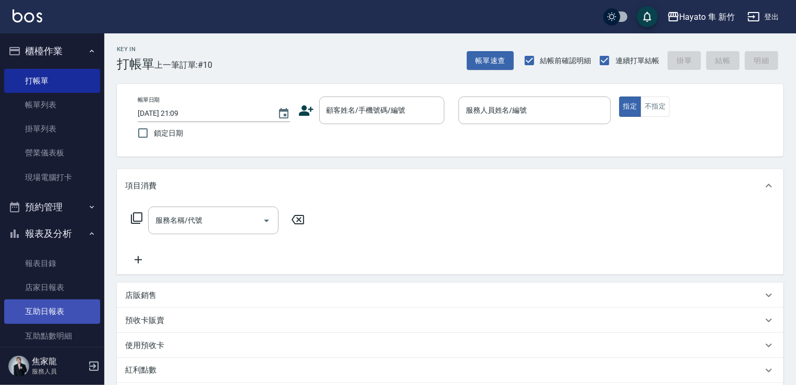
scroll to position [52, 0]
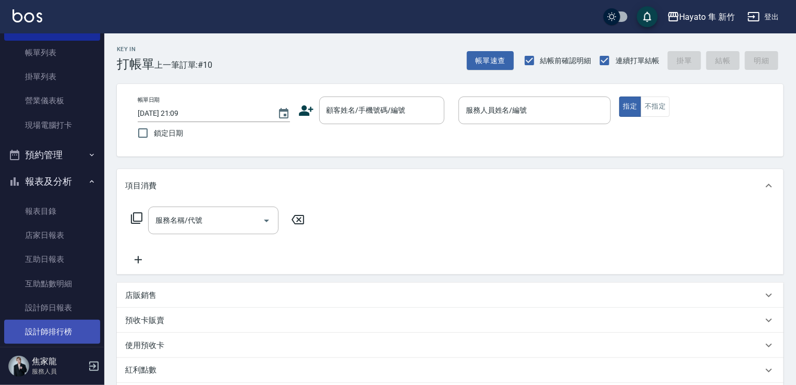
click at [31, 328] on link "設計師排行榜" at bounding box center [52, 332] width 96 height 24
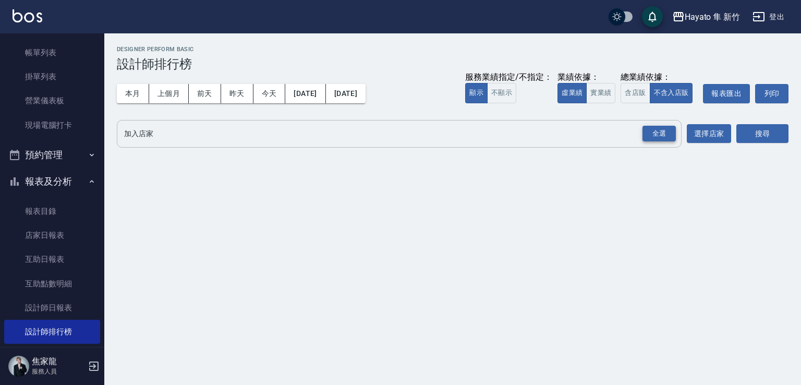
click at [661, 130] on div "全選" at bounding box center [659, 134] width 33 height 16
click at [765, 130] on button "搜尋" at bounding box center [763, 134] width 52 height 19
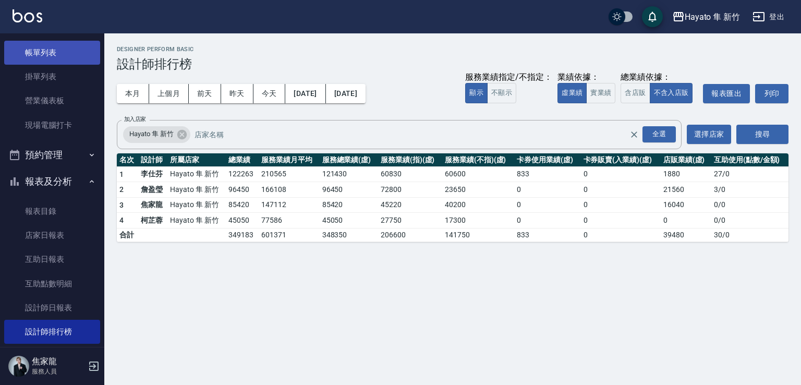
click at [39, 49] on link "帳單列表" at bounding box center [52, 53] width 96 height 24
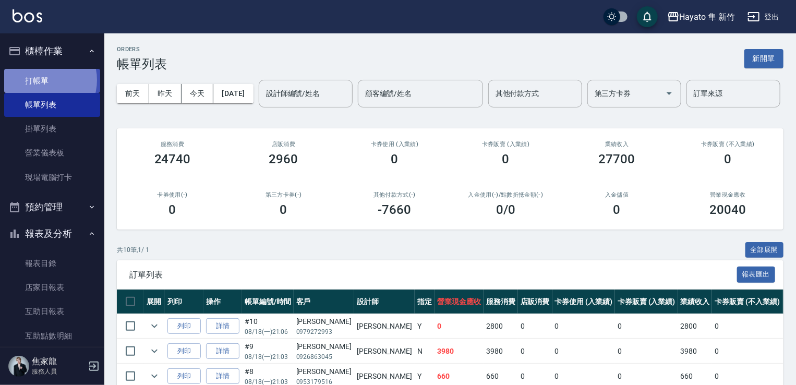
click at [39, 80] on link "打帳單" at bounding box center [52, 81] width 96 height 24
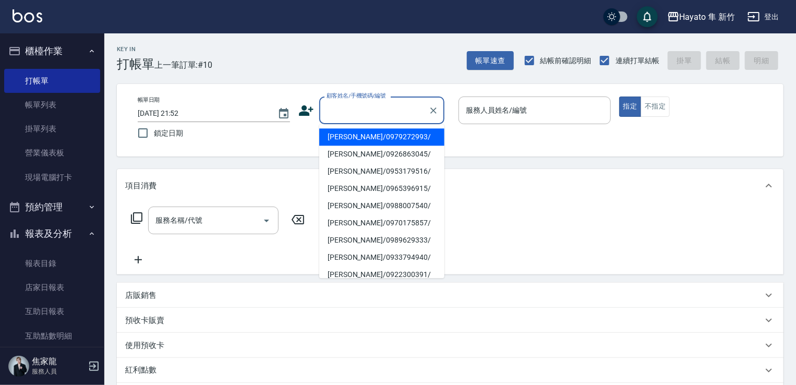
click at [324, 111] on input "顧客姓名/手機號碼/編號" at bounding box center [374, 110] width 100 height 18
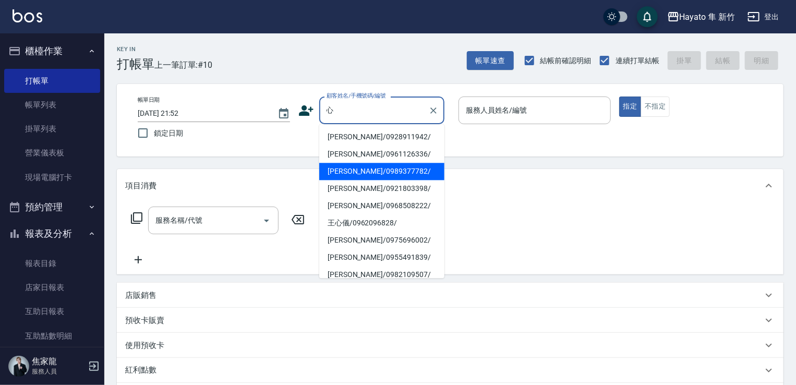
click at [363, 171] on li "[PERSON_NAME]/0989377782/" at bounding box center [381, 171] width 125 height 17
type input "[PERSON_NAME]/0989377782/"
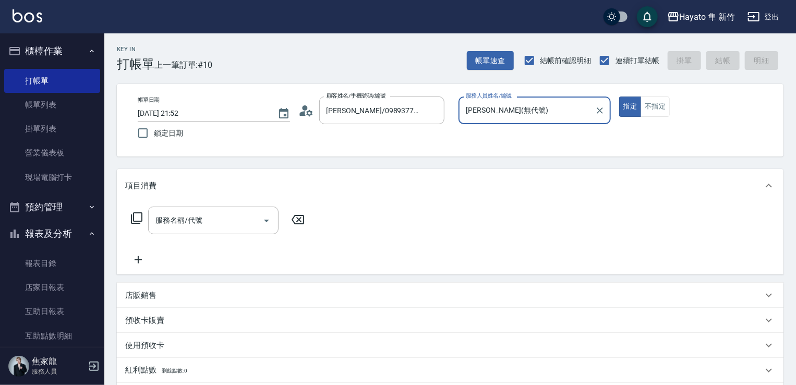
type input "[PERSON_NAME](無代號)"
click at [225, 230] on div "服務名稱/代號" at bounding box center [213, 221] width 130 height 28
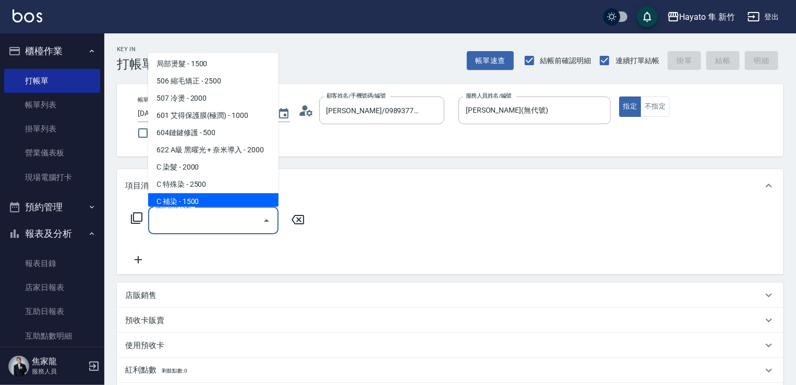
scroll to position [182, 0]
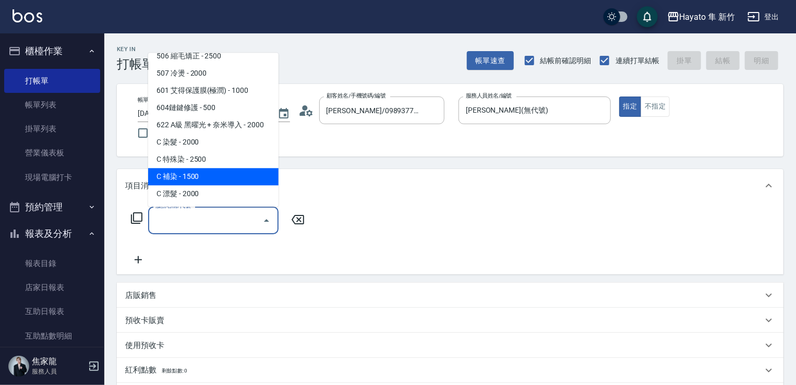
click at [192, 183] on span "C 補染 - 1500" at bounding box center [213, 176] width 130 height 17
type input "C 補染(704)"
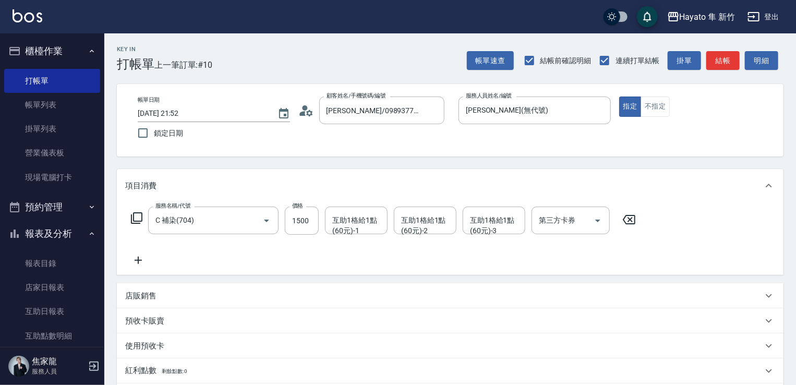
click at [138, 257] on icon at bounding box center [138, 260] width 26 height 13
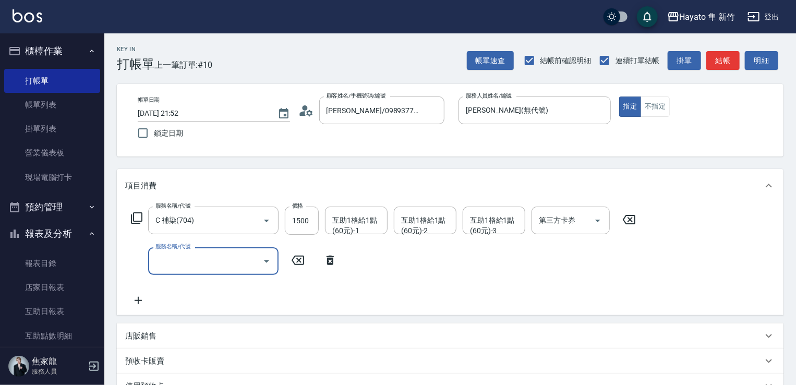
click at [264, 263] on icon "Open" at bounding box center [266, 261] width 13 height 13
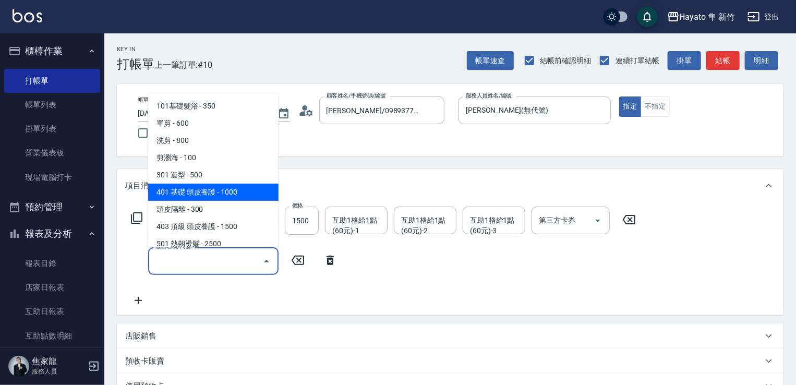
scroll to position [52, 0]
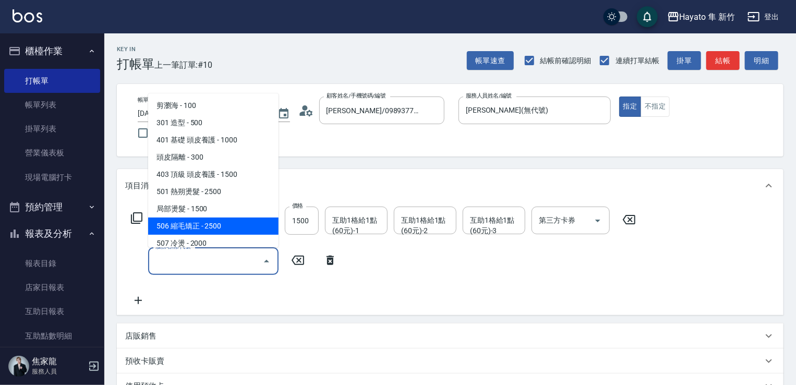
click at [216, 232] on span "506 縮毛矯正 - 2500" at bounding box center [213, 226] width 130 height 17
type input "506 縮毛矯正 (506)"
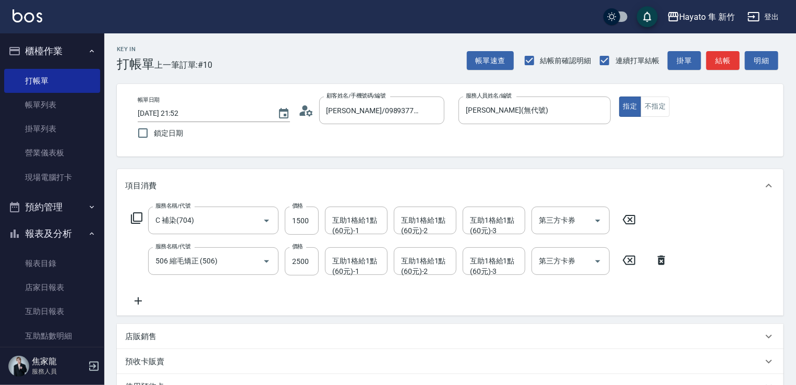
click at [226, 286] on div "服務名稱/代號 C 補染(704) 服務名稱/代號 價格 1500 價格 互助1格給1點(60元)-1 互助1格給1點(60元)-1 互助1格給1點(60元)…" at bounding box center [399, 257] width 549 height 101
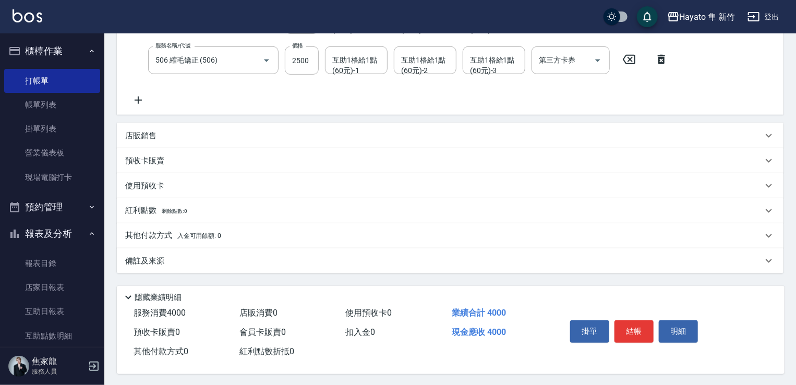
scroll to position [206, 0]
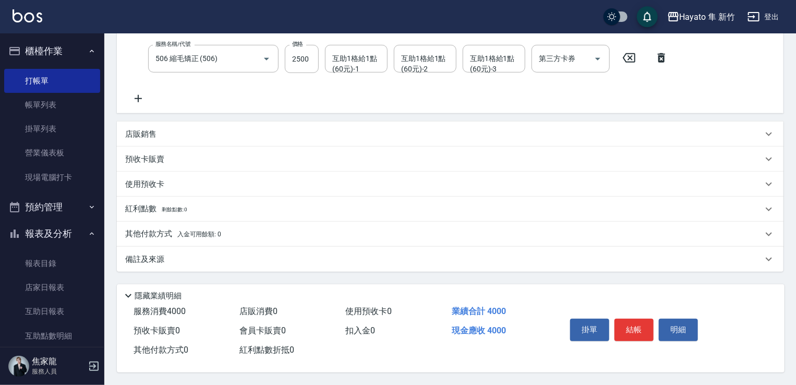
drag, startPoint x: 193, startPoint y: 251, endPoint x: 203, endPoint y: 260, distance: 13.3
click at [192, 254] on div "備註及來源" at bounding box center [443, 259] width 637 height 11
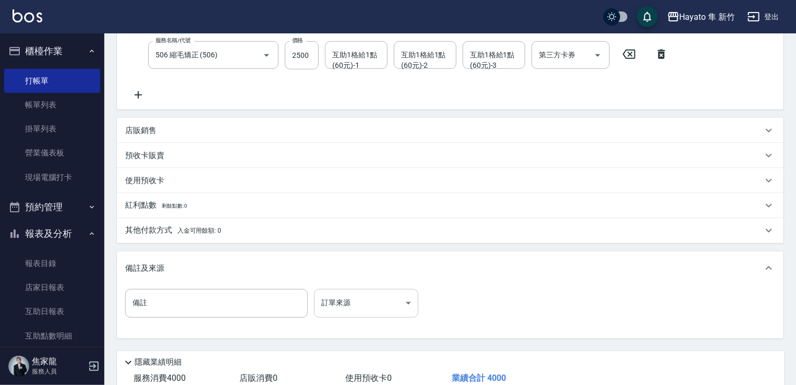
click at [348, 296] on body "Hayato 隼 新竹 登出 櫃檯作業 打帳單 帳單列表 掛單列表 營業儀表板 現場電腦打卡 預約管理 預約管理 報表及分析 報表目錄 店家日報表 互助日報表…" at bounding box center [398, 123] width 796 height 658
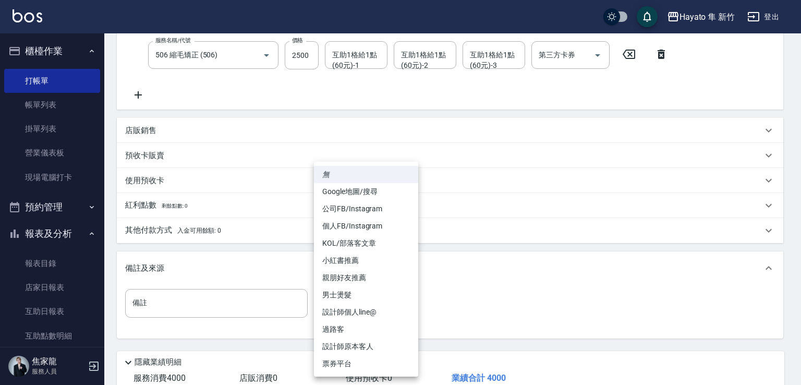
click at [340, 347] on li "設計師原本客人" at bounding box center [366, 346] width 104 height 17
type input "設計師原本客人"
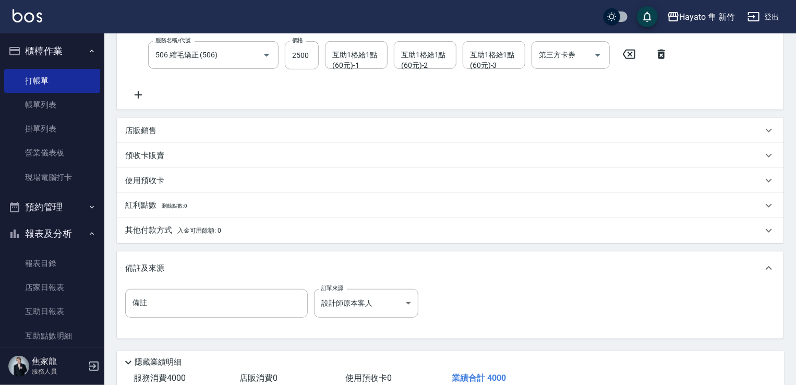
click at [449, 318] on div "備註 備註 訂單來源 設計師原本客人 設計師原本客人 訂單來源" at bounding box center [450, 309] width 650 height 41
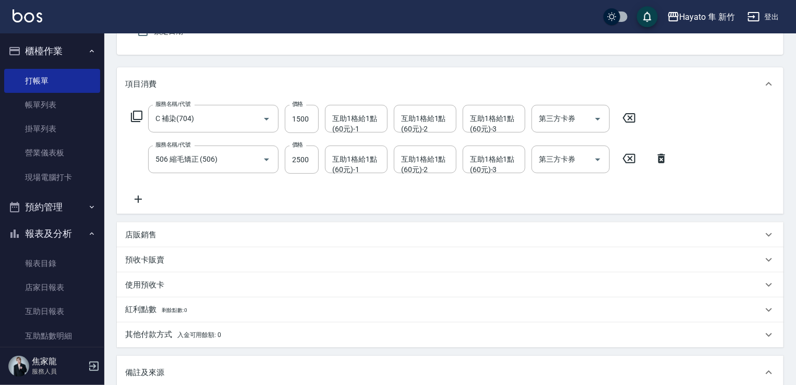
click at [137, 197] on icon at bounding box center [138, 199] width 26 height 13
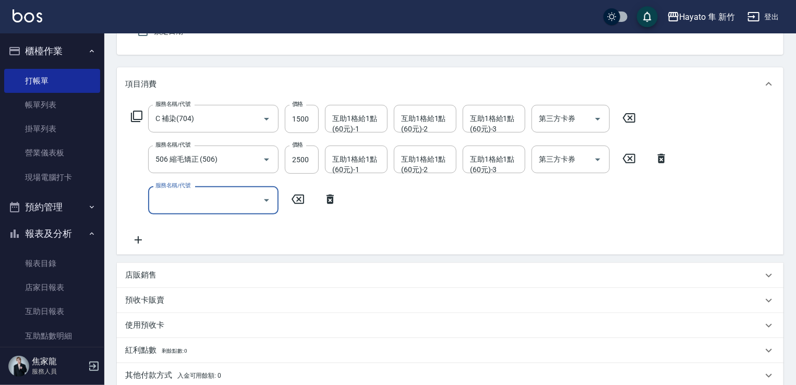
click at [262, 202] on icon "Open" at bounding box center [266, 200] width 13 height 13
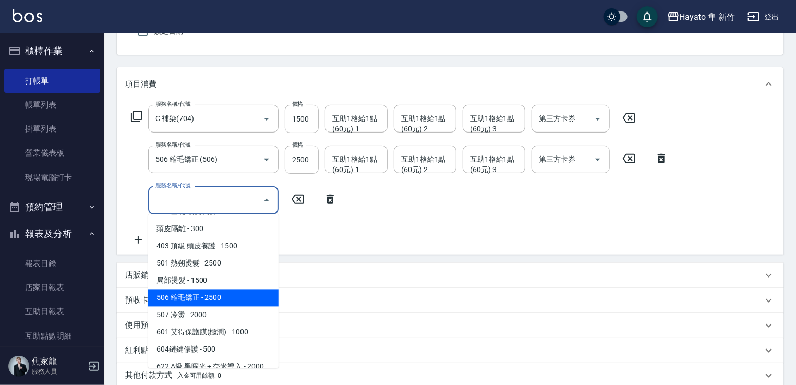
scroll to position [182, 0]
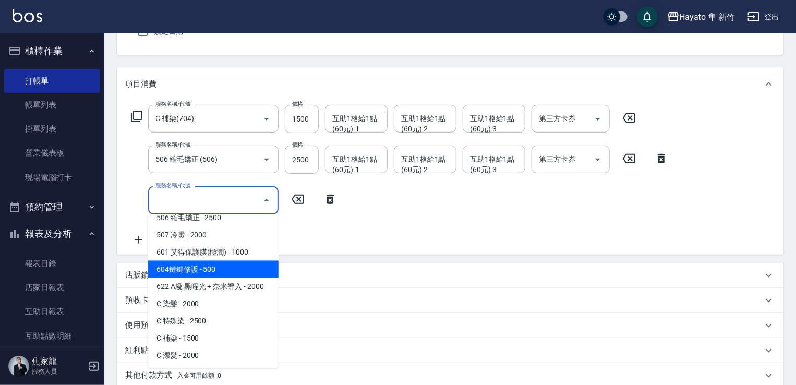
click at [212, 269] on span "604鏈鍵修護 - 500" at bounding box center [213, 269] width 130 height 17
type input "604鏈鍵修護(604)"
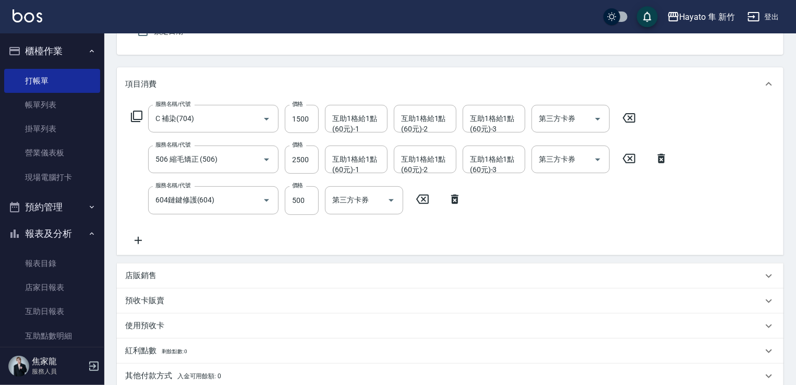
click at [293, 248] on div "服務名稱/代號 C 補染(704) 服務名稱/代號 價格 1500 價格 互助1格給1點(60元)-1 互助1格給1點(60元)-1 互助1格給1點(60元)…" at bounding box center [450, 178] width 667 height 154
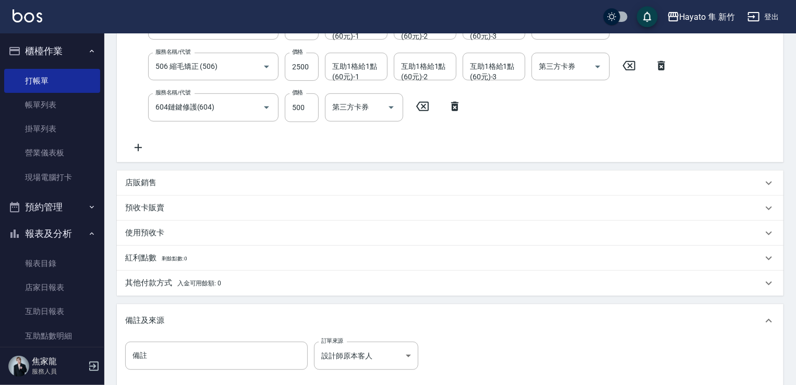
scroll to position [258, 0]
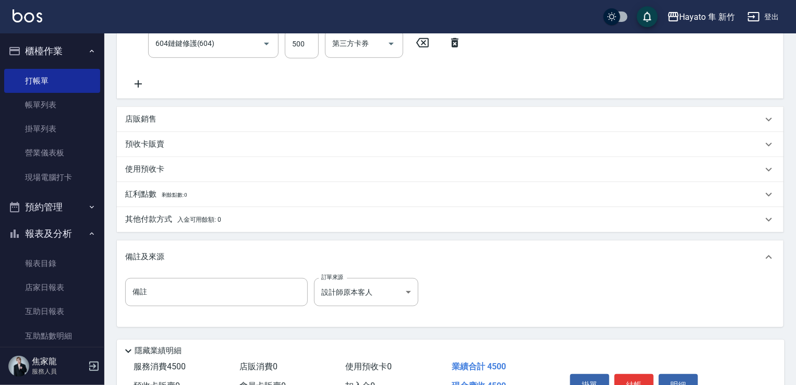
click at [172, 215] on p "其他付款方式 入金可用餘額: 0" at bounding box center [173, 219] width 96 height 11
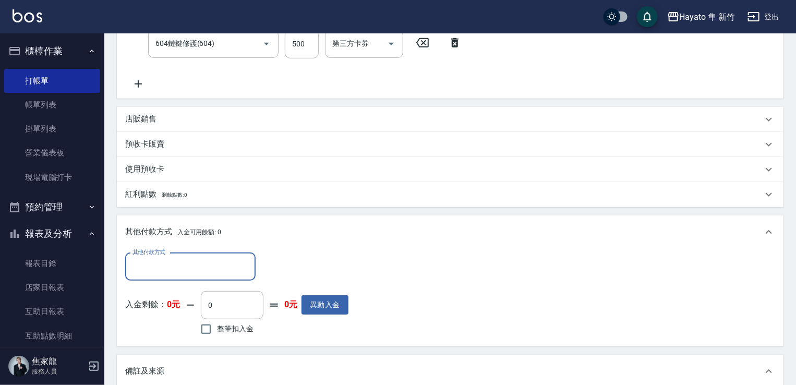
scroll to position [0, 0]
click at [172, 279] on div "其他付款方式" at bounding box center [190, 267] width 130 height 28
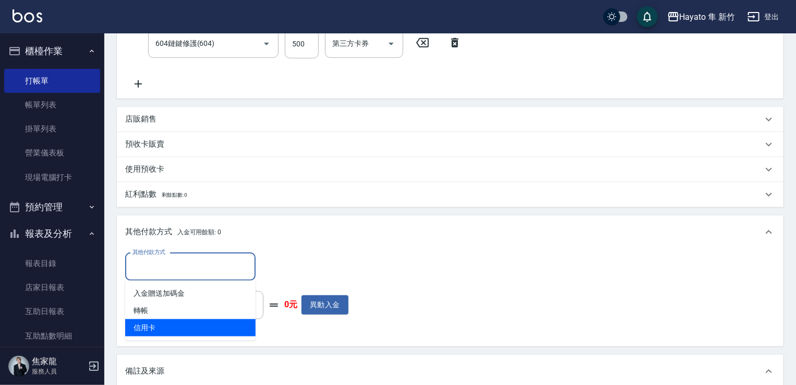
click at [168, 330] on span "信用卡" at bounding box center [190, 327] width 130 height 17
type input "信用卡"
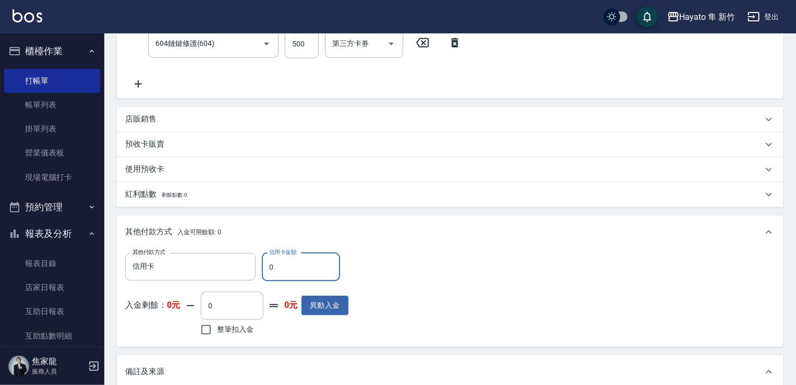
drag, startPoint x: 280, startPoint y: 268, endPoint x: 270, endPoint y: 266, distance: 10.0
click at [270, 266] on input "0" at bounding box center [301, 267] width 78 height 28
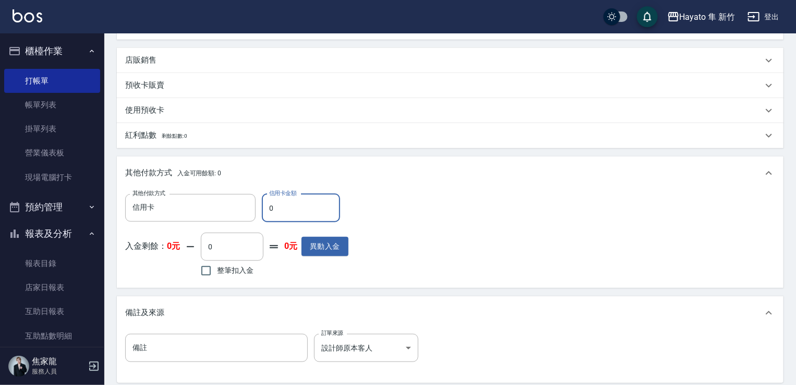
scroll to position [363, 0]
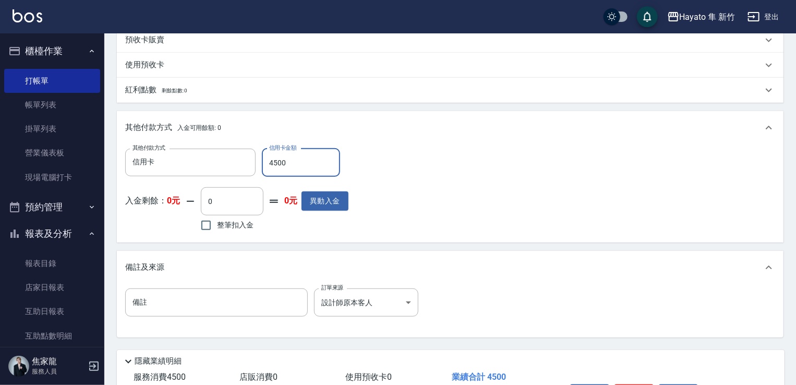
type input "4500"
click at [511, 184] on div "其他付款方式 信用卡 其他付款方式 信用卡金額 4500 信用卡金額 入金剩餘： 0元 0 ​ 整筆扣入金 0元 異動入金" at bounding box center [450, 192] width 650 height 86
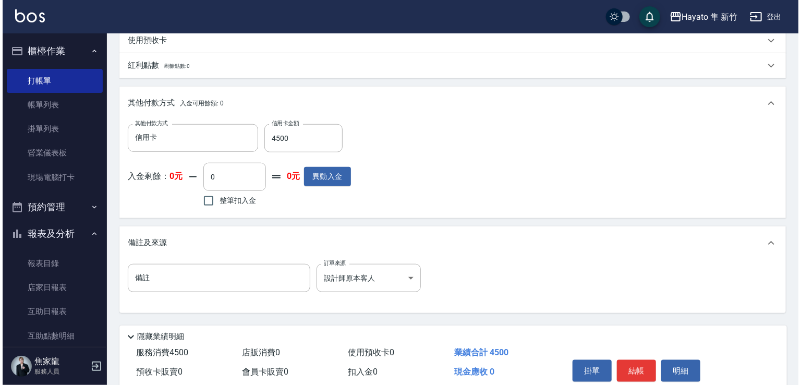
scroll to position [432, 0]
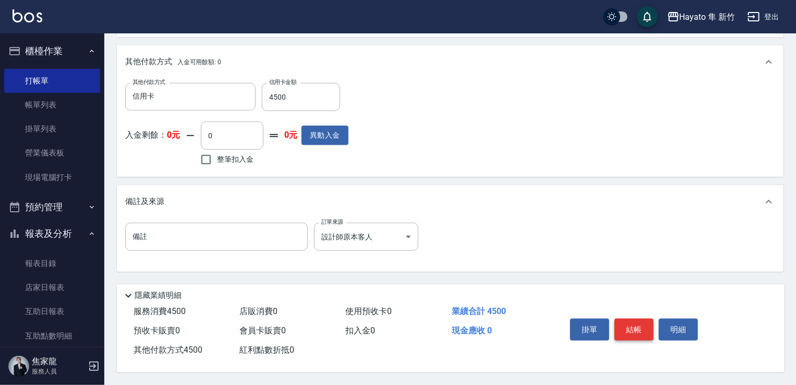
click at [628, 323] on button "結帳" at bounding box center [634, 330] width 39 height 22
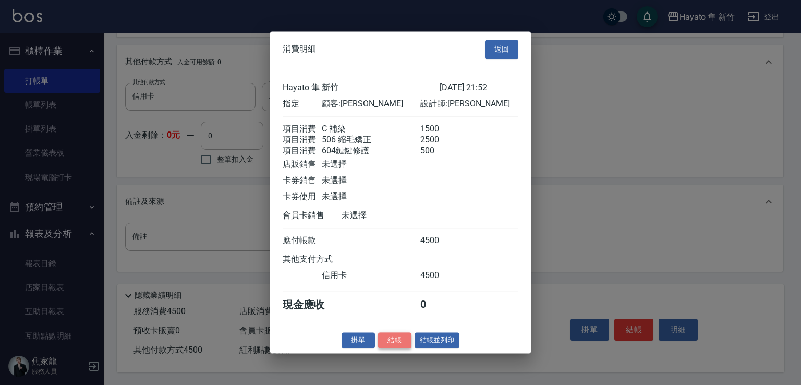
click at [388, 348] on button "結帳" at bounding box center [394, 340] width 33 height 16
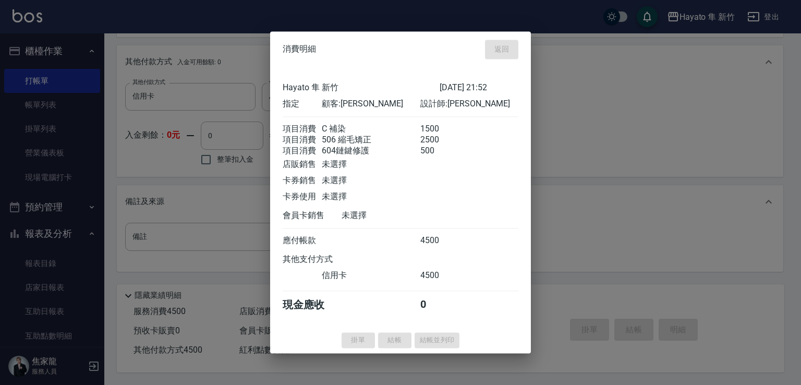
type input "[DATE] 22:00"
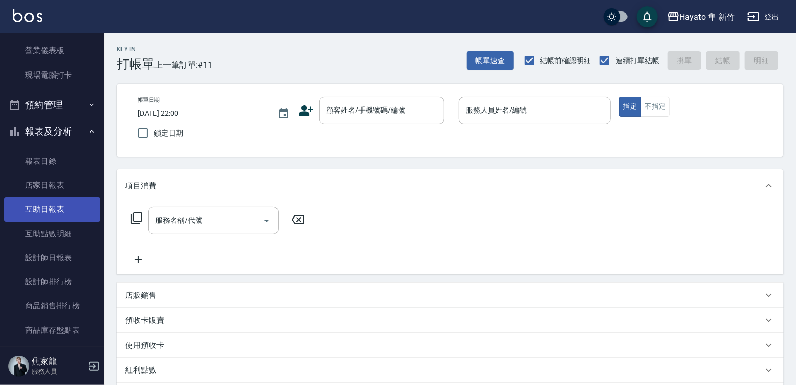
scroll to position [104, 0]
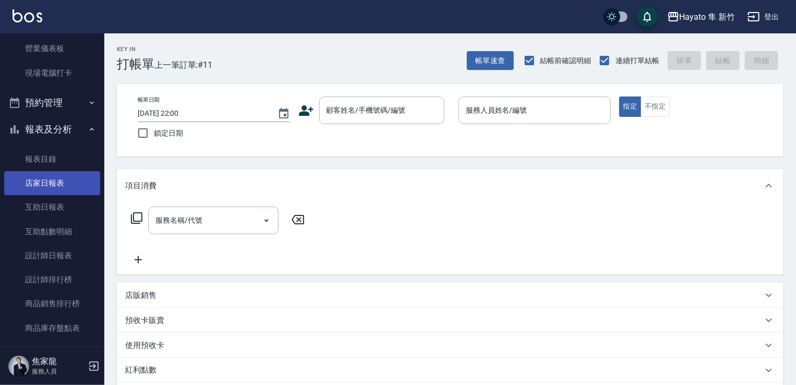
click at [52, 178] on link "店家日報表" at bounding box center [52, 183] width 96 height 24
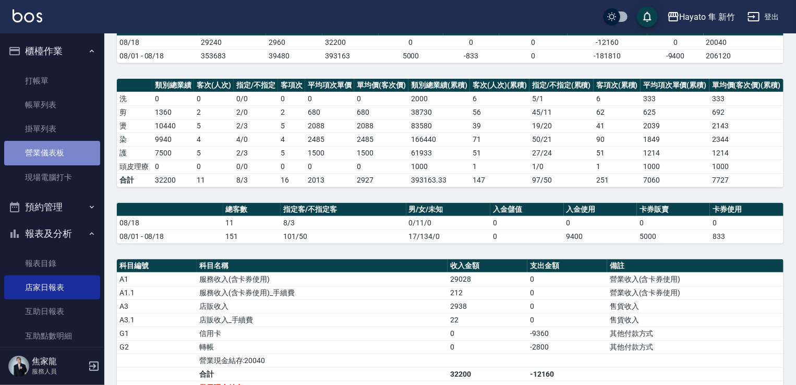
click at [54, 153] on link "營業儀表板" at bounding box center [52, 153] width 96 height 24
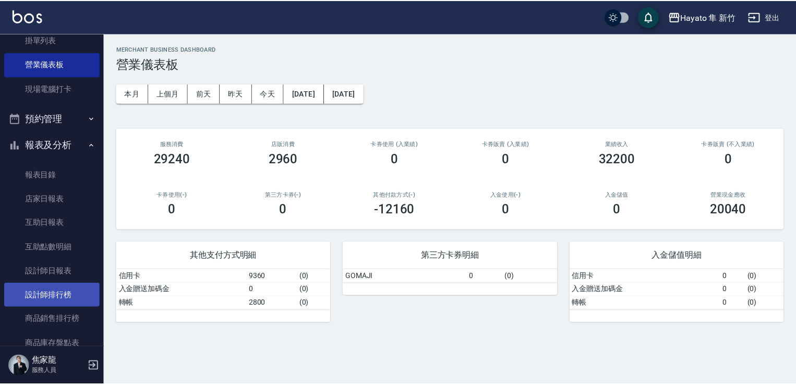
scroll to position [104, 0]
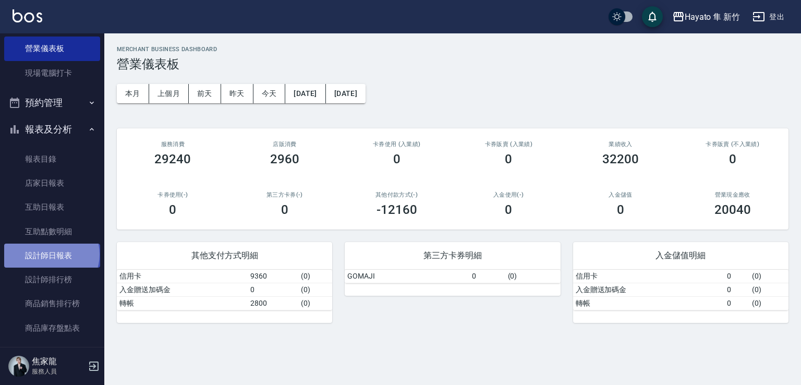
click at [51, 255] on link "設計師日報表" at bounding box center [52, 256] width 96 height 24
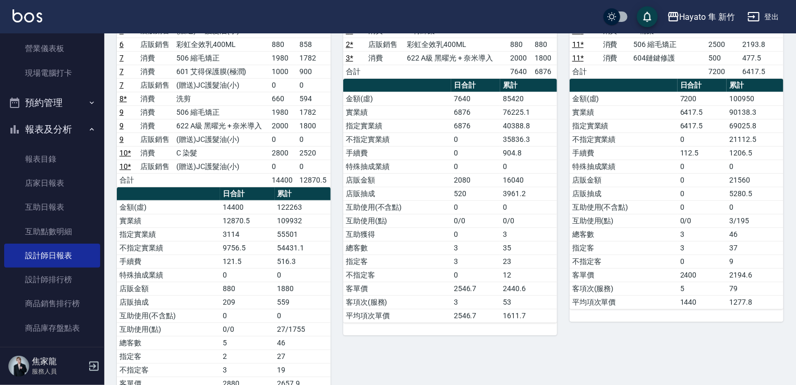
scroll to position [162, 0]
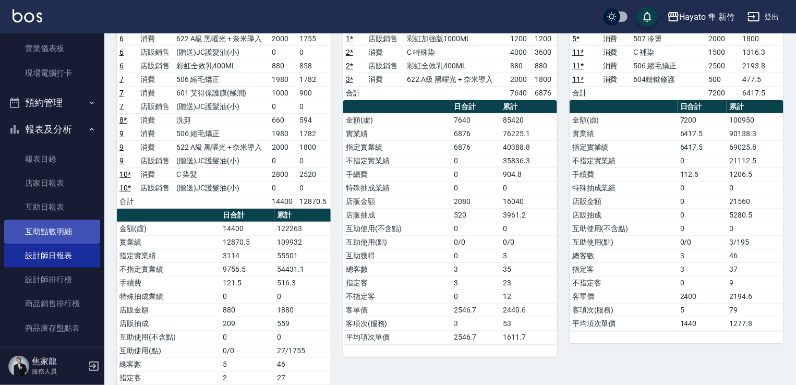
drag, startPoint x: 196, startPoint y: 184, endPoint x: 33, endPoint y: 233, distance: 169.6
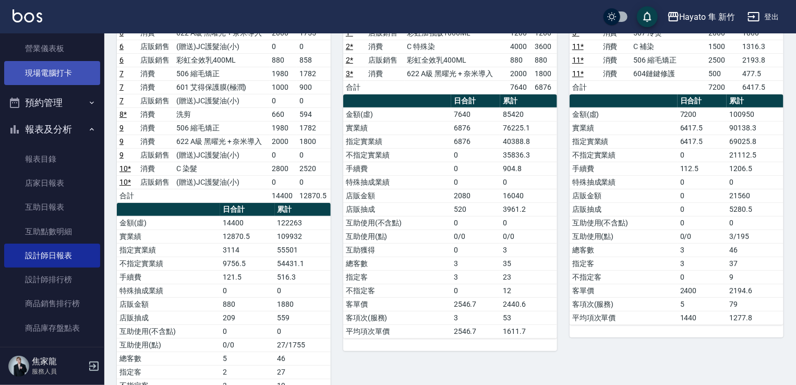
click at [61, 76] on link "現場電腦打卡" at bounding box center [52, 73] width 96 height 24
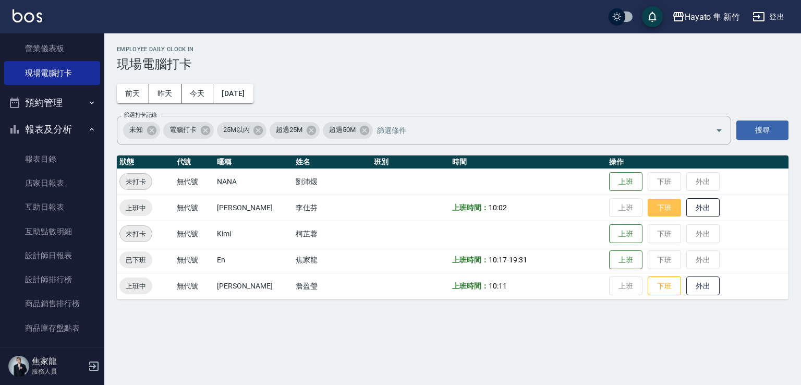
click at [659, 201] on button "下班" at bounding box center [664, 208] width 33 height 18
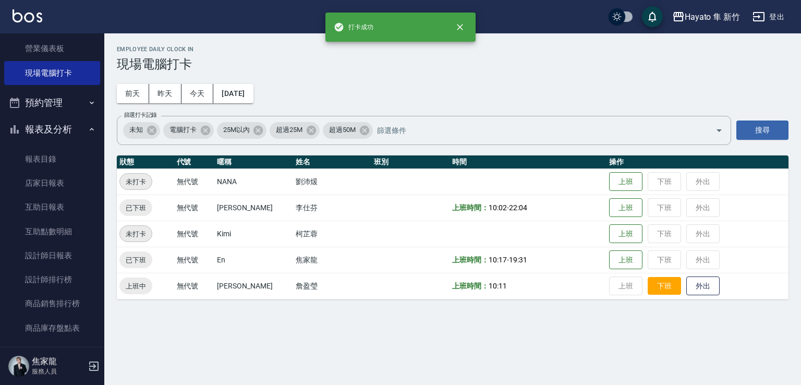
click at [661, 288] on button "下班" at bounding box center [664, 286] width 33 height 18
